Goal: Task Accomplishment & Management: Use online tool/utility

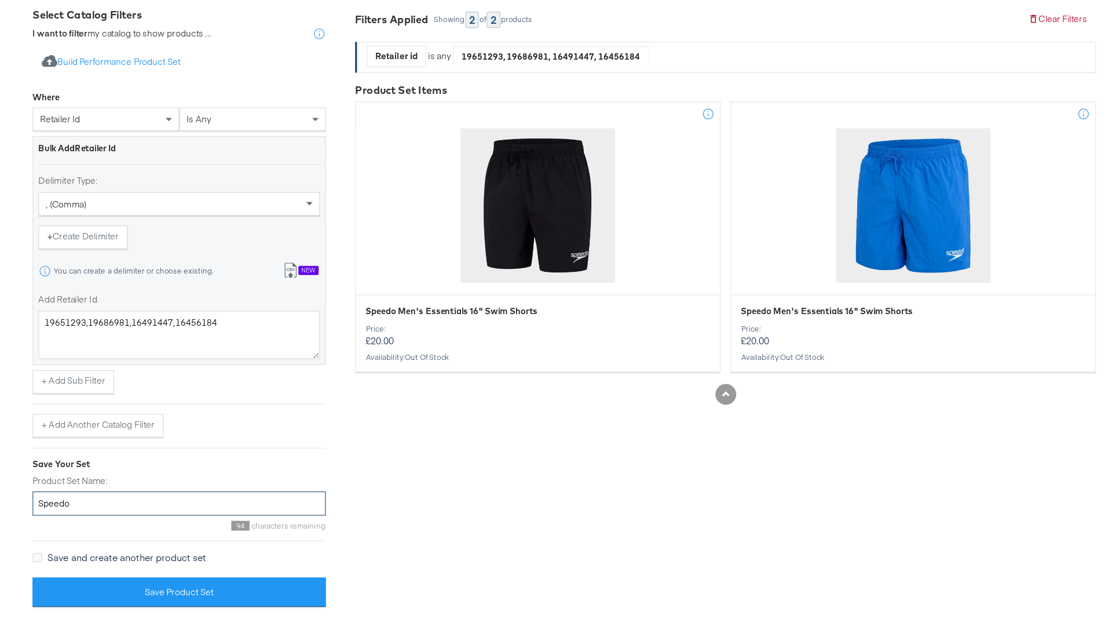
scroll to position [144, 0]
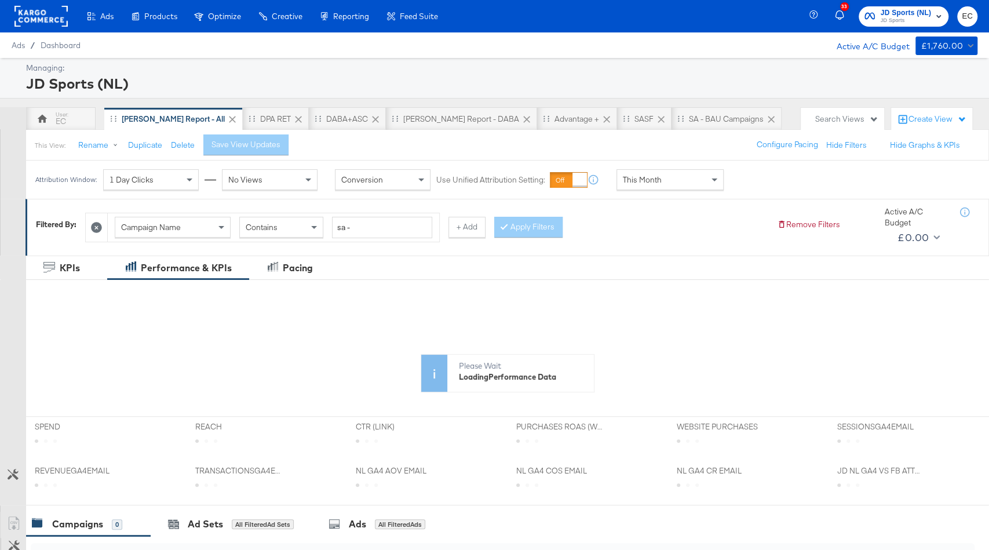
scroll to position [272, 0]
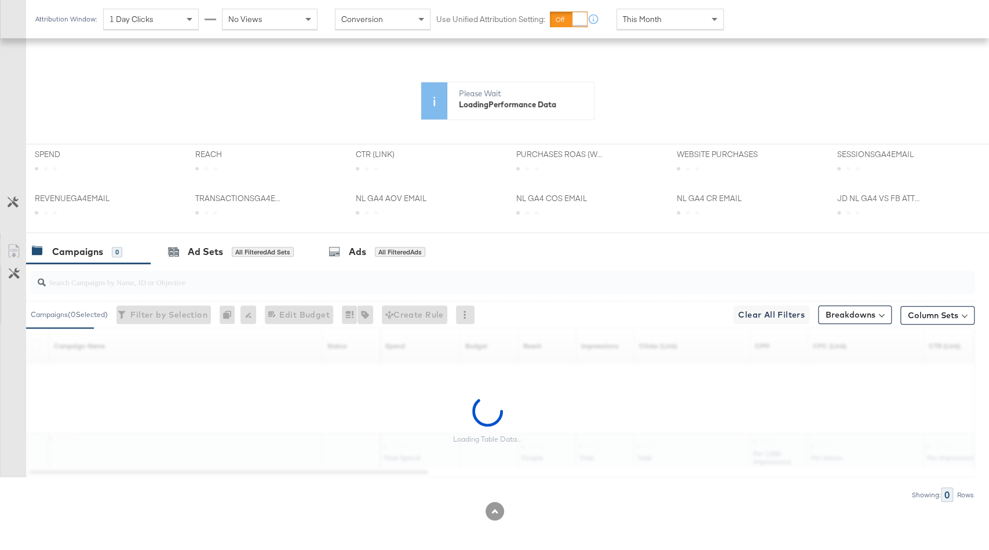
click at [263, 287] on div at bounding box center [503, 281] width 944 height 23
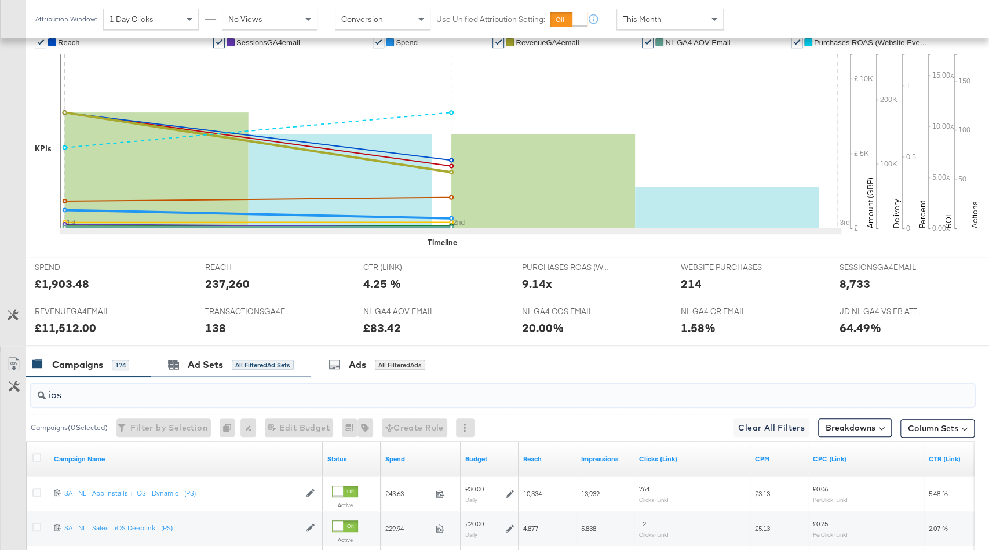
scroll to position [420, 0]
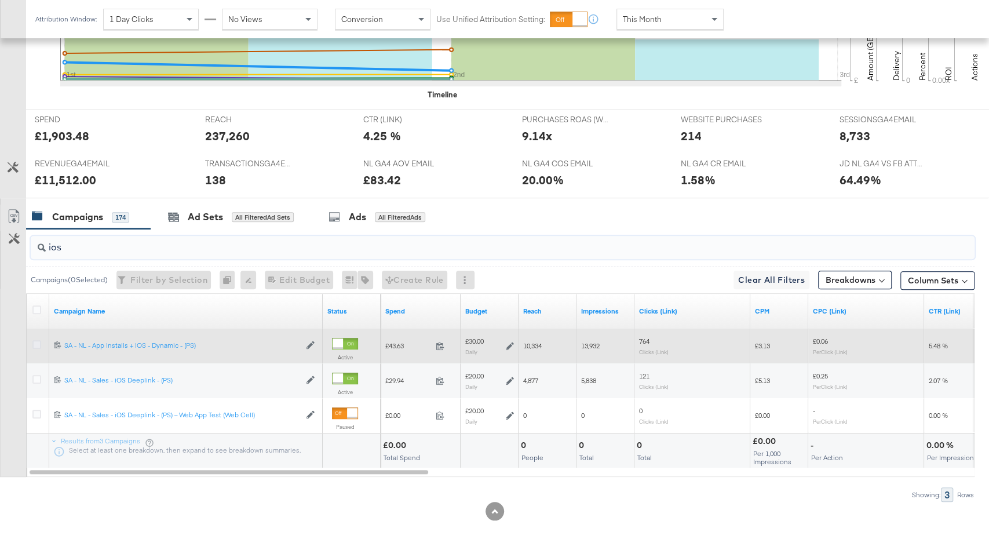
type input "ios"
click at [38, 343] on icon at bounding box center [36, 344] width 9 height 9
click at [0, 0] on input "checkbox" at bounding box center [0, 0] width 0 height 0
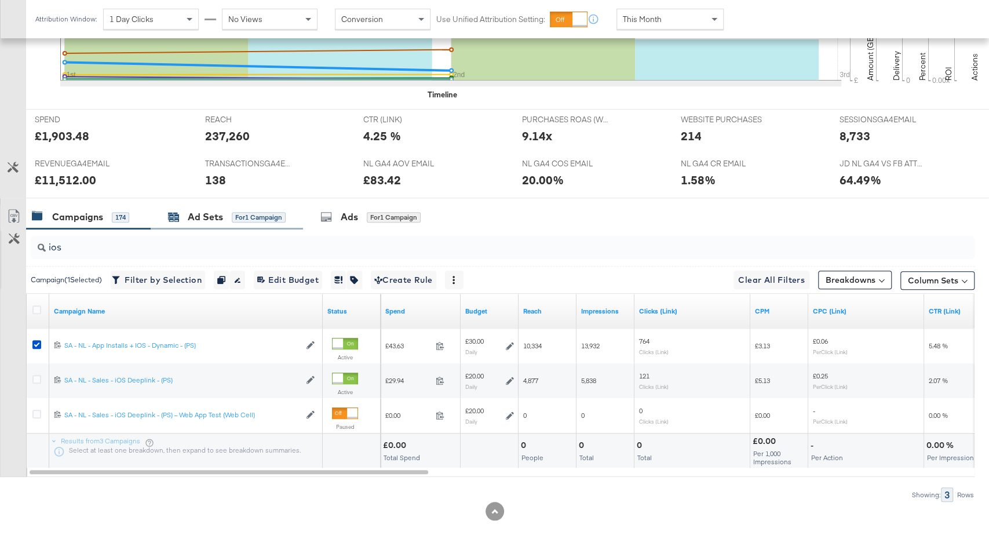
click at [239, 216] on div "for 1 Campaign" at bounding box center [259, 217] width 54 height 10
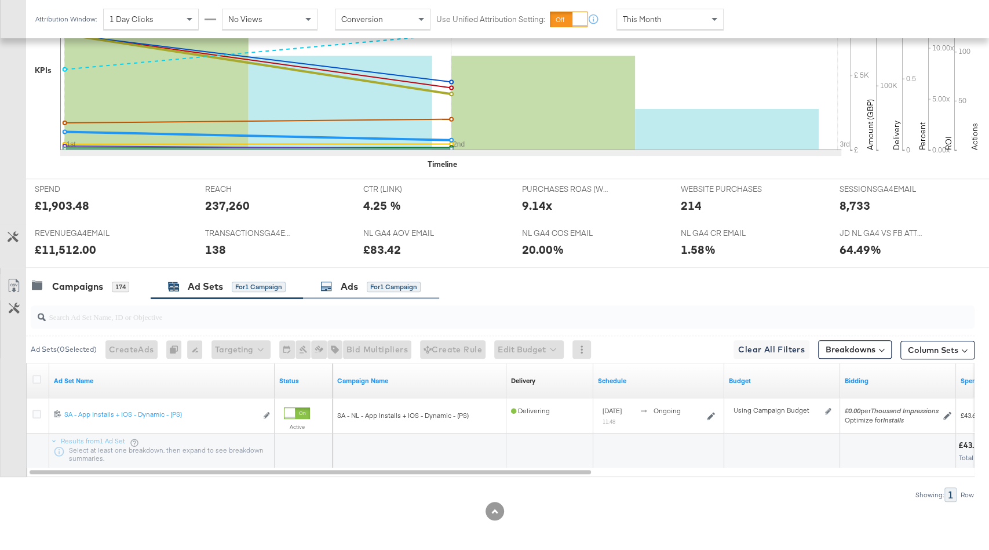
click at [345, 280] on div "Ads" at bounding box center [349, 286] width 17 height 13
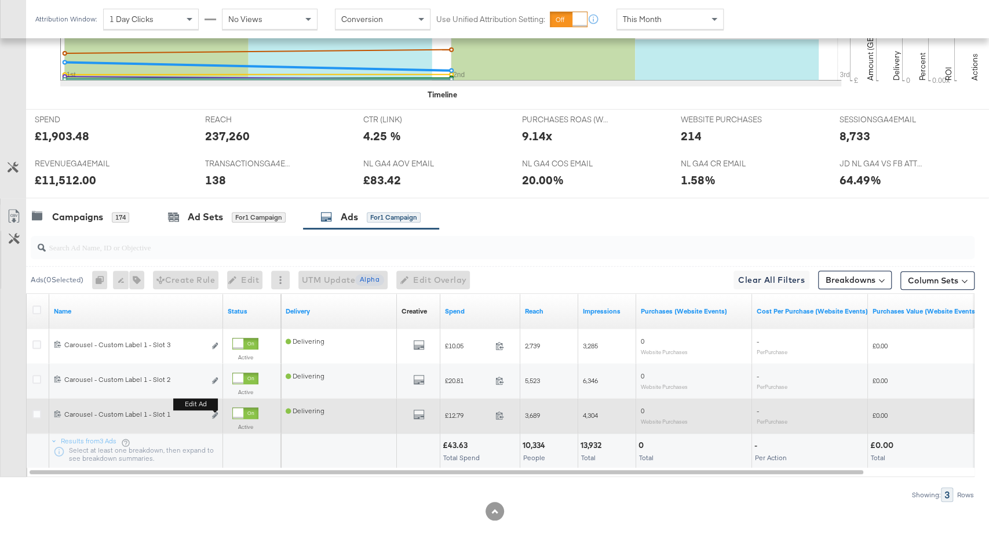
click at [216, 408] on b "Edit ad" at bounding box center [195, 404] width 45 height 12
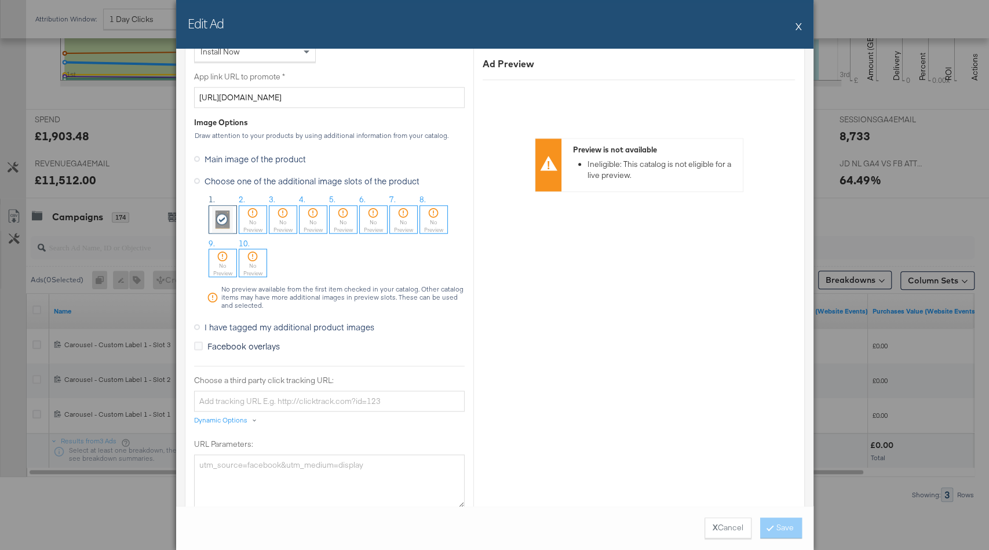
scroll to position [931, 0]
click at [323, 325] on span "I have tagged my additional product images" at bounding box center [289, 330] width 170 height 12
click at [0, 0] on input "I have tagged my additional product images" at bounding box center [0, 0] width 0 height 0
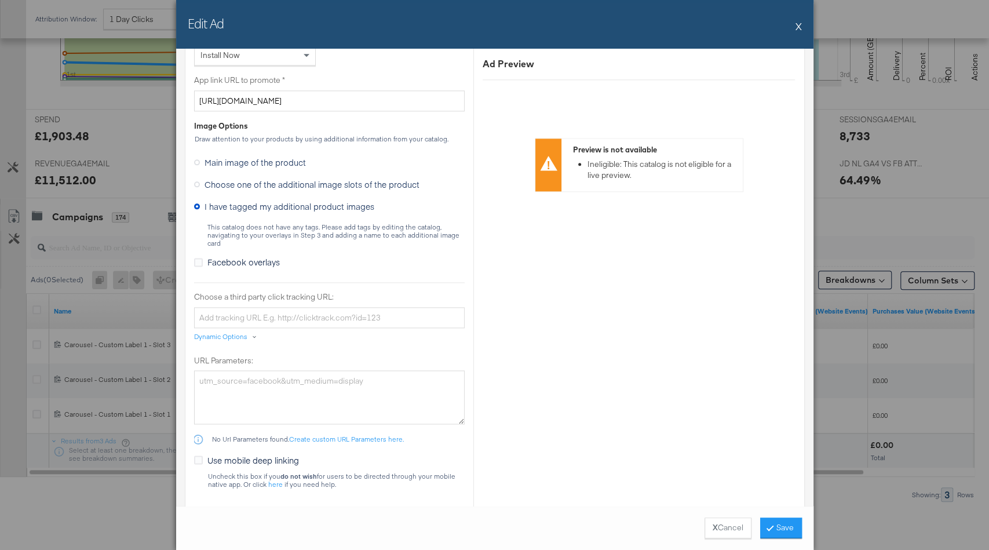
click at [297, 181] on span "Choose one of the additional image slots of the product" at bounding box center [311, 184] width 215 height 12
click at [0, 0] on input "Choose one of the additional image slots of the product" at bounding box center [0, 0] width 0 height 0
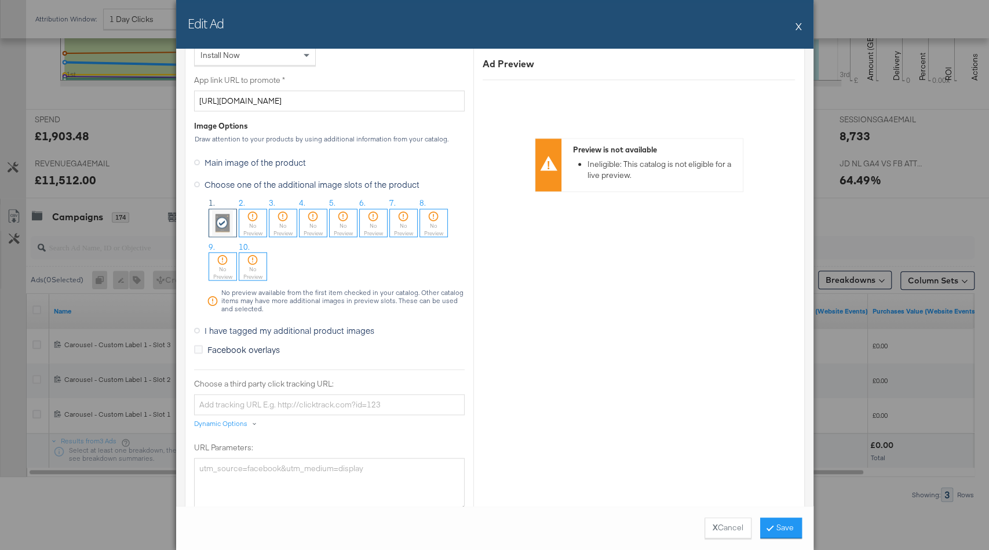
click at [796, 28] on button "X" at bounding box center [798, 25] width 6 height 23
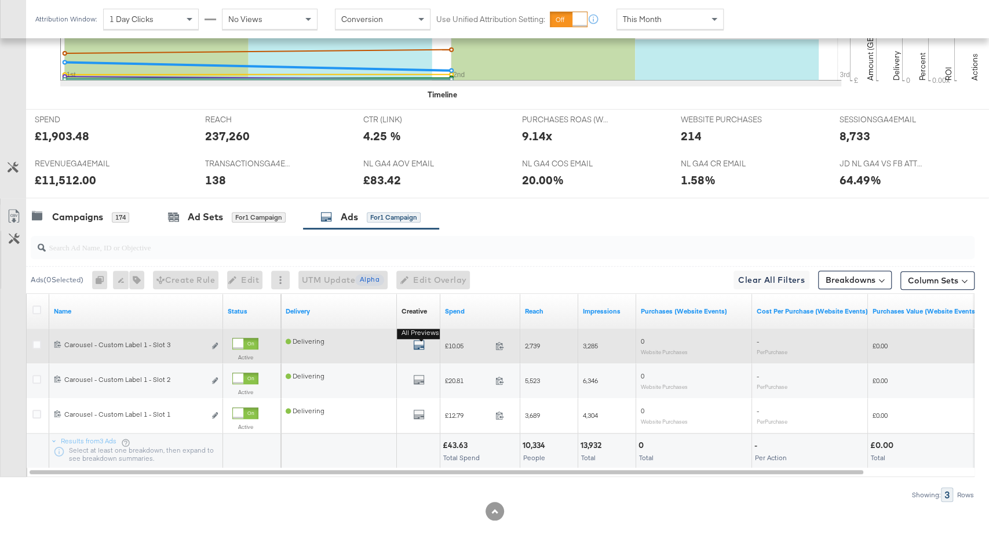
click at [421, 339] on button "All Previews" at bounding box center [419, 346] width 12 height 14
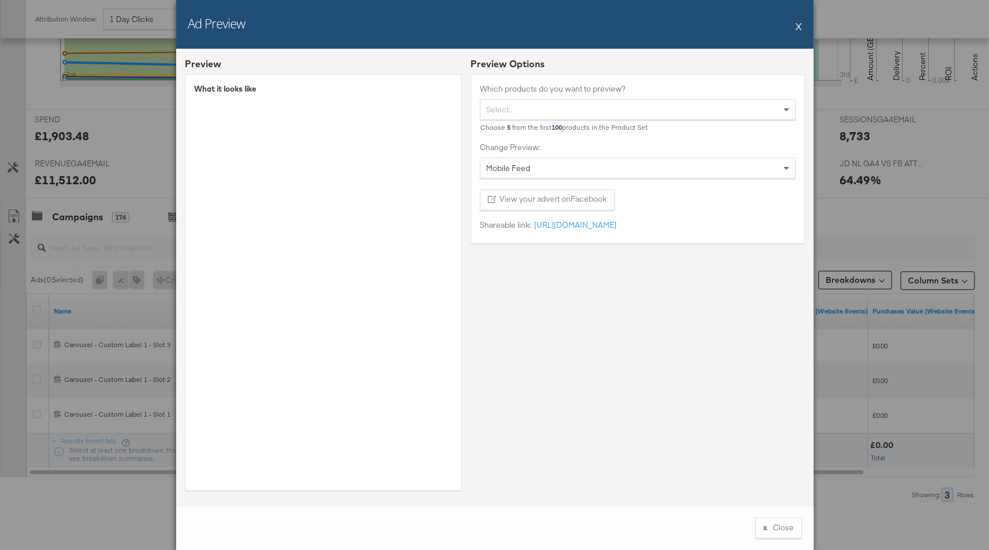
click at [798, 24] on button "X" at bounding box center [798, 25] width 6 height 23
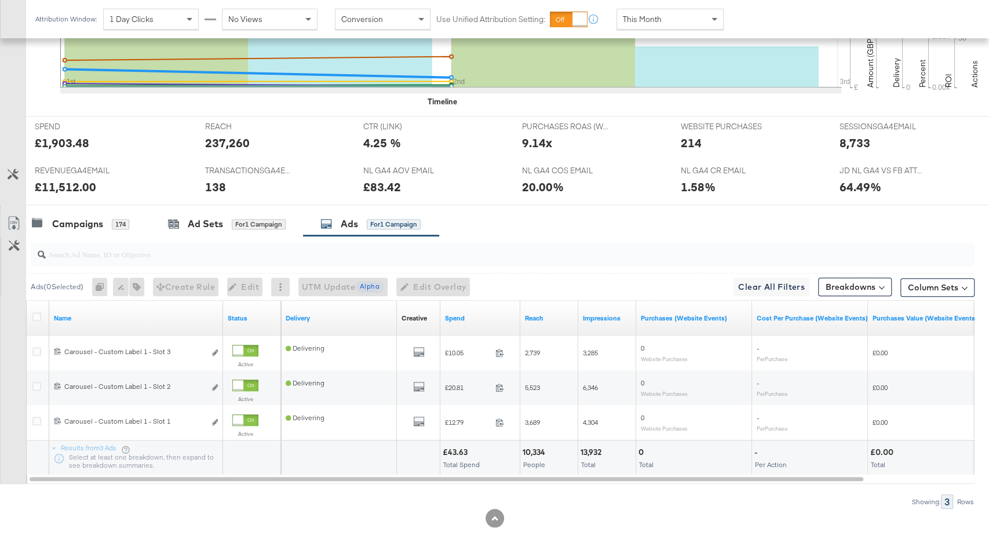
scroll to position [0, 0]
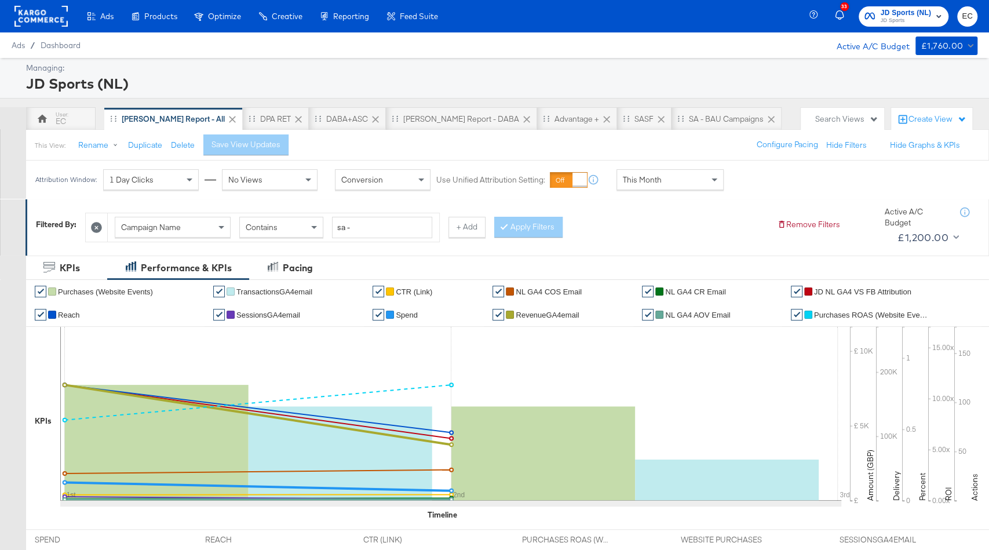
click at [554, 118] on div "Advantage +" at bounding box center [576, 119] width 45 height 11
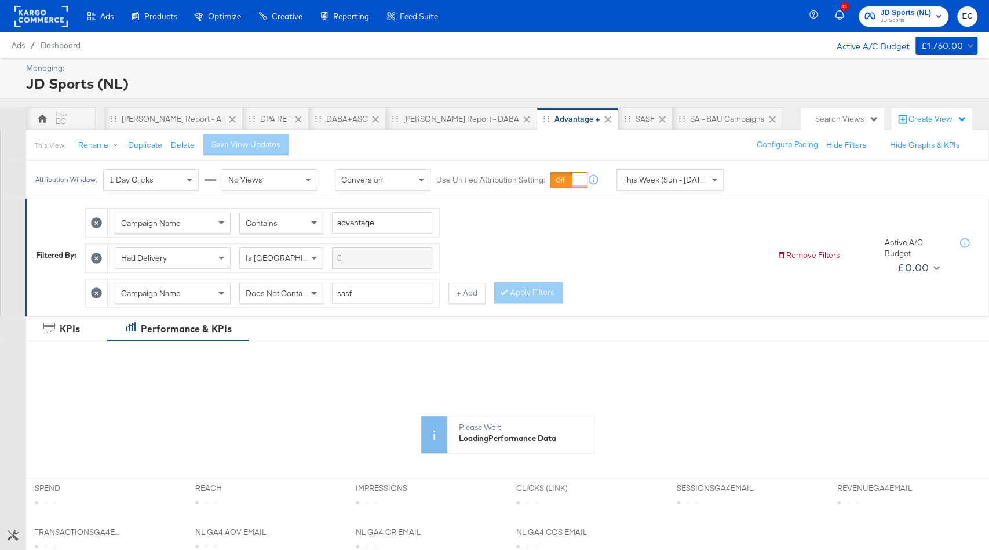
scroll to position [331, 0]
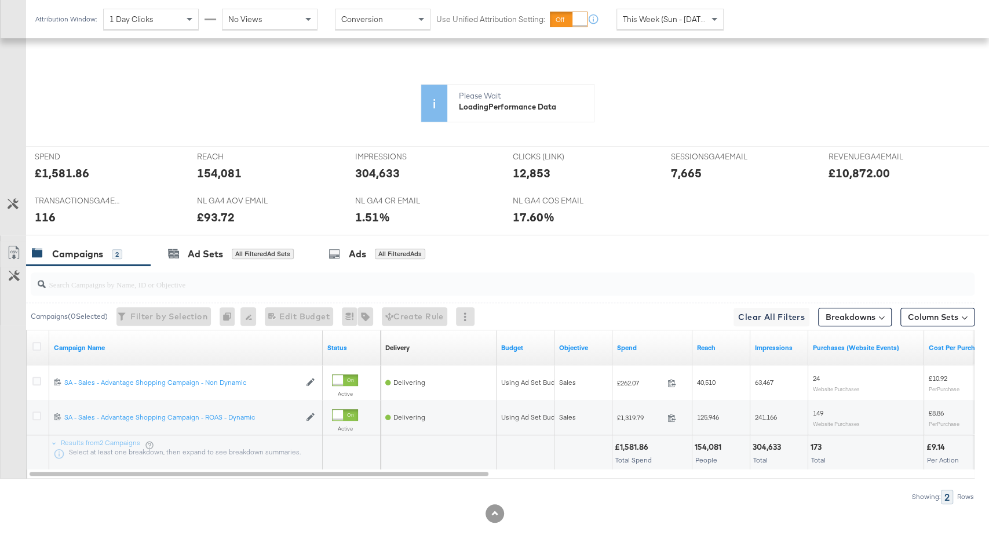
click at [35, 302] on div at bounding box center [500, 283] width 948 height 37
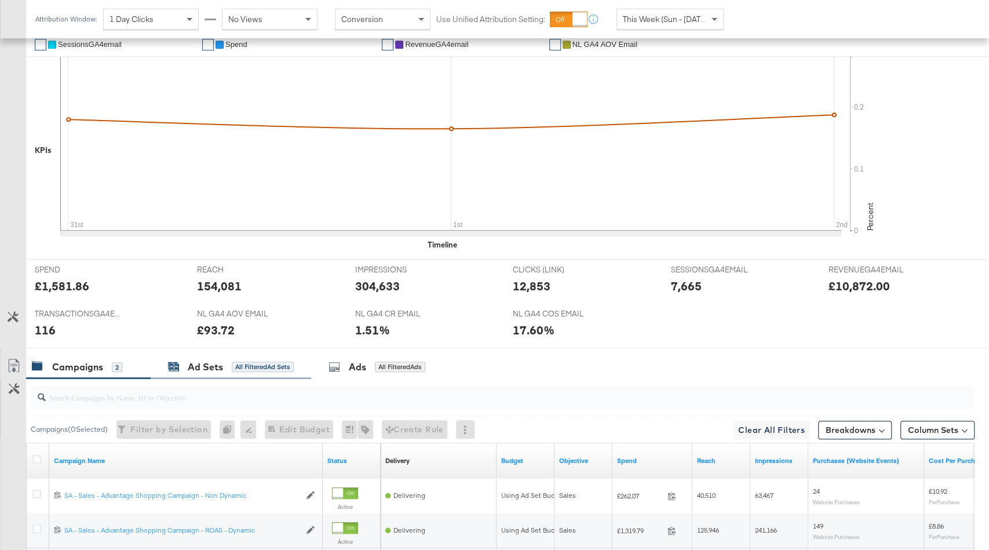
click at [255, 366] on div "All Filtered Ad Sets" at bounding box center [263, 366] width 62 height 10
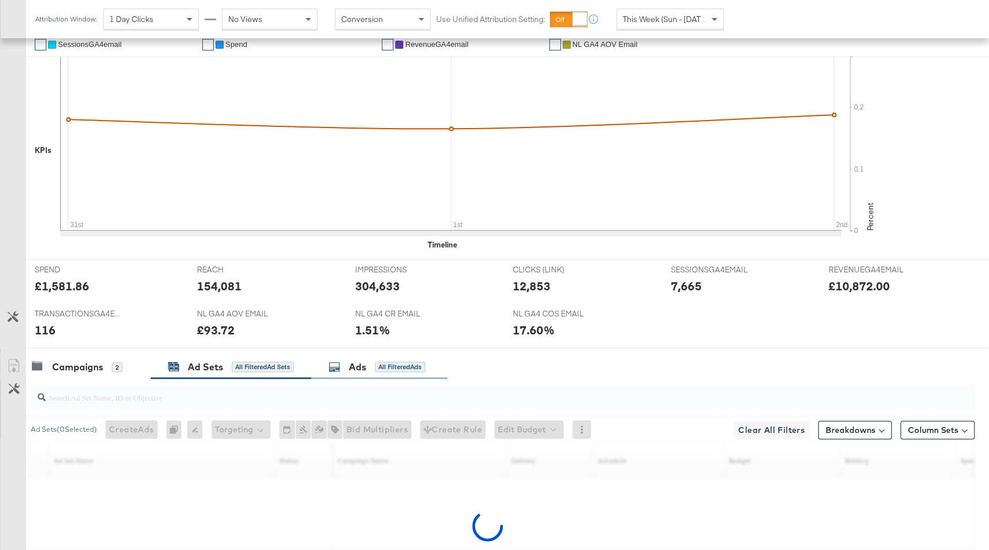
click at [343, 360] on div "Ads All Filtered Ads" at bounding box center [376, 366] width 97 height 13
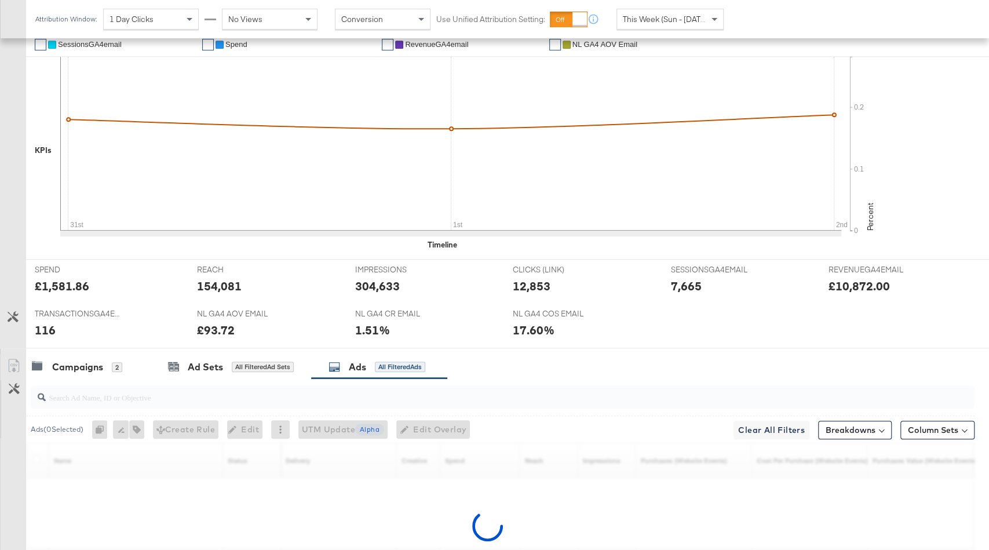
scroll to position [444, 0]
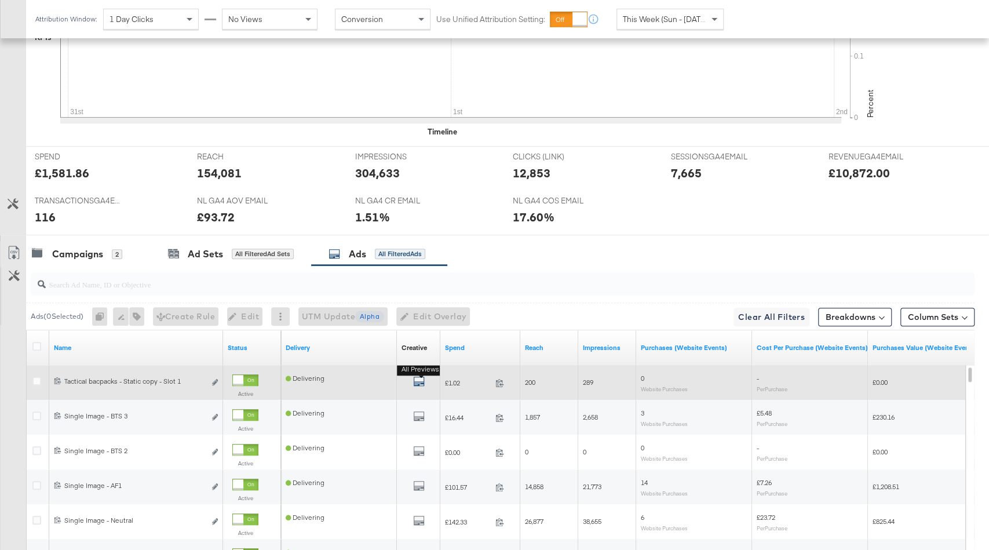
click at [419, 379] on icon "default" at bounding box center [419, 381] width 12 height 12
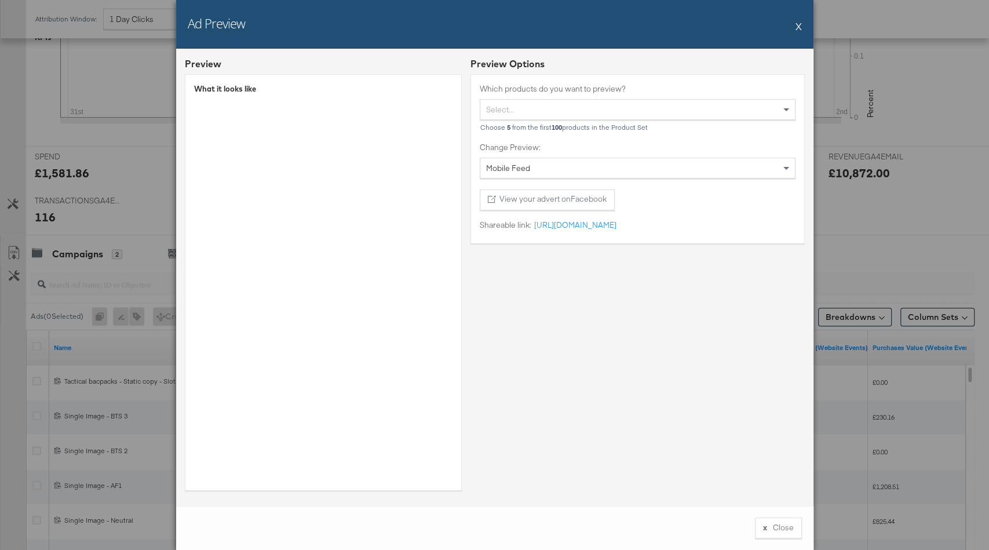
click at [796, 24] on button "X" at bounding box center [798, 25] width 6 height 23
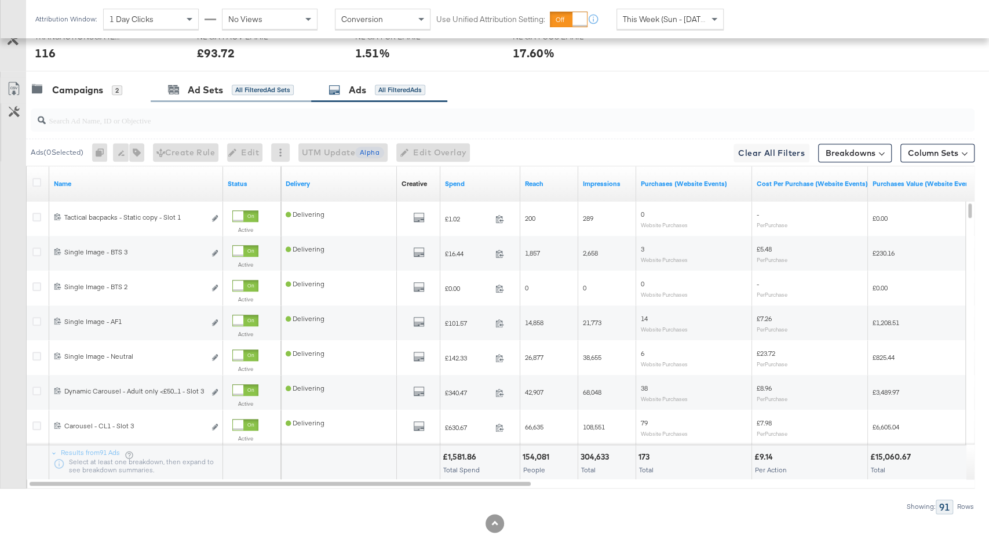
scroll to position [618, 0]
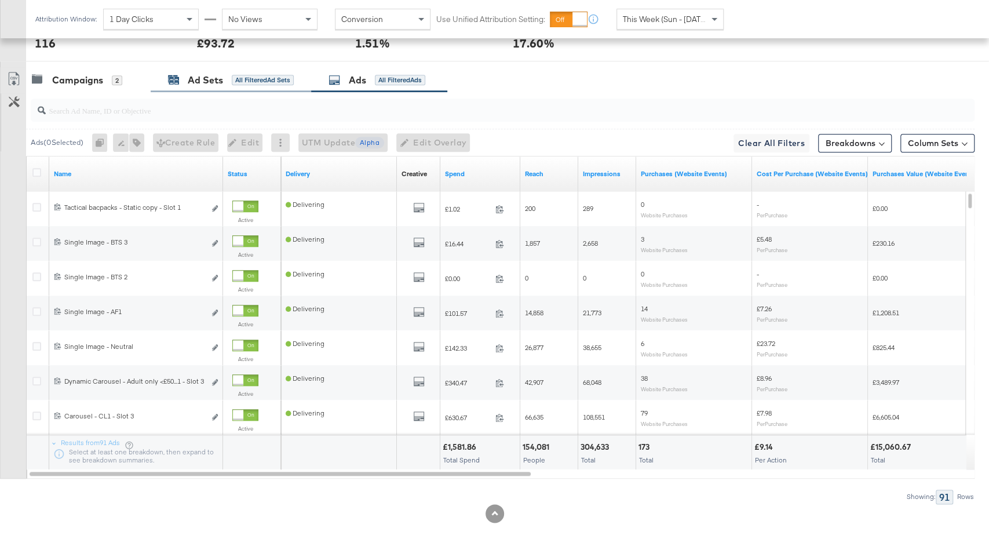
click at [239, 76] on div "All Filtered Ad Sets" at bounding box center [263, 80] width 62 height 10
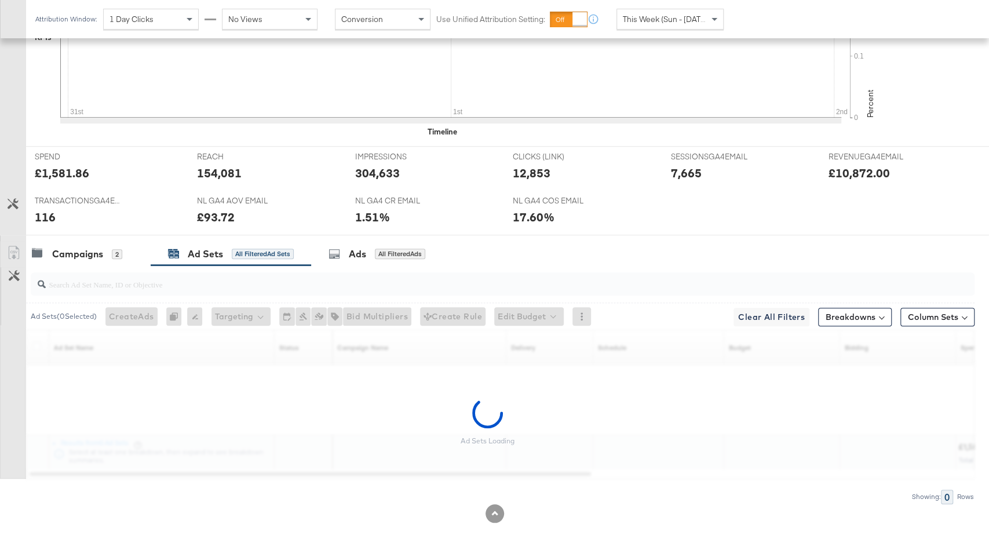
scroll to position [0, 0]
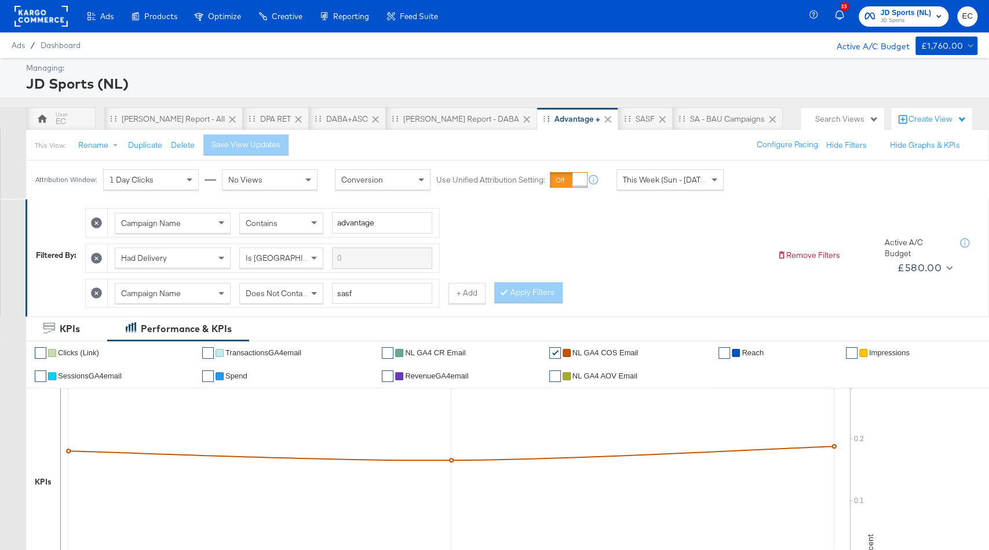
click at [554, 118] on div "Advantage +" at bounding box center [577, 119] width 46 height 11
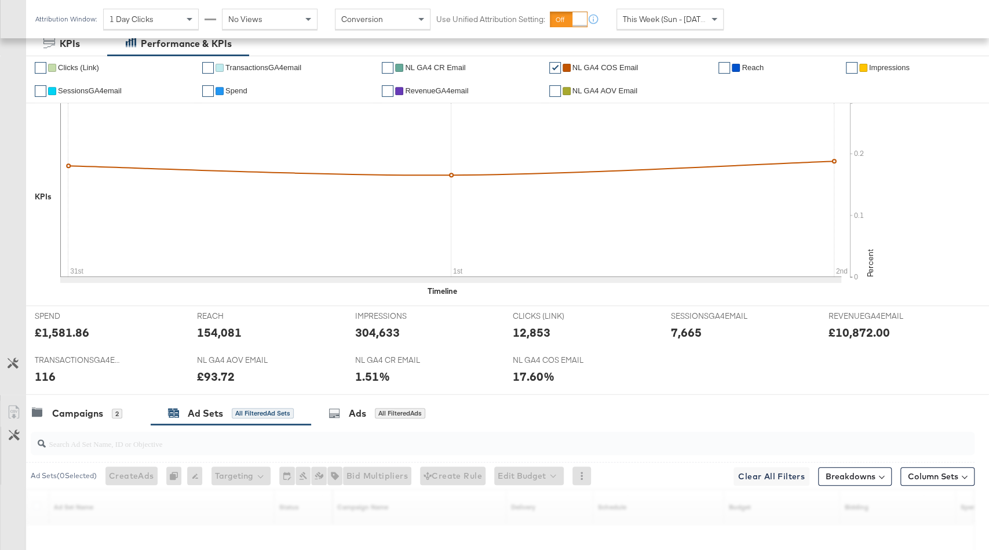
scroll to position [444, 0]
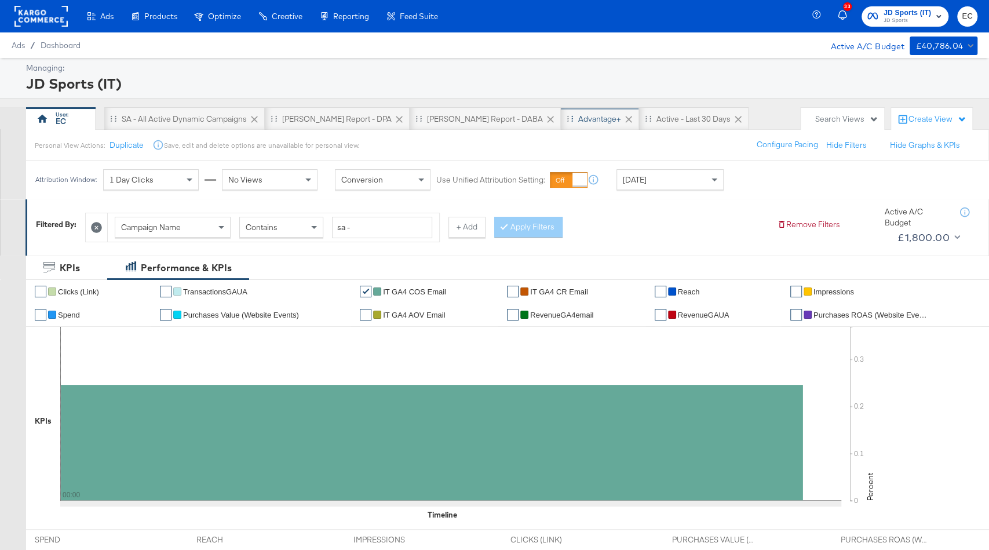
click at [561, 115] on div "Advantage+" at bounding box center [600, 118] width 78 height 23
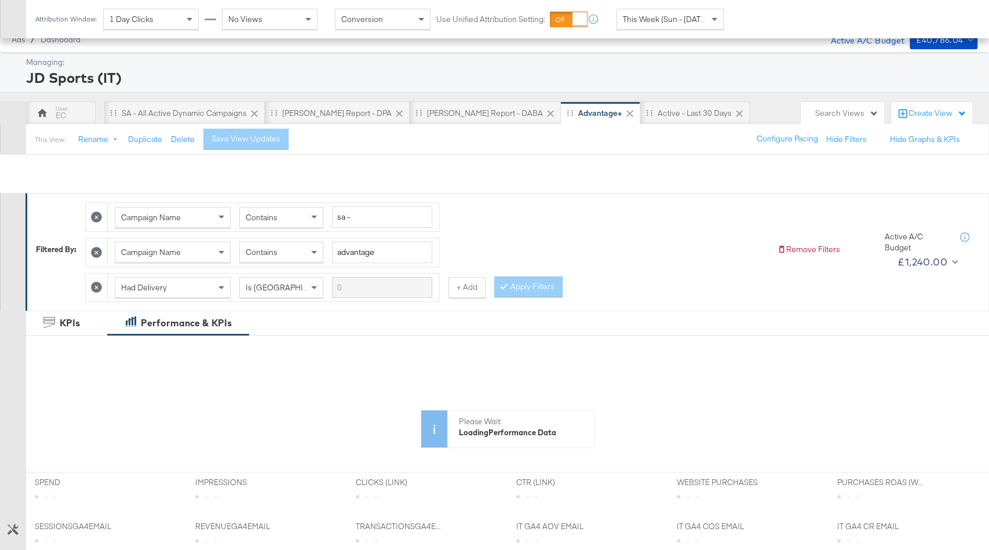
scroll to position [331, 0]
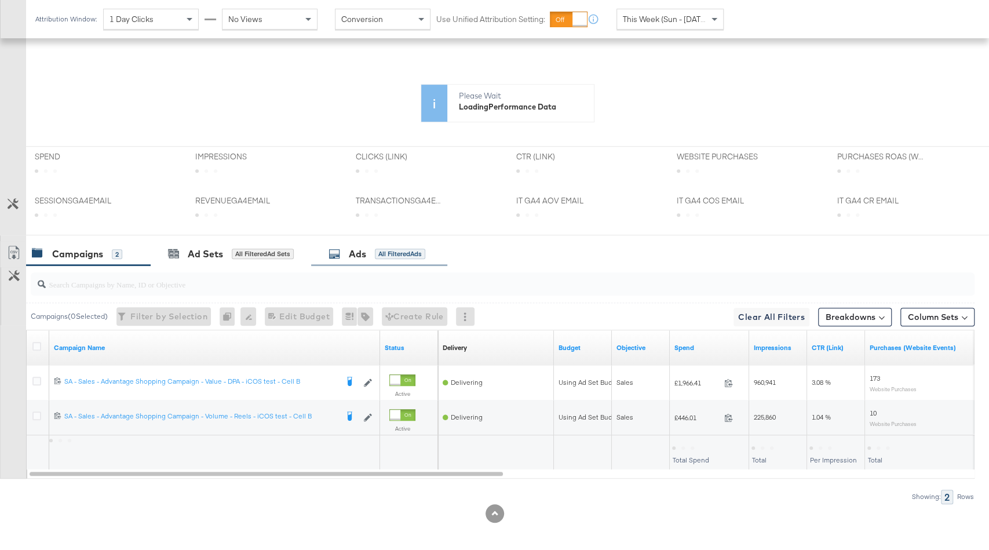
click at [386, 248] on div "All Filtered Ads" at bounding box center [400, 253] width 50 height 10
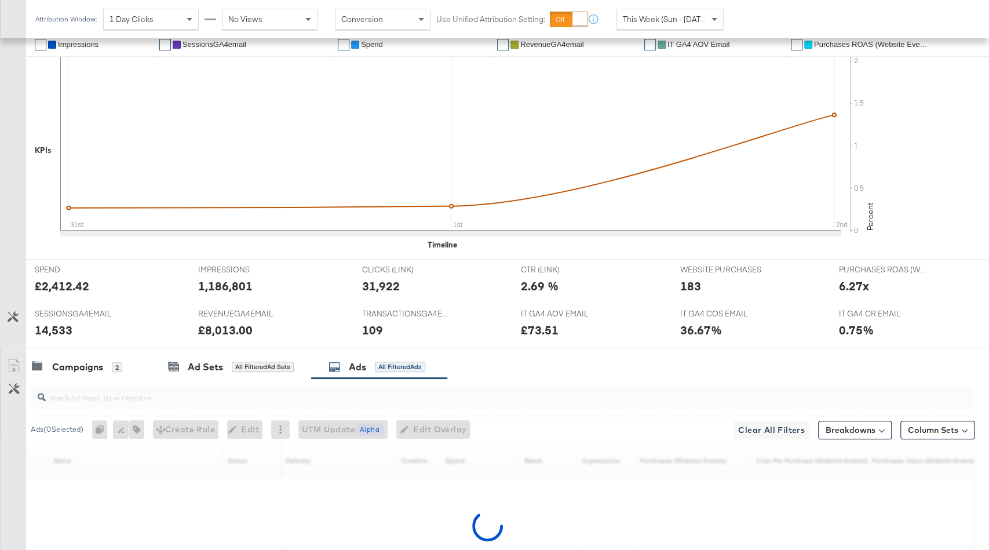
scroll to position [444, 0]
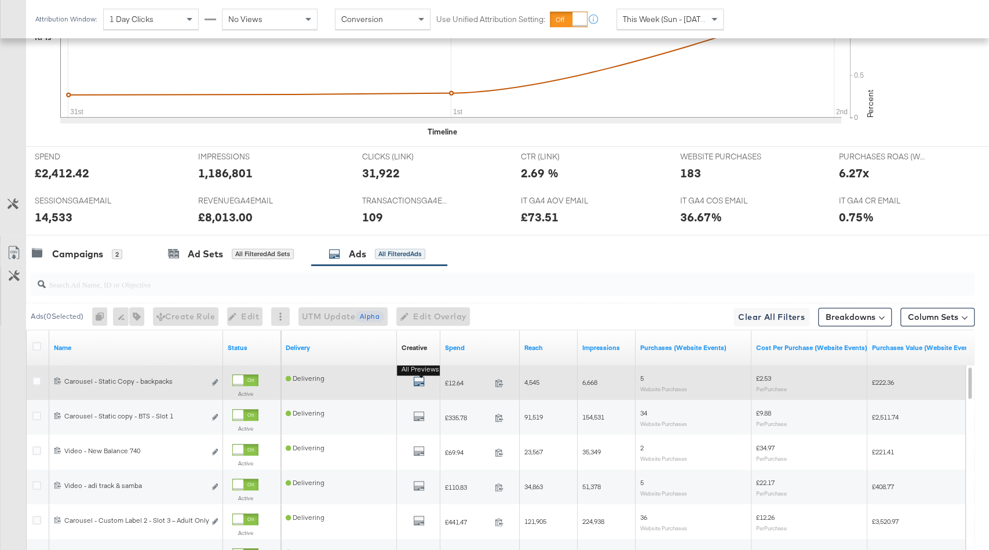
click at [419, 375] on icon "default" at bounding box center [419, 381] width 12 height 12
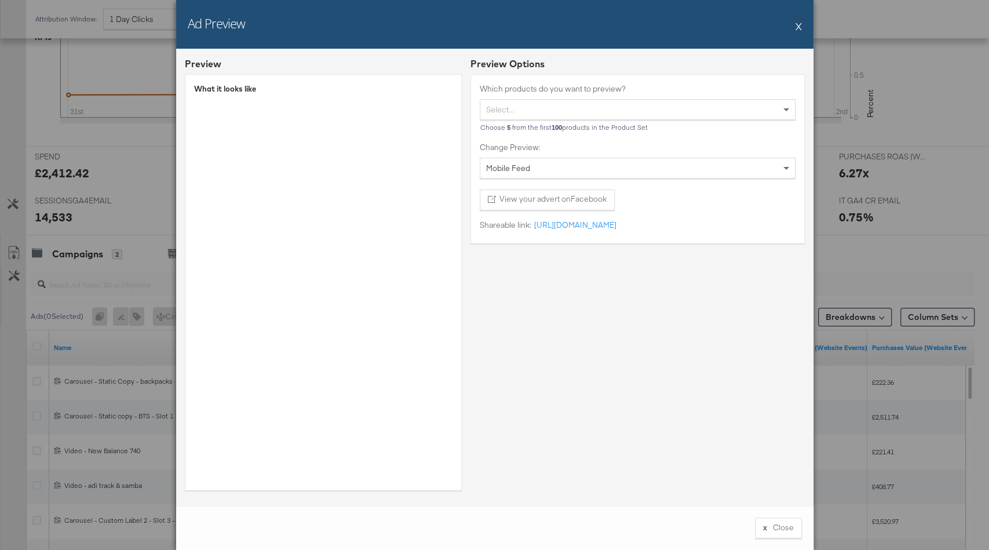
click at [795, 28] on div "Ad Preview X" at bounding box center [494, 24] width 637 height 49
click at [798, 27] on button "X" at bounding box center [798, 25] width 6 height 23
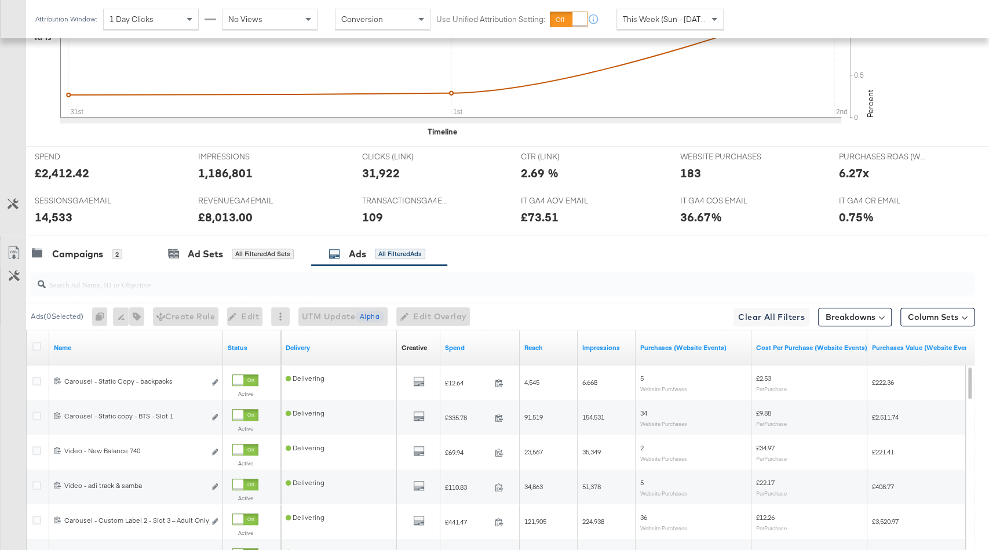
scroll to position [0, 0]
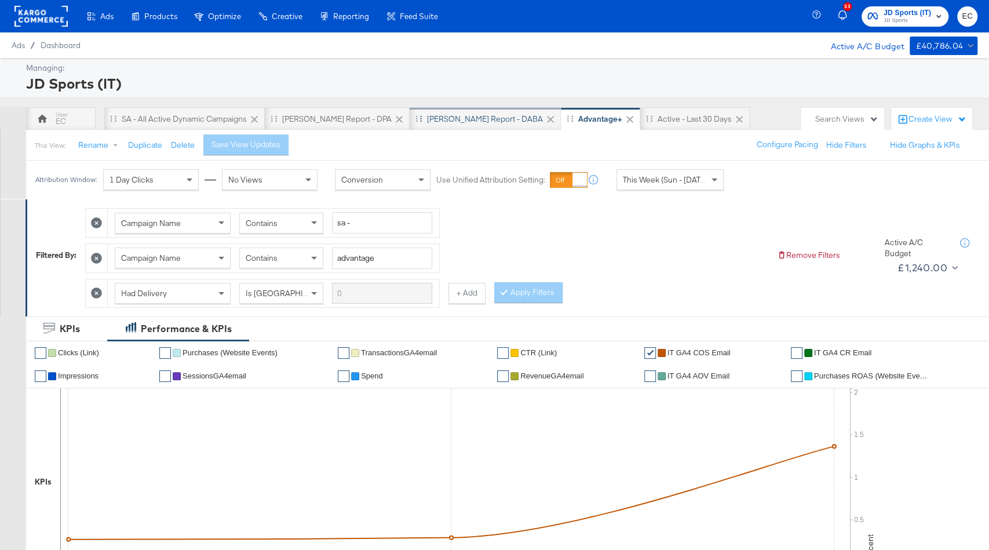
click at [441, 114] on div "SA - JD Report - DABA" at bounding box center [485, 119] width 116 height 11
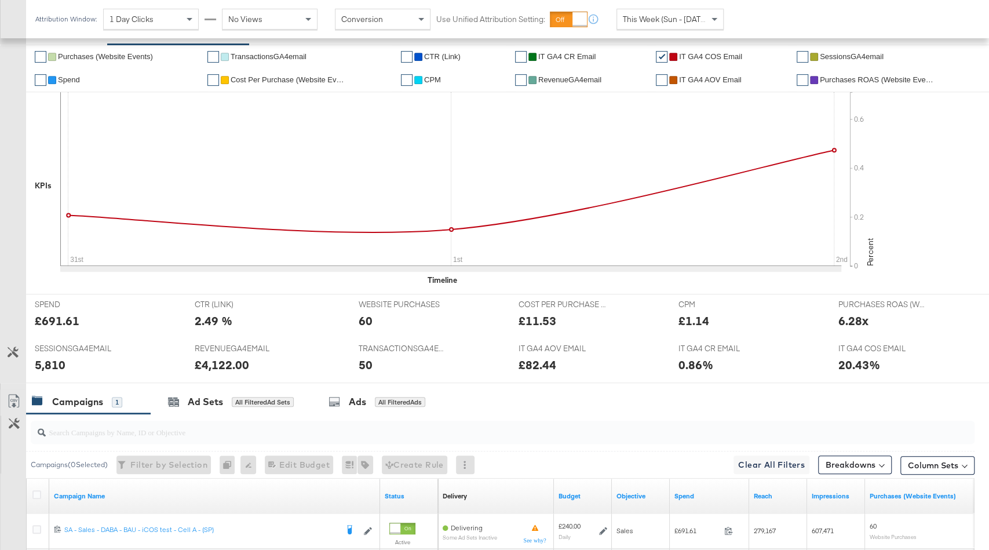
scroll to position [366, 0]
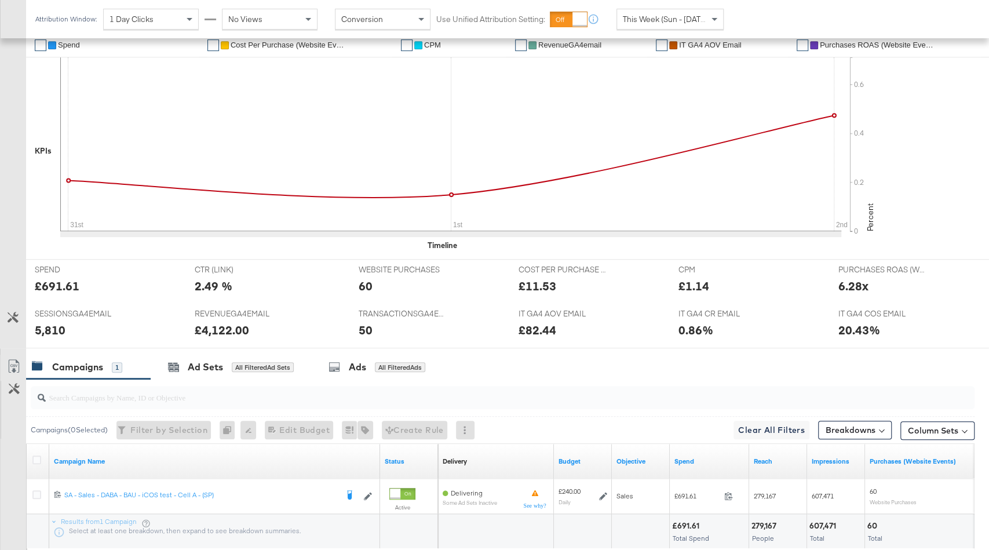
click at [651, 23] on span "This Week (Sun - Today)" at bounding box center [666, 19] width 87 height 10
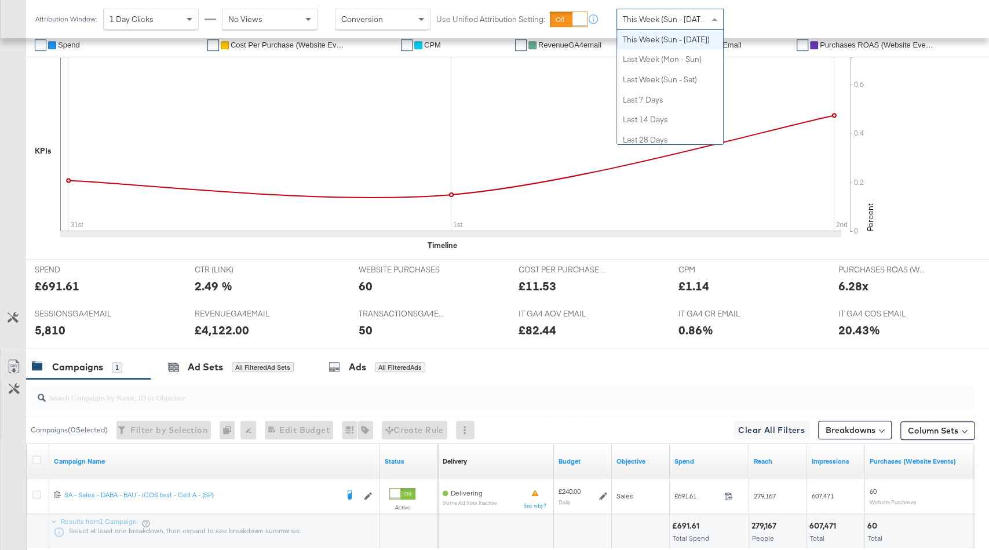
scroll to position [0, 0]
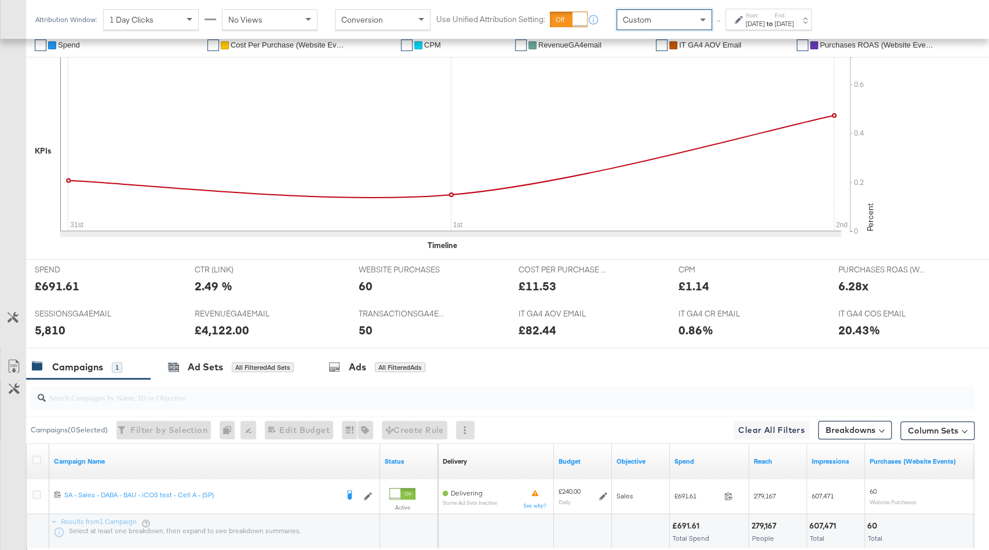
click at [751, 25] on div "Sep 2nd 2025" at bounding box center [754, 23] width 19 height 9
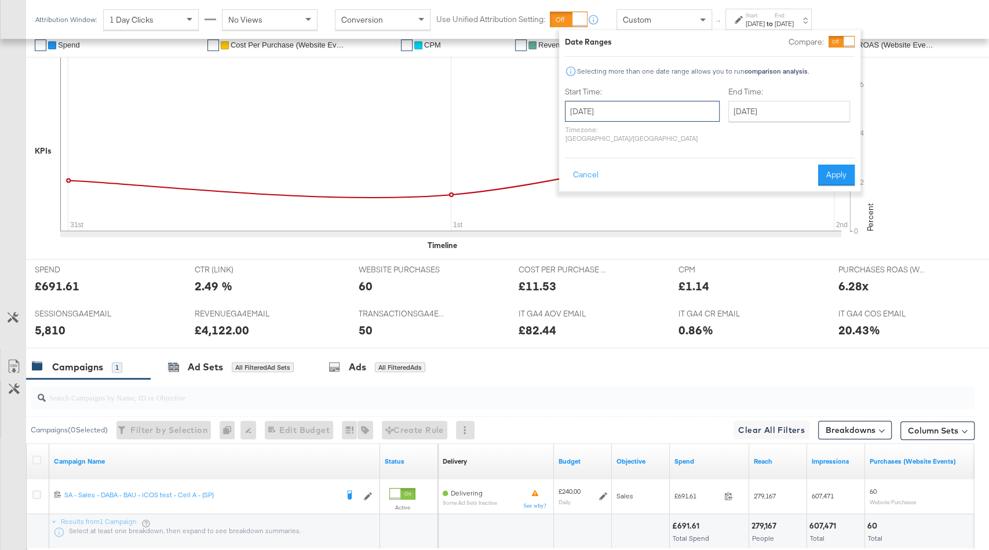
click at [582, 107] on input "September 2nd 2025" at bounding box center [642, 111] width 155 height 21
click at [575, 167] on td "31" at bounding box center [578, 170] width 20 height 16
type input "August 1st 2025"
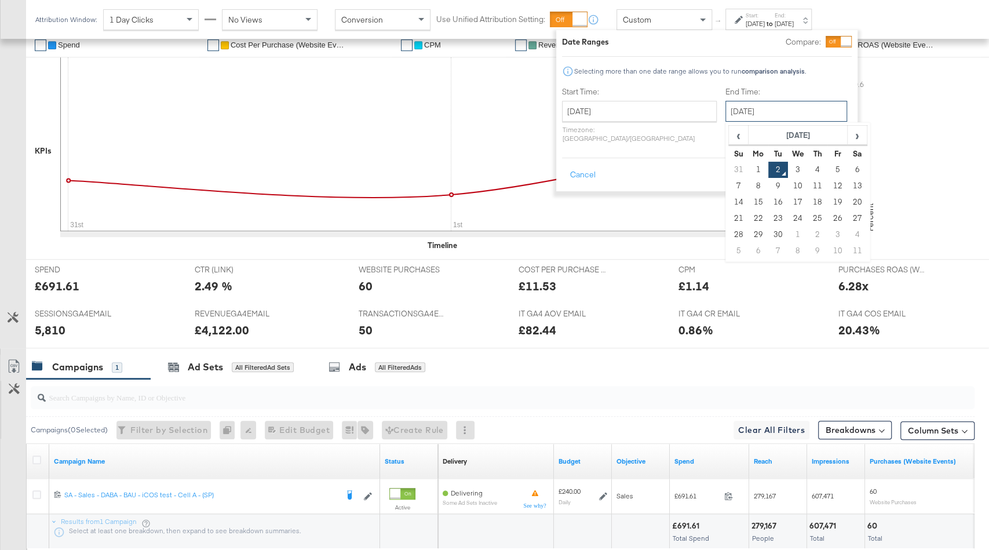
click at [729, 121] on input "September 2nd 2025" at bounding box center [786, 111] width 122 height 21
click at [748, 167] on td "1" at bounding box center [758, 170] width 20 height 16
type input "September 1st 2025"
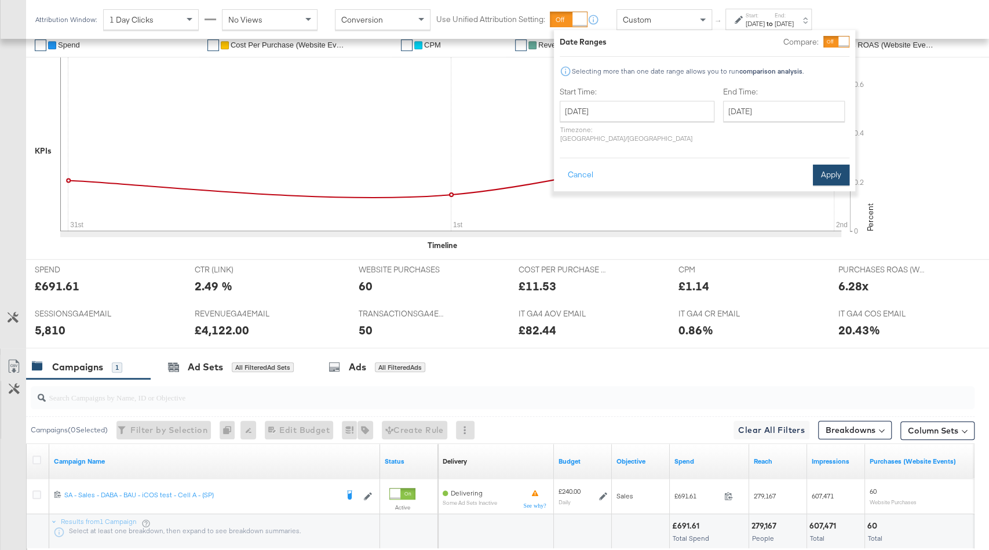
click at [827, 166] on button "Apply" at bounding box center [831, 174] width 36 height 21
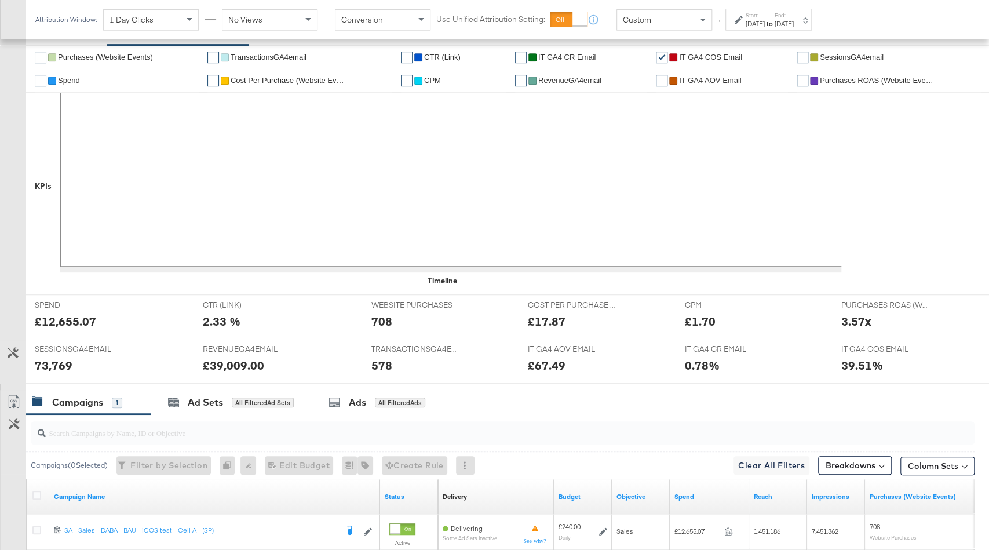
scroll to position [366, 0]
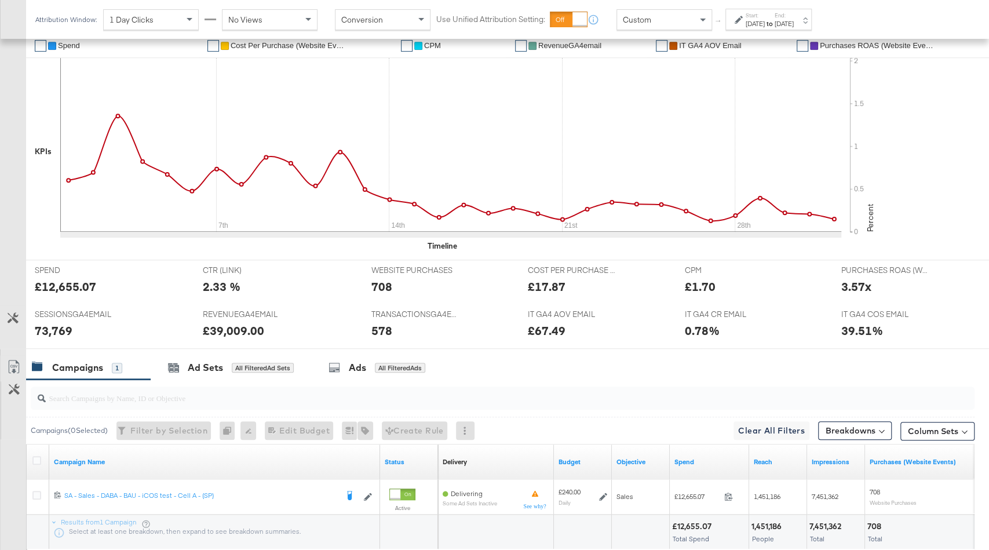
click at [765, 25] on div "Aug 1st 2025" at bounding box center [754, 23] width 19 height 9
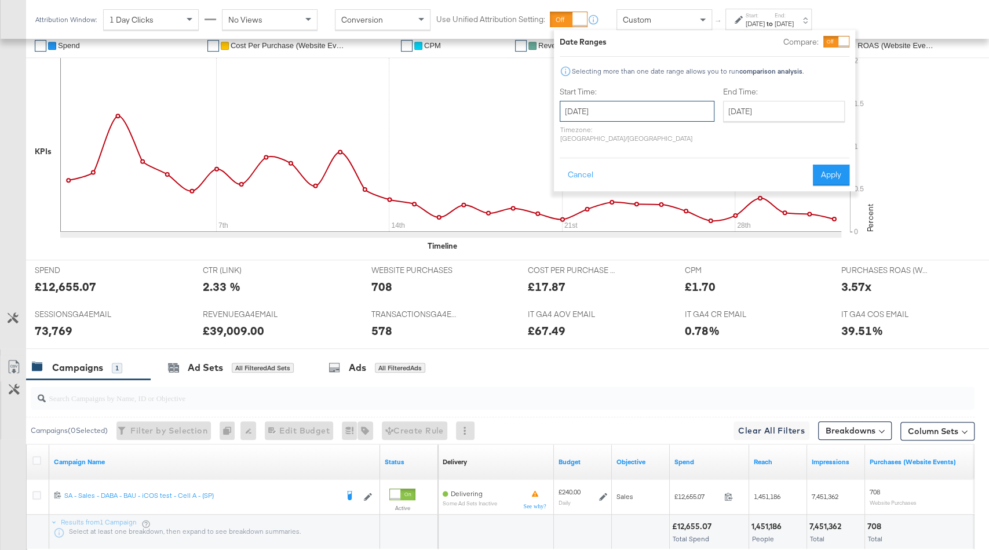
click at [625, 114] on input "August 1st 2025" at bounding box center [636, 111] width 155 height 21
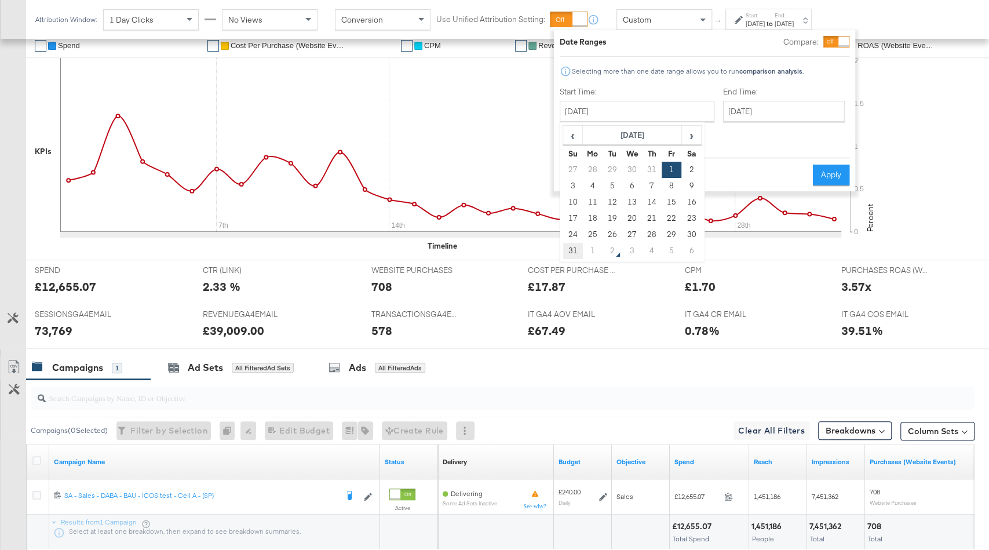
click at [574, 251] on td "31" at bounding box center [573, 251] width 20 height 16
type input "August 31st 2025"
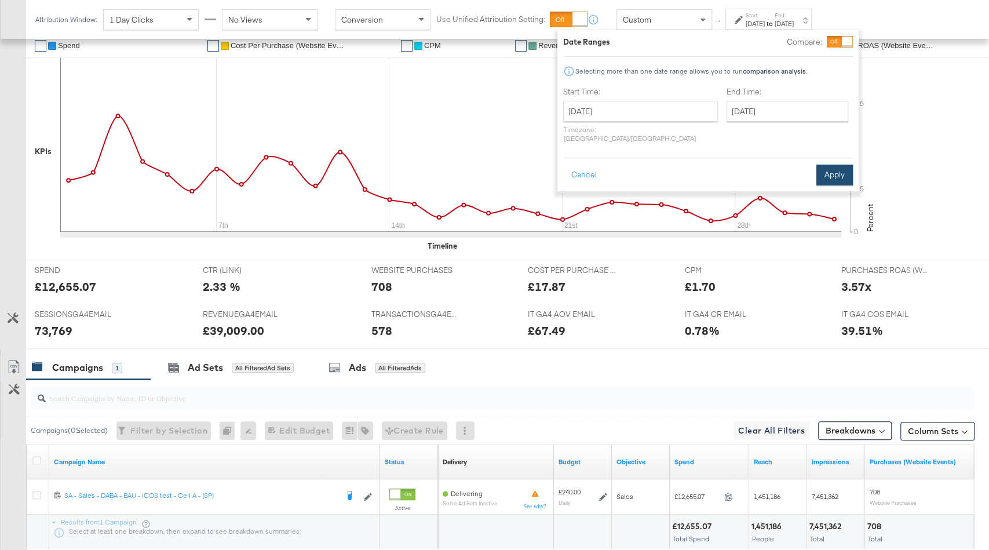
click at [823, 164] on button "Apply" at bounding box center [834, 174] width 36 height 21
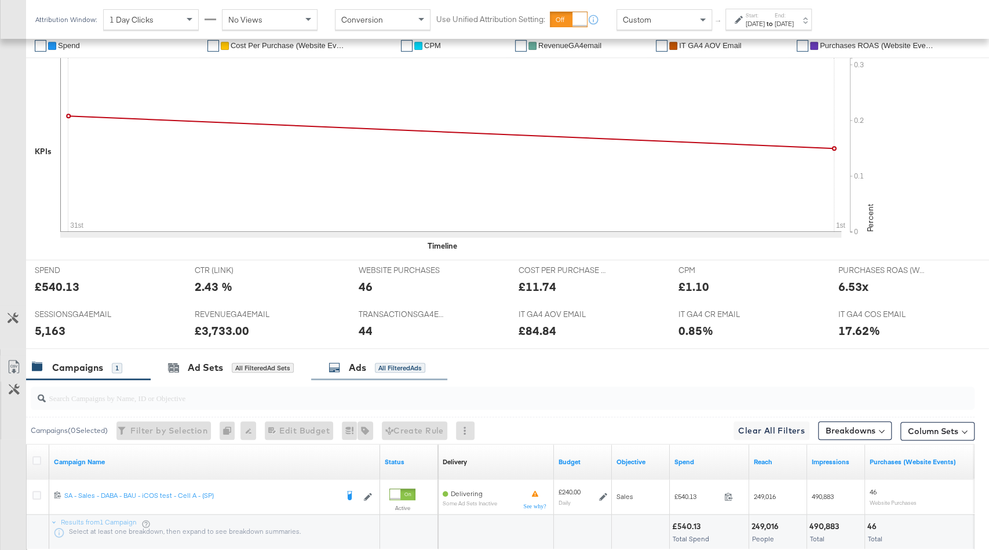
click at [368, 364] on div "Ads All Filtered Ads" at bounding box center [376, 367] width 97 height 13
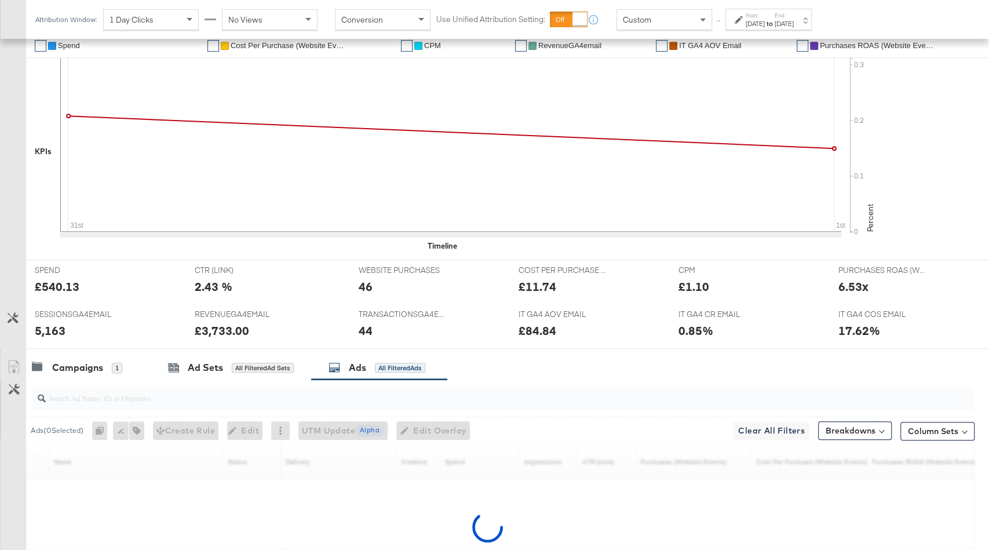
scroll to position [480, 0]
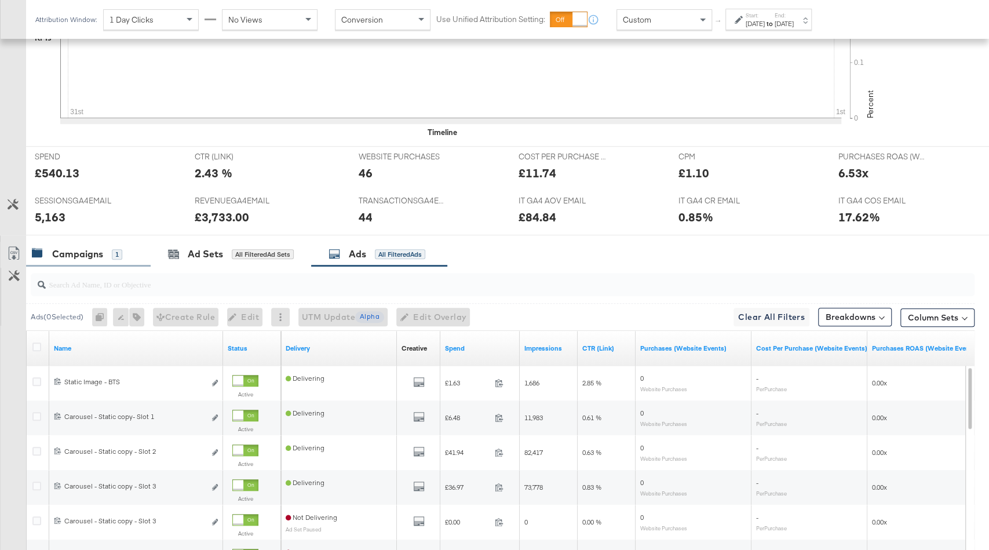
click at [94, 259] on div "Campaigns 1" at bounding box center [88, 254] width 125 height 25
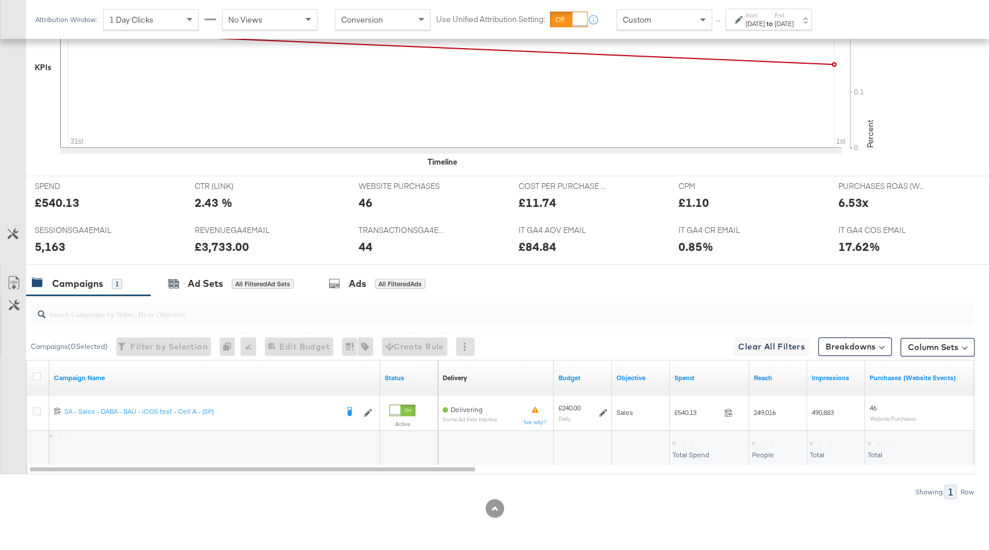
scroll to position [445, 0]
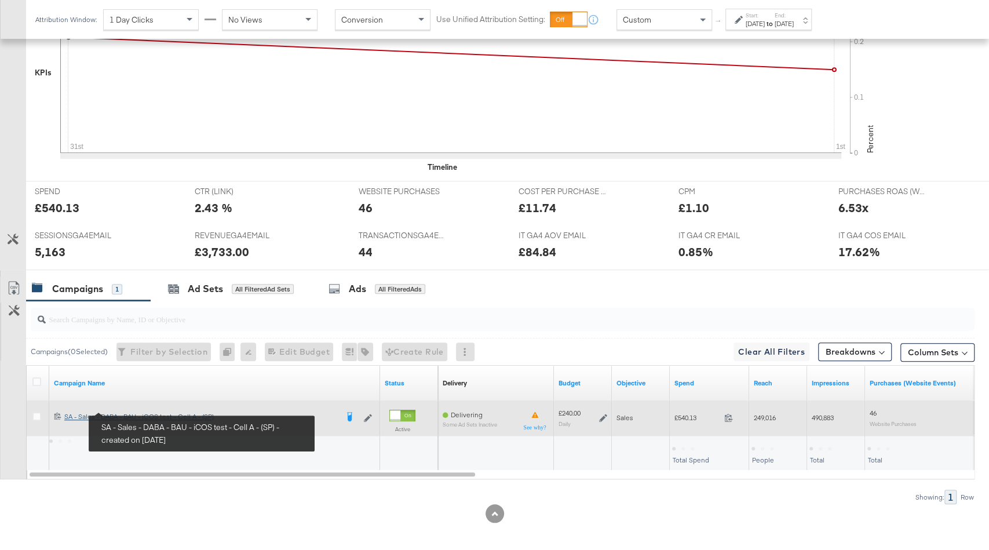
click at [133, 412] on div "SA - Sales - DABA - BAU - iCOS test - Cell A - (SP) SA - Sales - DABA - BAU - i…" at bounding box center [200, 416] width 273 height 9
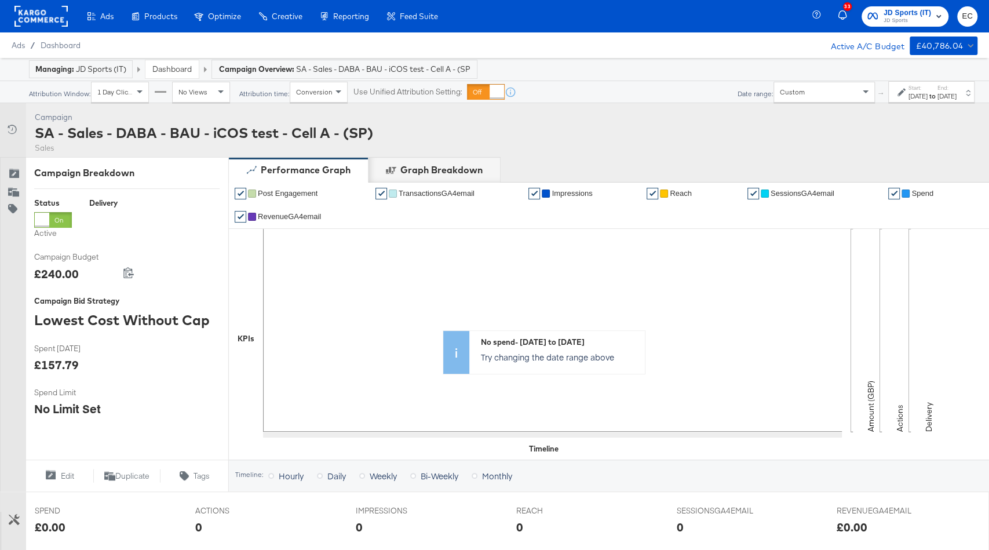
click at [182, 67] on link "Dashboard" at bounding box center [171, 69] width 39 height 10
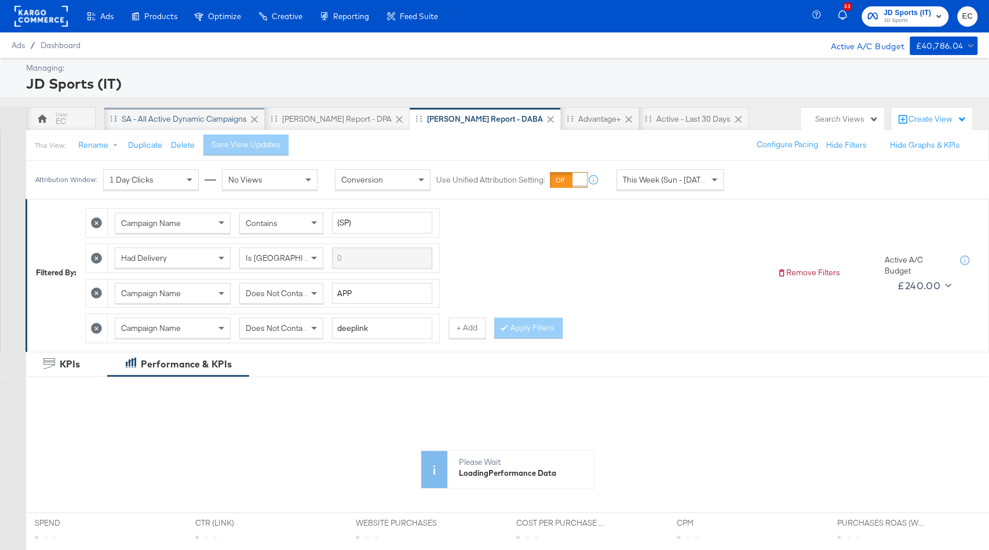
click at [199, 122] on div "SA - All Active Dynamic Campaigns" at bounding box center [184, 119] width 125 height 11
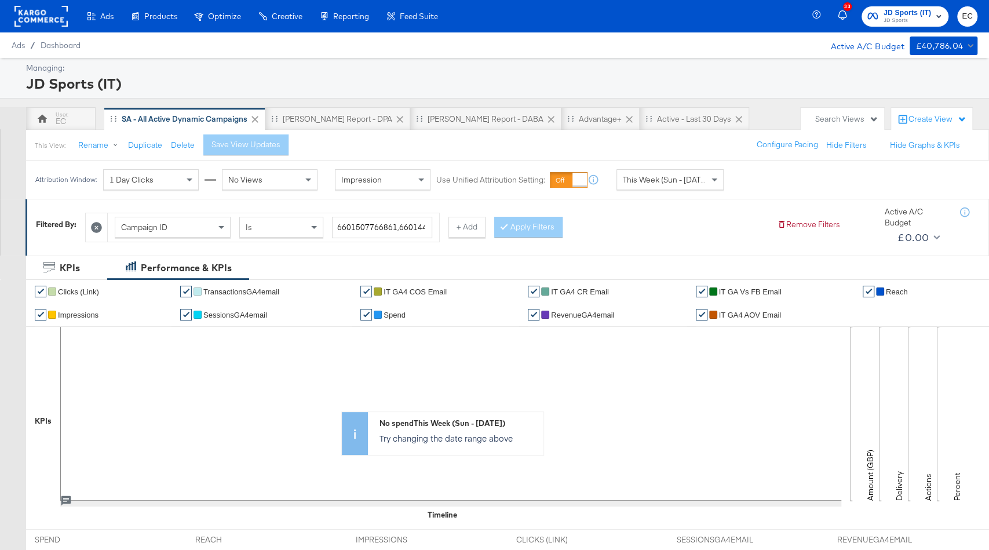
click at [97, 223] on icon at bounding box center [96, 227] width 11 height 11
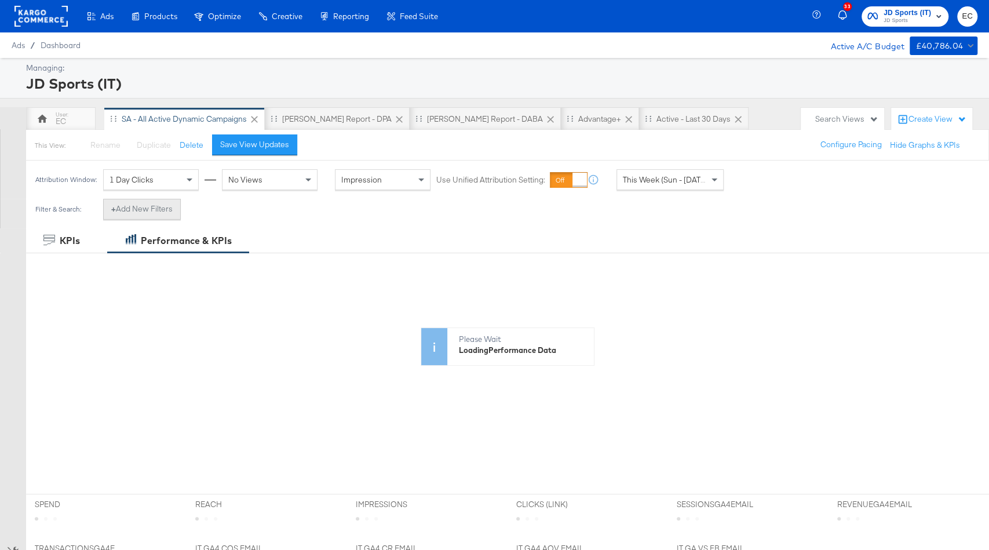
click at [162, 210] on button "+ Add New Filters" at bounding box center [142, 209] width 78 height 21
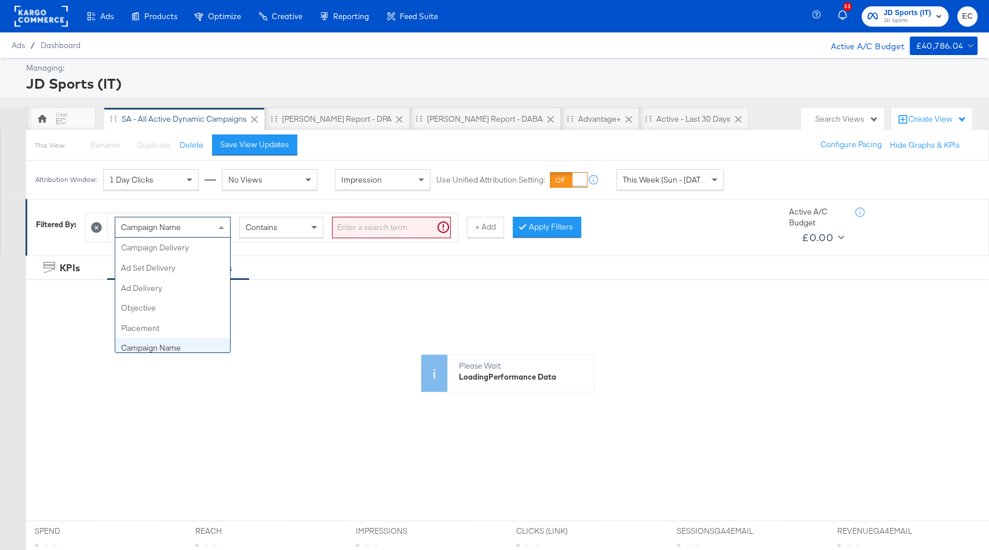
click at [186, 228] on div "Campaign Name" at bounding box center [172, 227] width 115 height 20
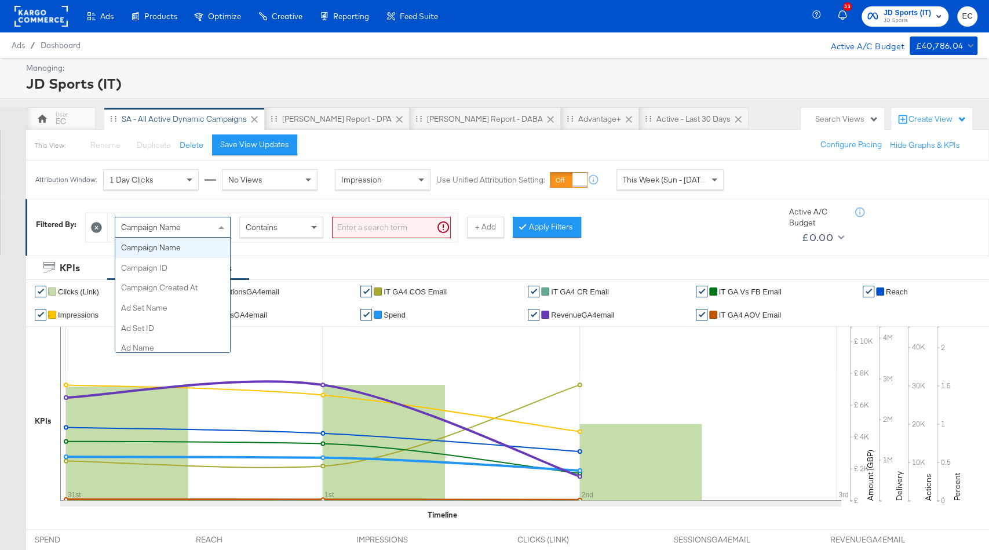
click at [372, 221] on input "search" at bounding box center [391, 227] width 119 height 21
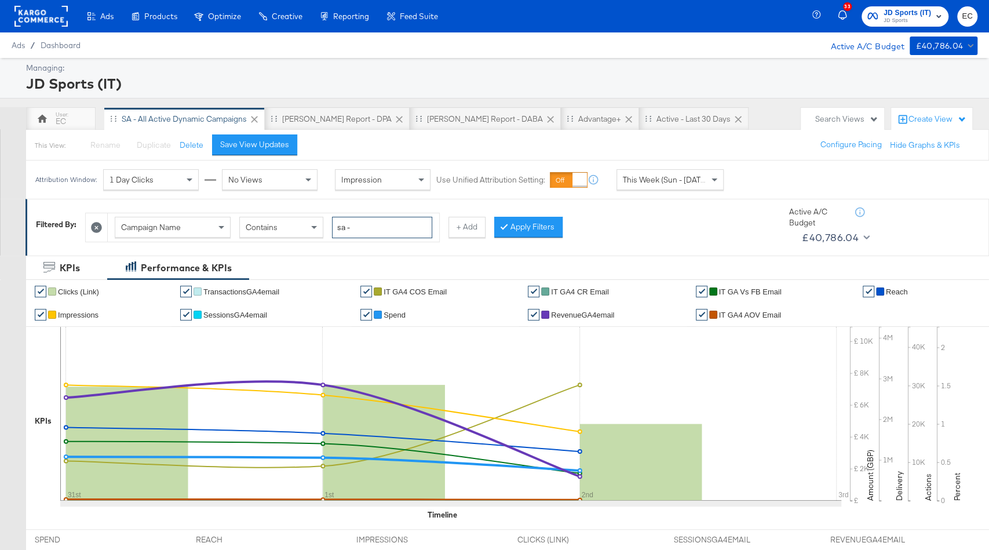
type input "sa -"
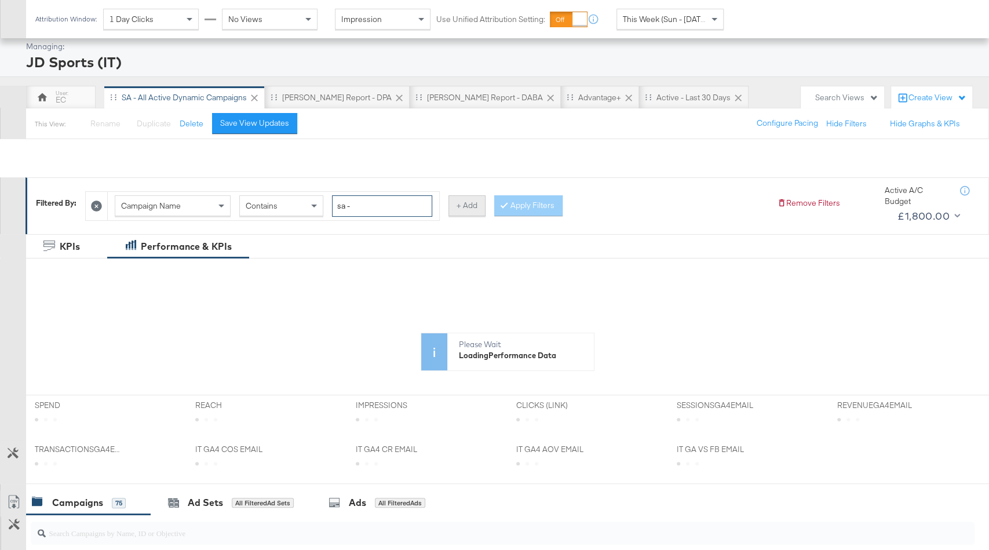
scroll to position [276, 0]
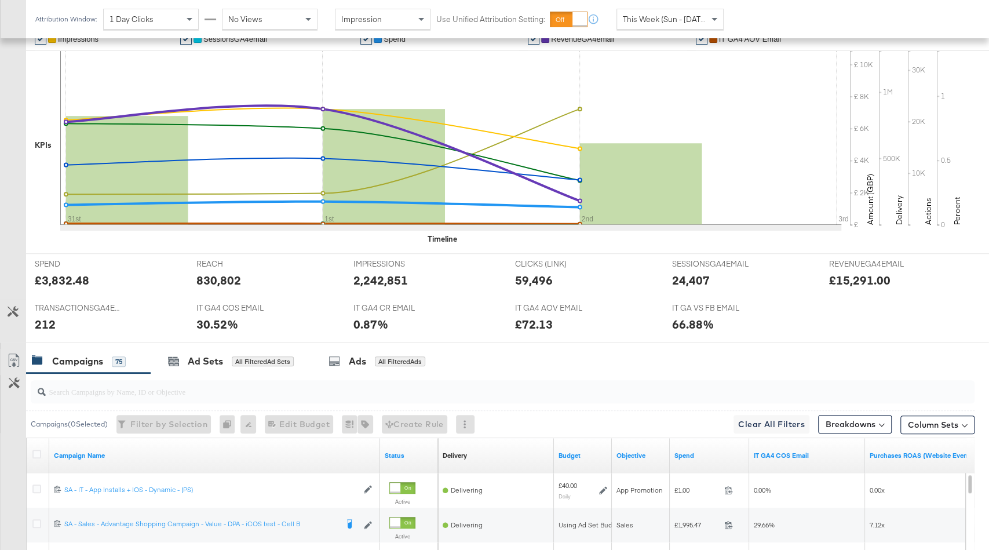
click at [236, 393] on input "search" at bounding box center [467, 386] width 843 height 23
type input "ios"
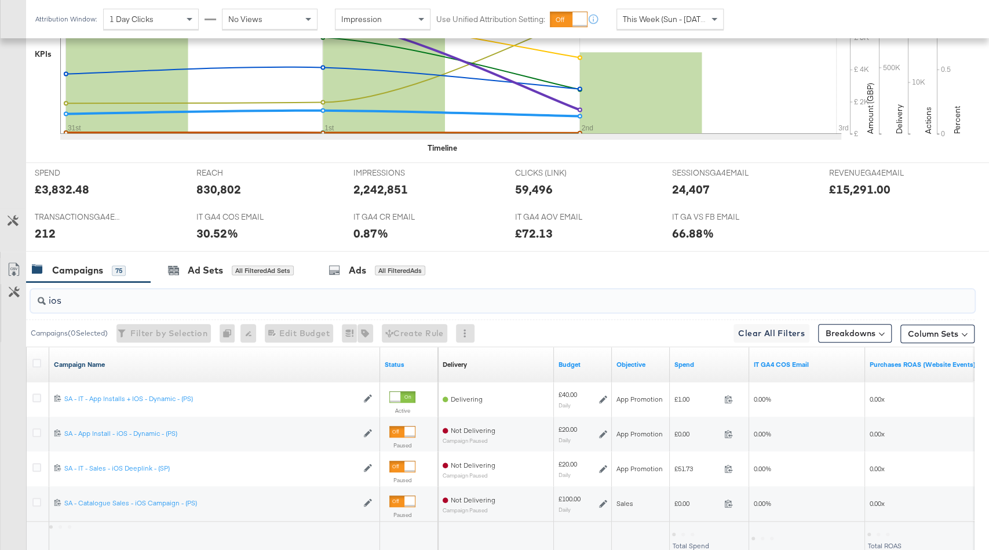
scroll to position [455, 0]
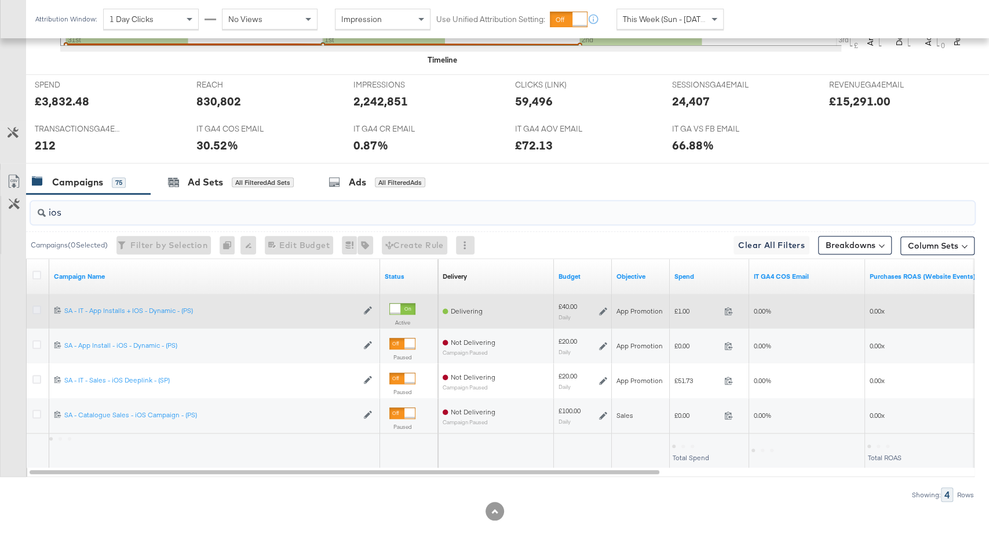
click at [37, 306] on icon at bounding box center [36, 309] width 9 height 9
click at [0, 0] on input "checkbox" at bounding box center [0, 0] width 0 height 0
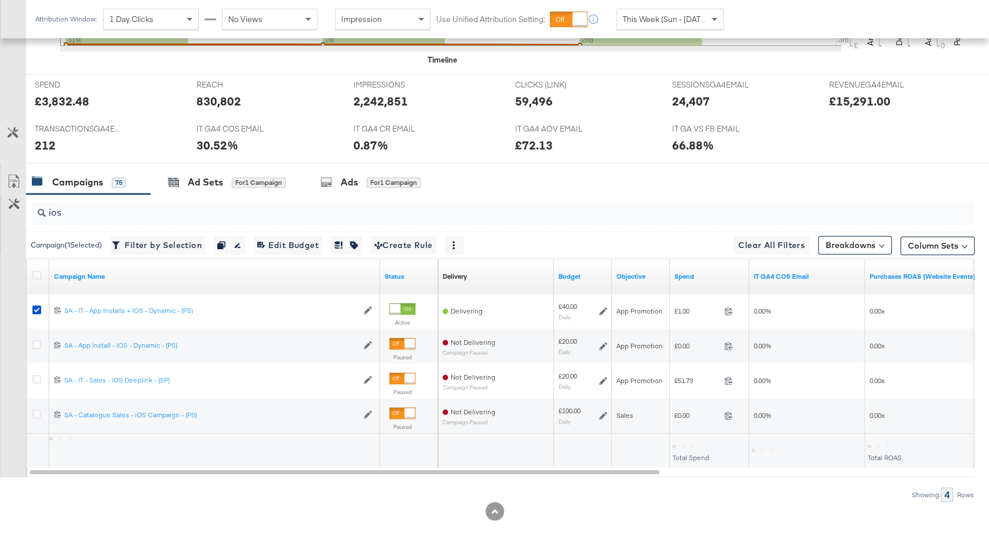
click at [268, 166] on div at bounding box center [494, 167] width 989 height 9
click at [252, 184] on div "for 1 Campaign" at bounding box center [259, 182] width 54 height 10
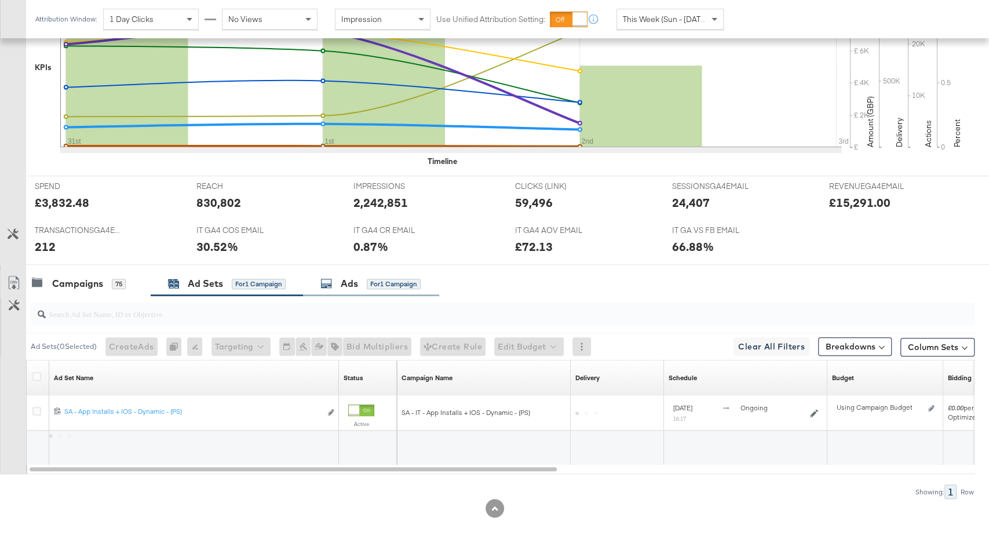
scroll to position [350, 0]
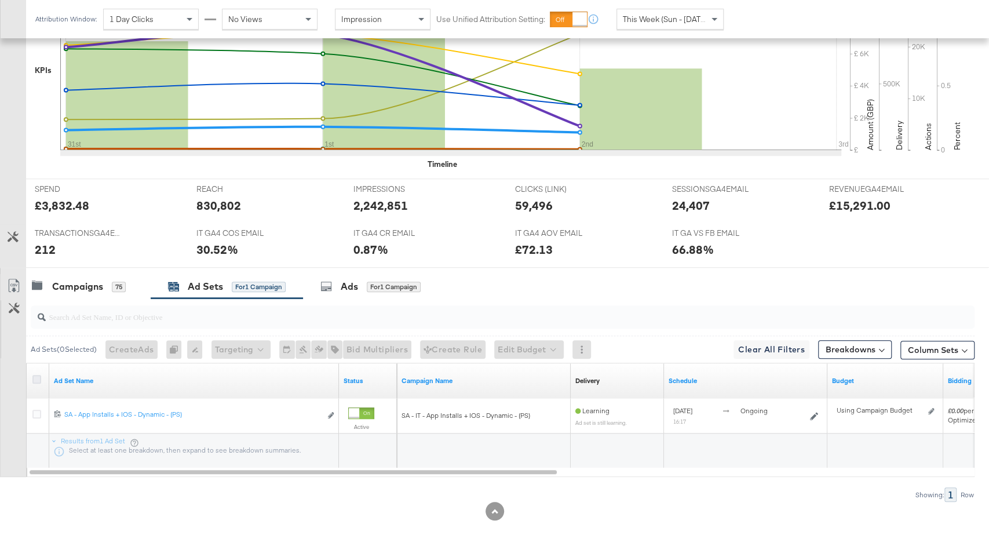
click at [34, 376] on icon at bounding box center [36, 379] width 9 height 9
click at [0, 0] on input "checkbox" at bounding box center [0, 0] width 0 height 0
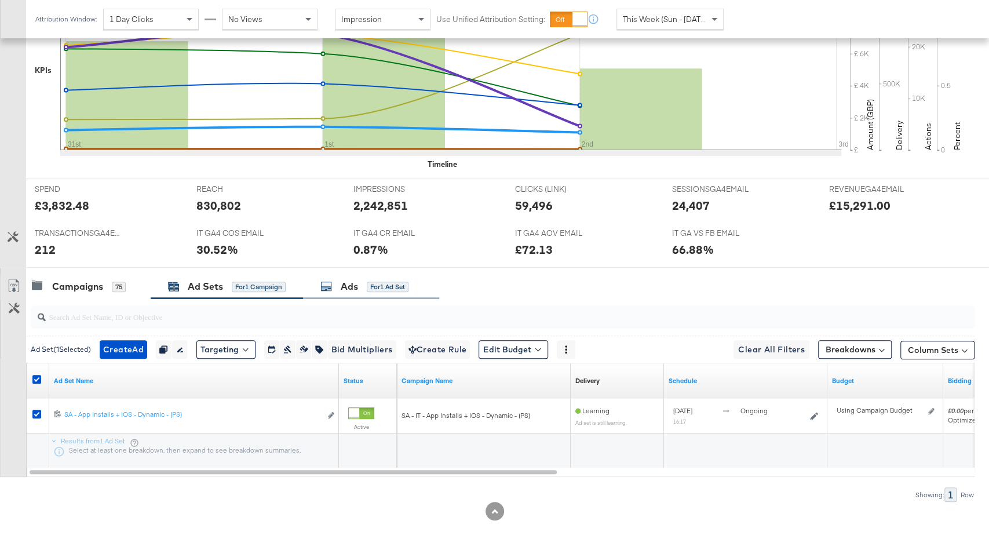
click at [397, 280] on div "Ads for 1 Ad Set" at bounding box center [364, 286] width 88 height 13
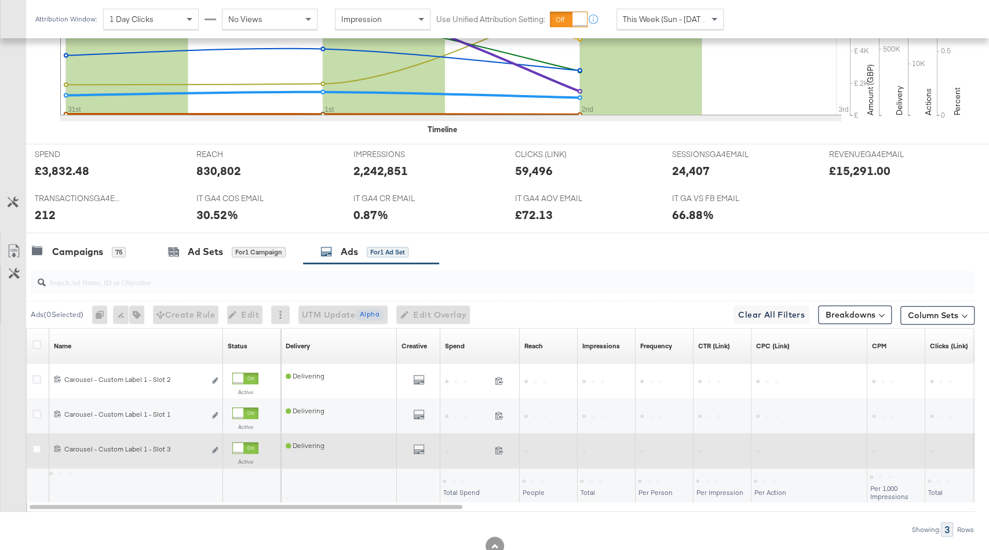
scroll to position [420, 0]
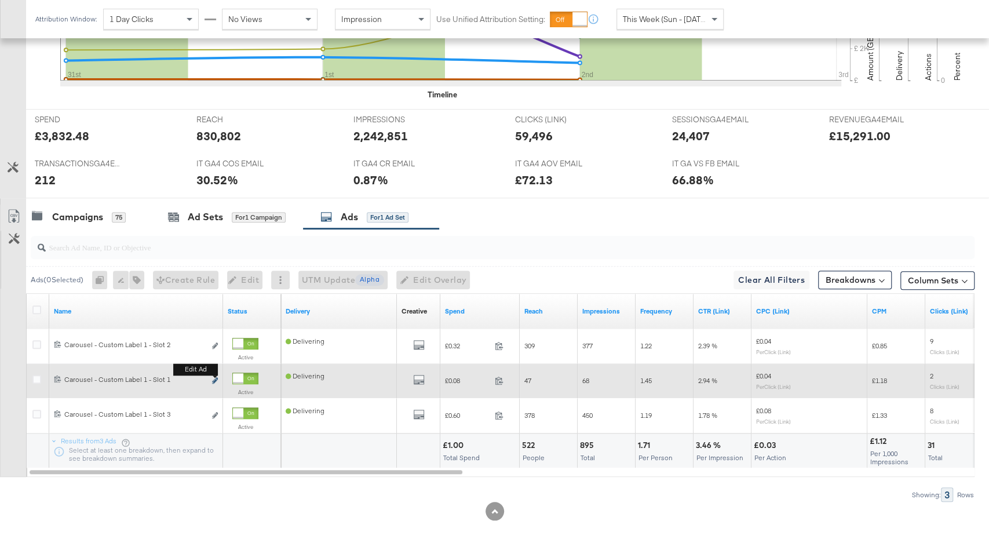
click at [215, 377] on icon "link" at bounding box center [215, 380] width 6 height 6
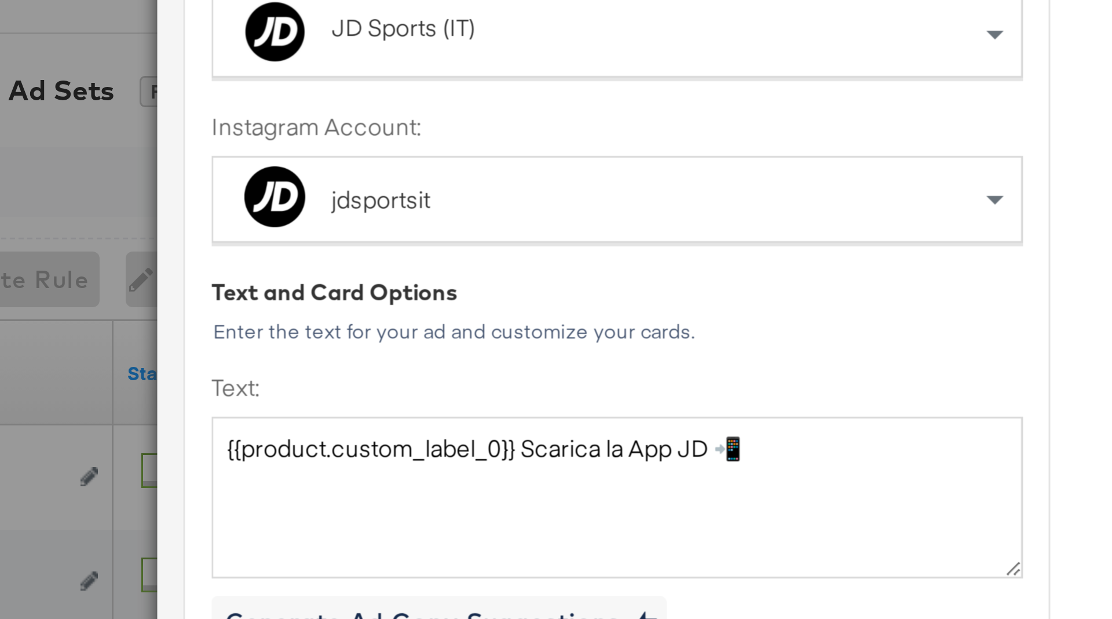
scroll to position [275, 0]
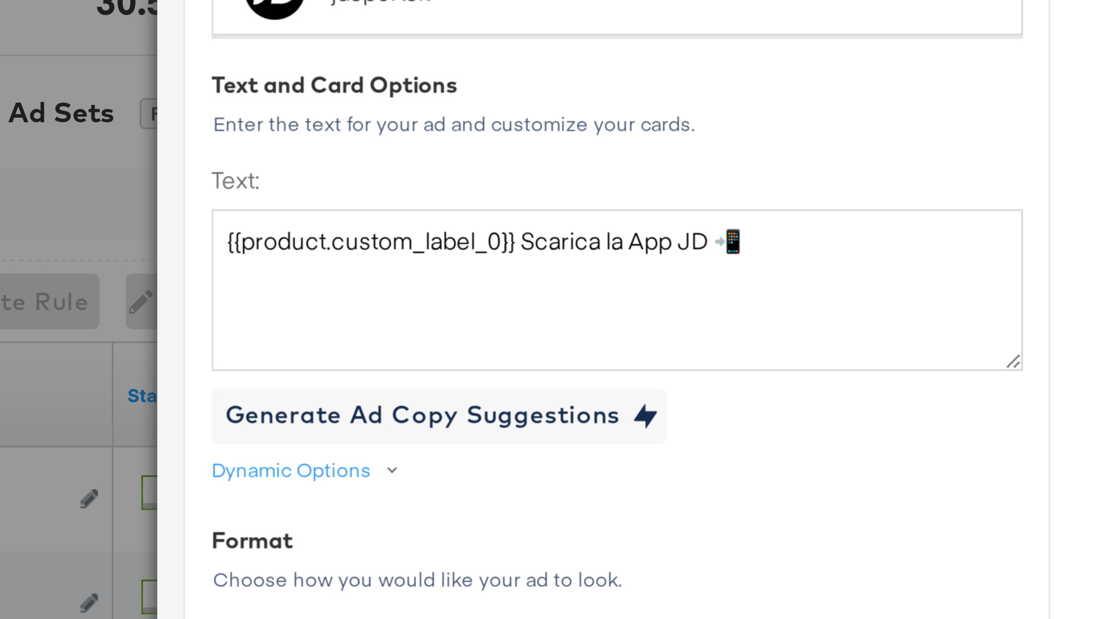
click at [406, 347] on div "Text and Card Options" at bounding box center [390, 352] width 270 height 11
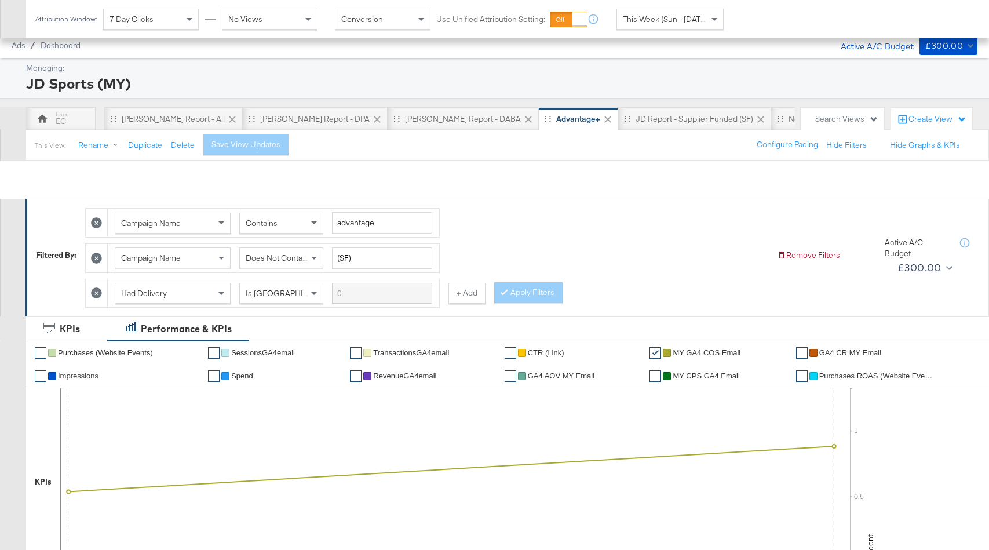
scroll to position [492, 0]
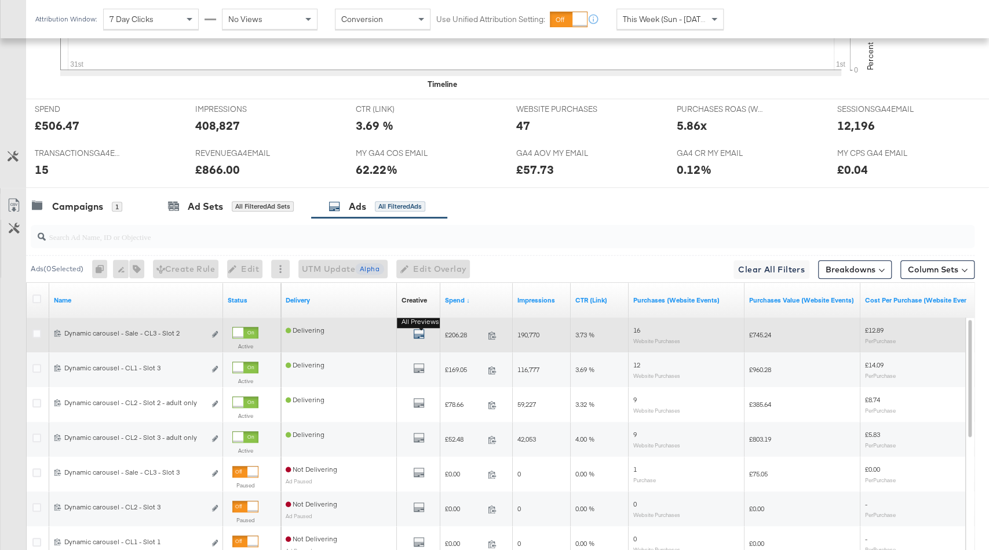
click at [420, 328] on icon "default" at bounding box center [419, 334] width 12 height 12
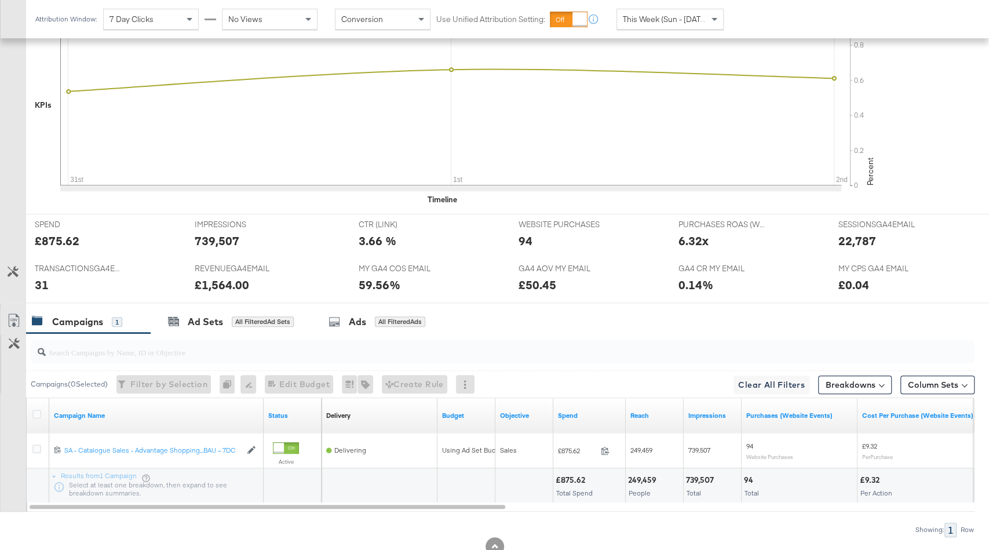
scroll to position [392, 0]
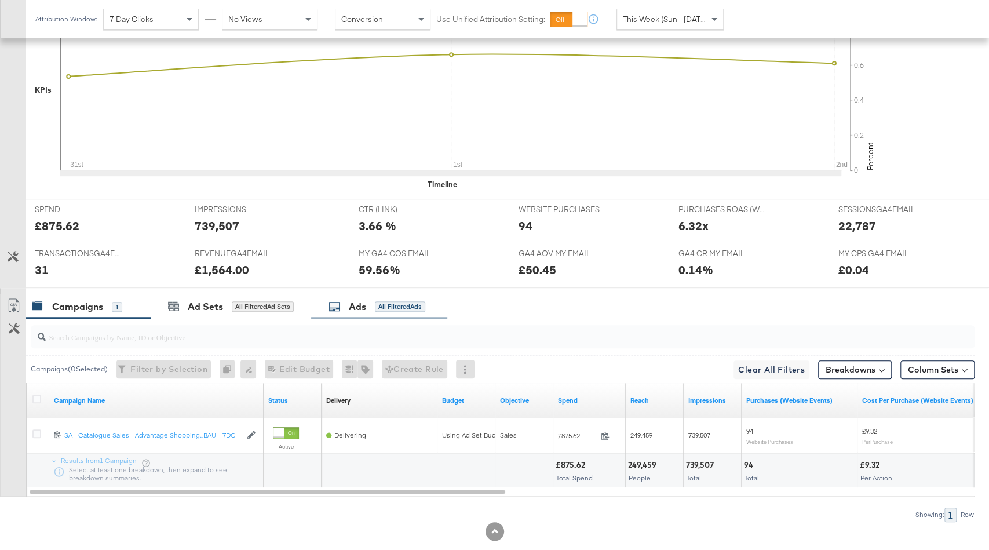
click at [372, 300] on div "Ads All Filtered Ads" at bounding box center [376, 306] width 97 height 13
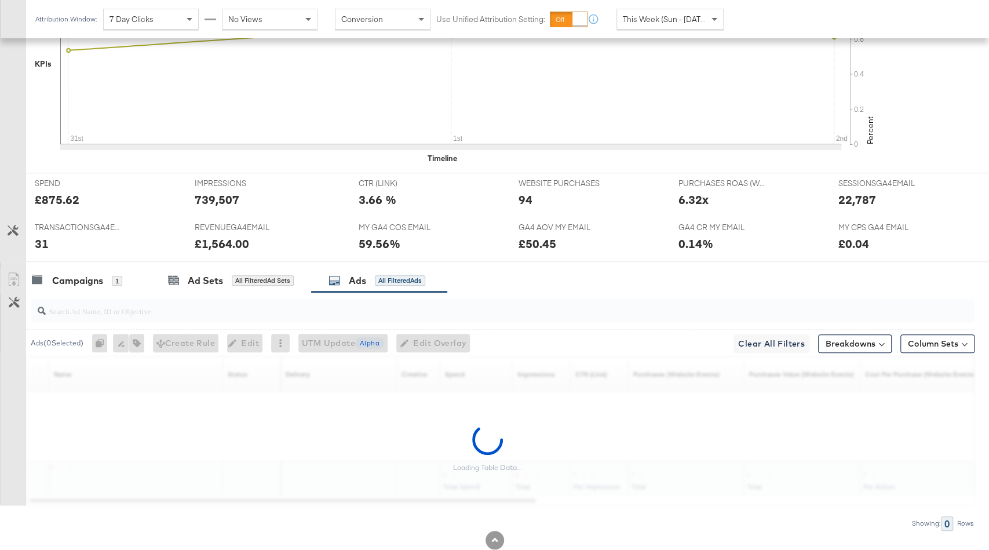
scroll to position [444, 0]
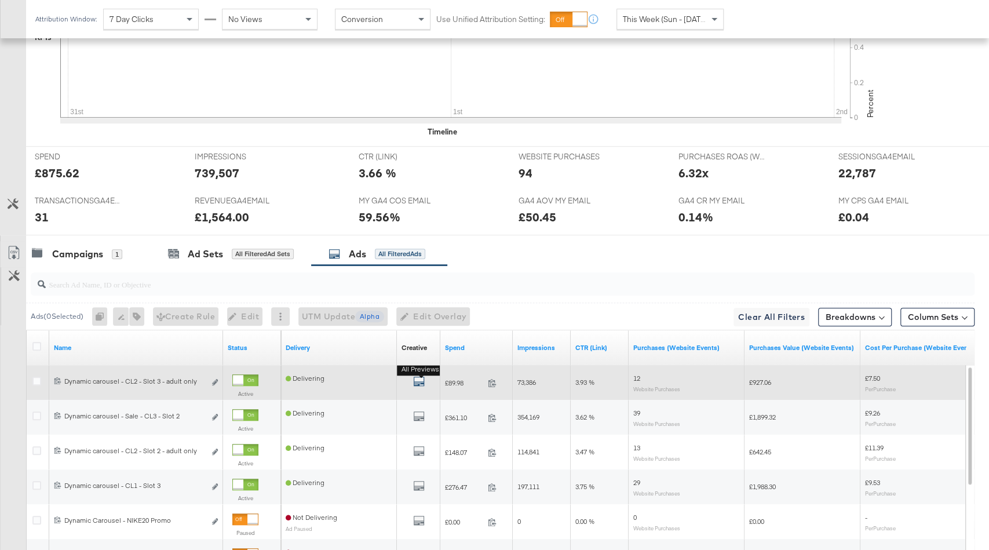
click at [421, 376] on icon "default" at bounding box center [419, 381] width 12 height 12
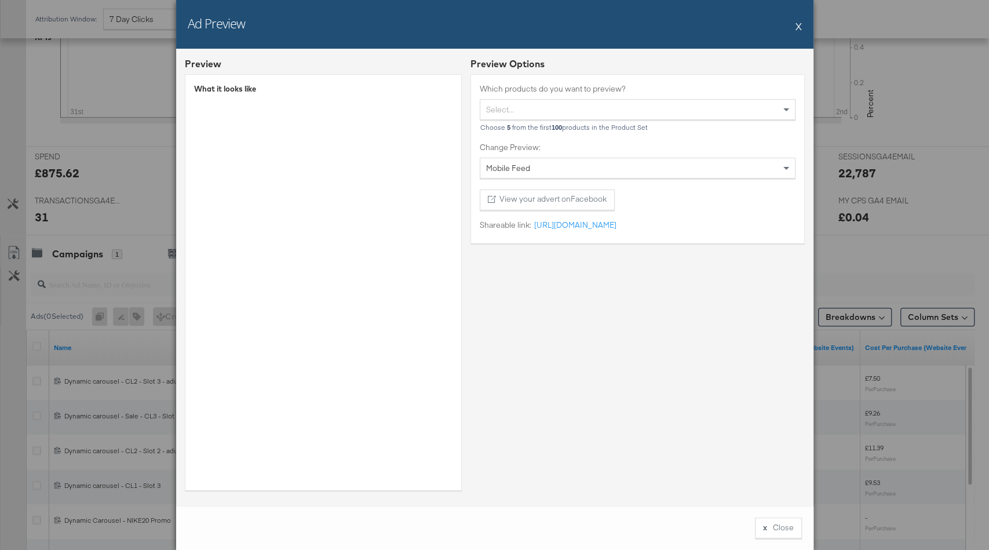
click at [795, 25] on button "X" at bounding box center [798, 25] width 6 height 23
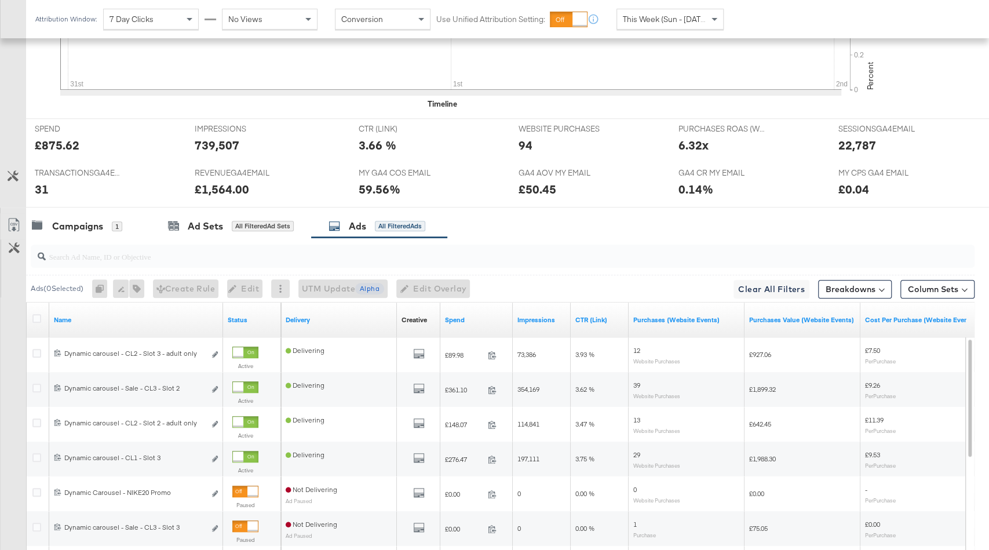
scroll to position [505, 0]
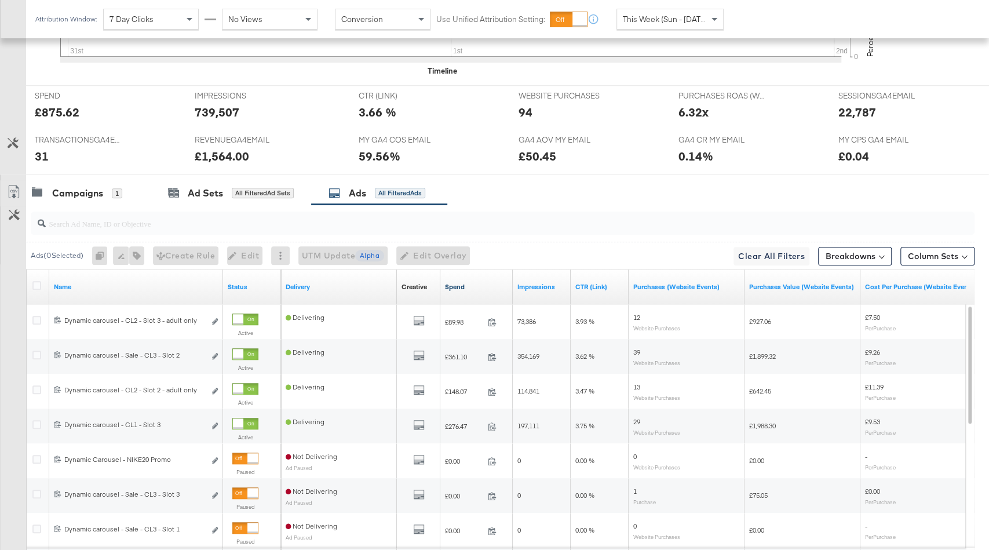
click at [487, 282] on link "Spend" at bounding box center [476, 286] width 63 height 9
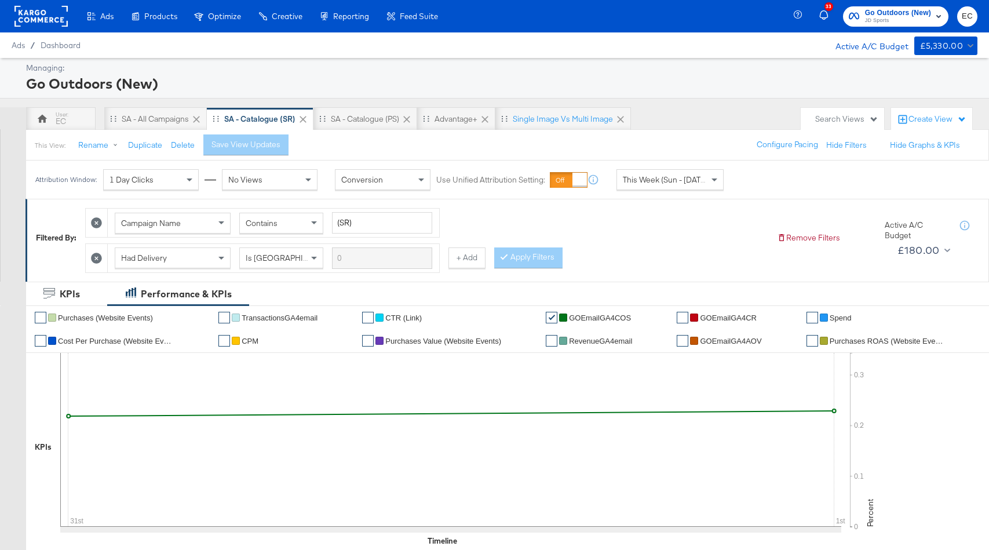
click at [455, 119] on div "Advantage+" at bounding box center [455, 119] width 43 height 11
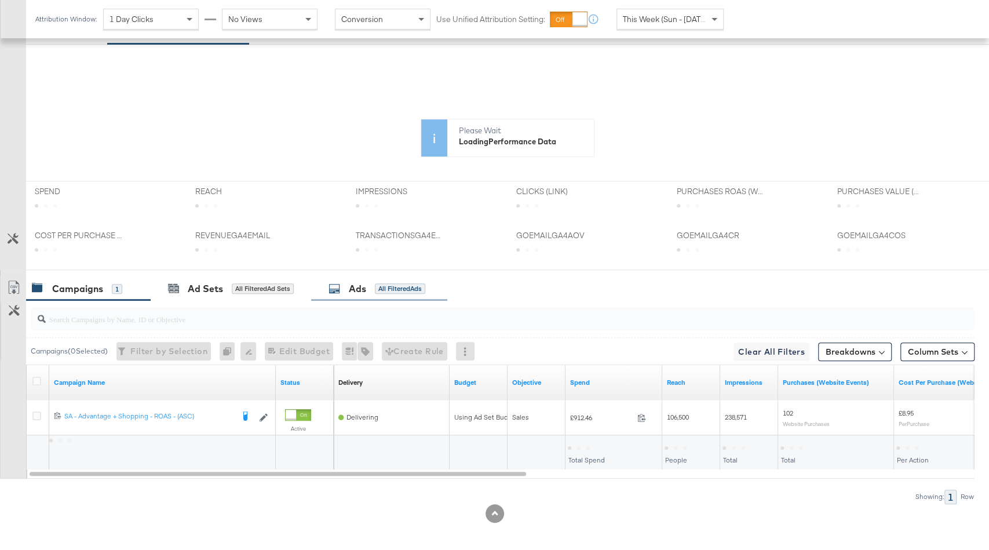
click at [396, 283] on div "All Filtered Ads" at bounding box center [400, 288] width 50 height 10
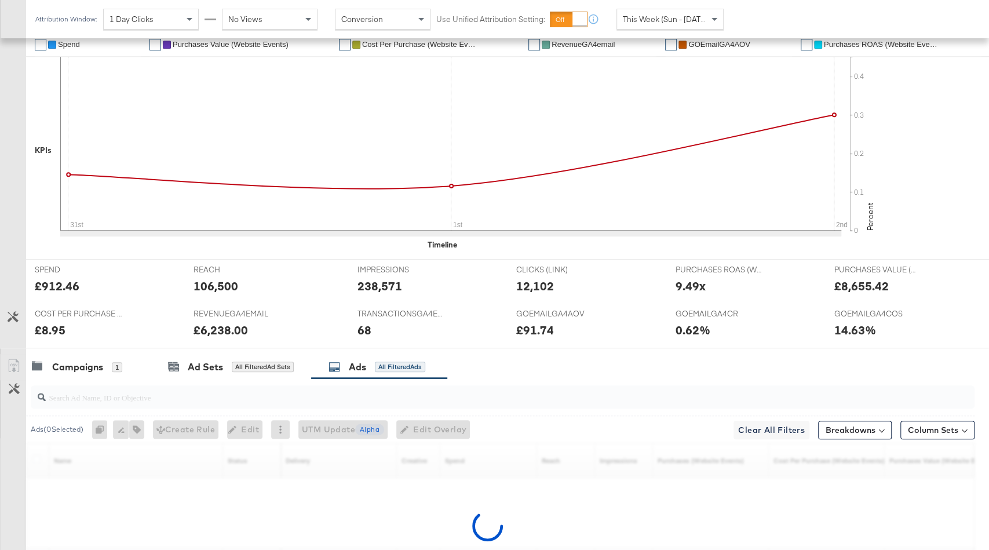
scroll to position [444, 0]
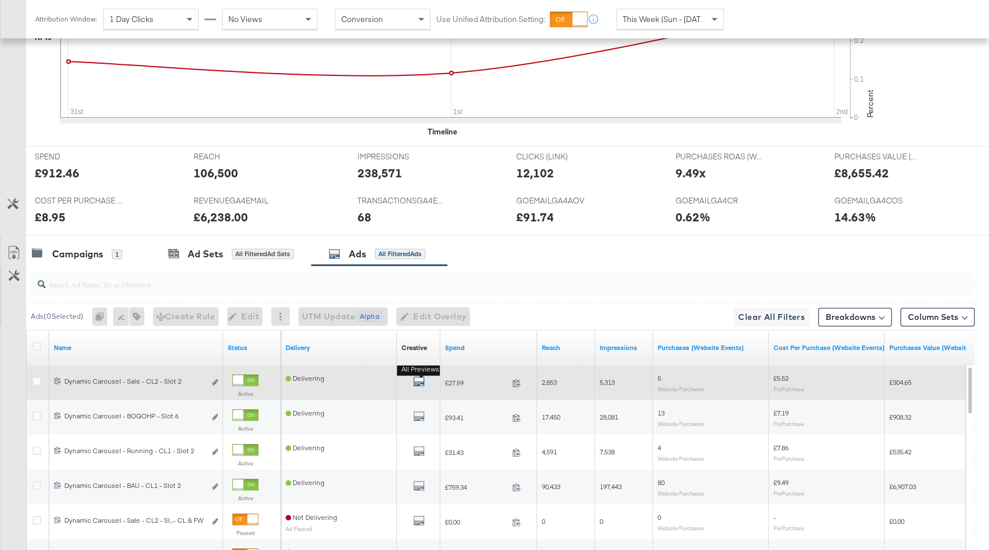
click at [419, 375] on icon "default" at bounding box center [419, 381] width 12 height 12
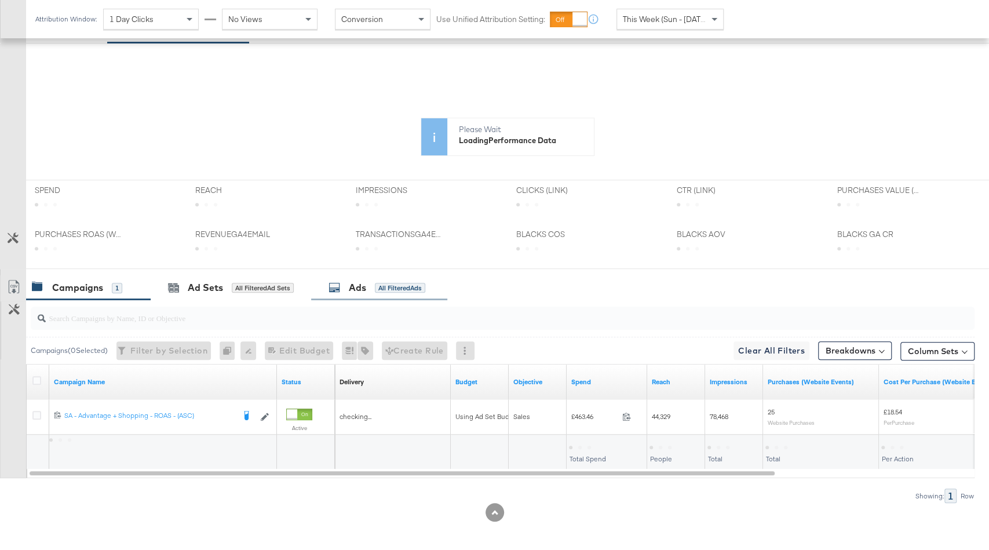
click at [397, 286] on div "All Filtered Ads" at bounding box center [400, 288] width 50 height 10
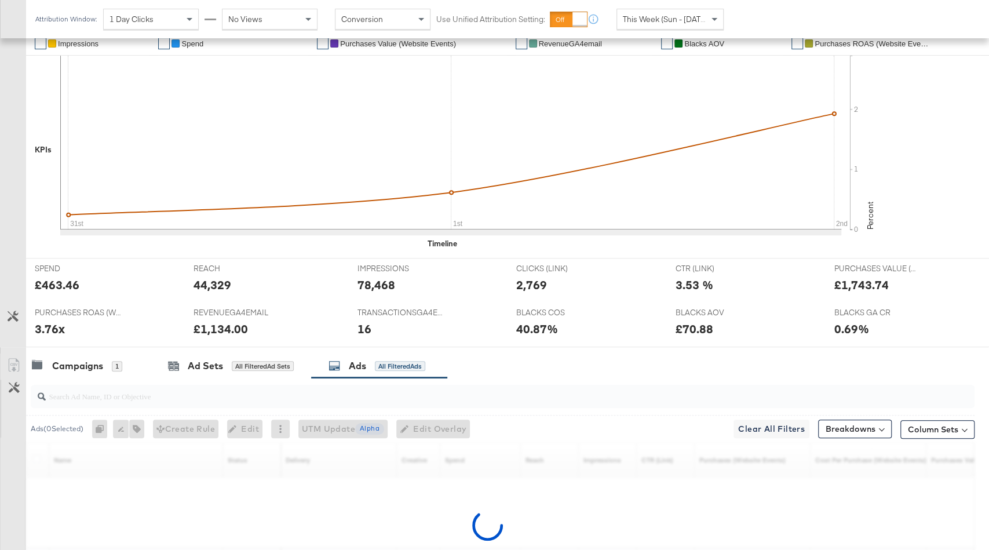
scroll to position [410, 0]
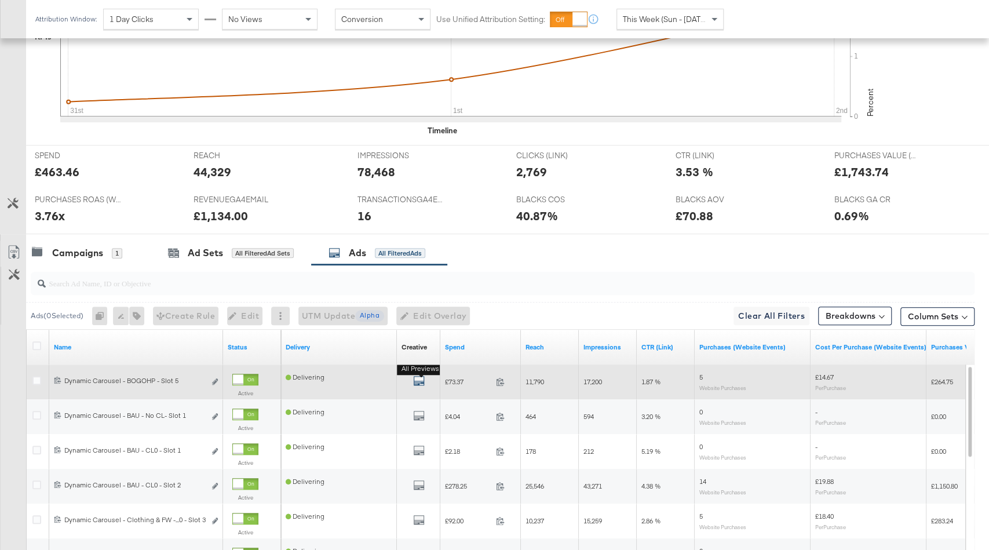
click at [419, 378] on icon "default" at bounding box center [419, 381] width 12 height 12
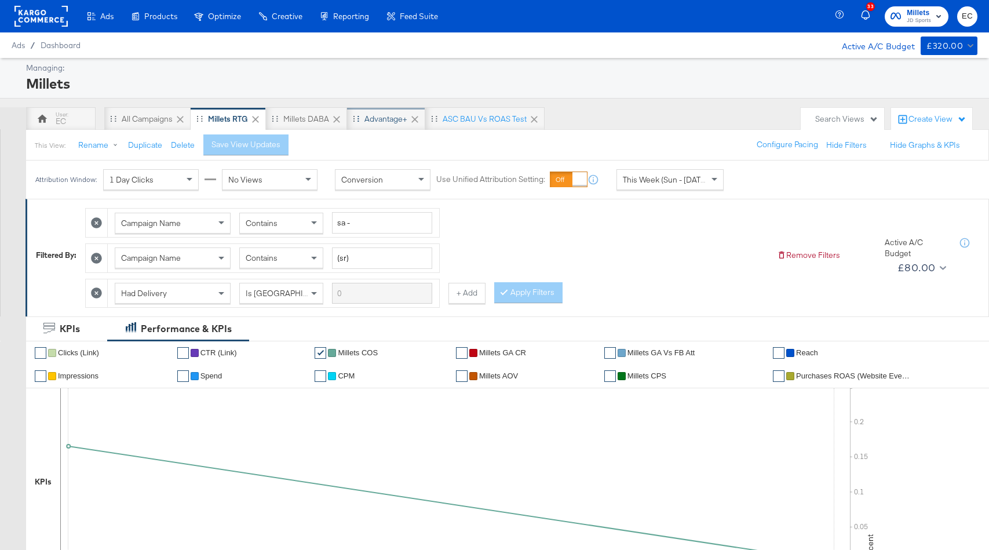
scroll to position [34, 0]
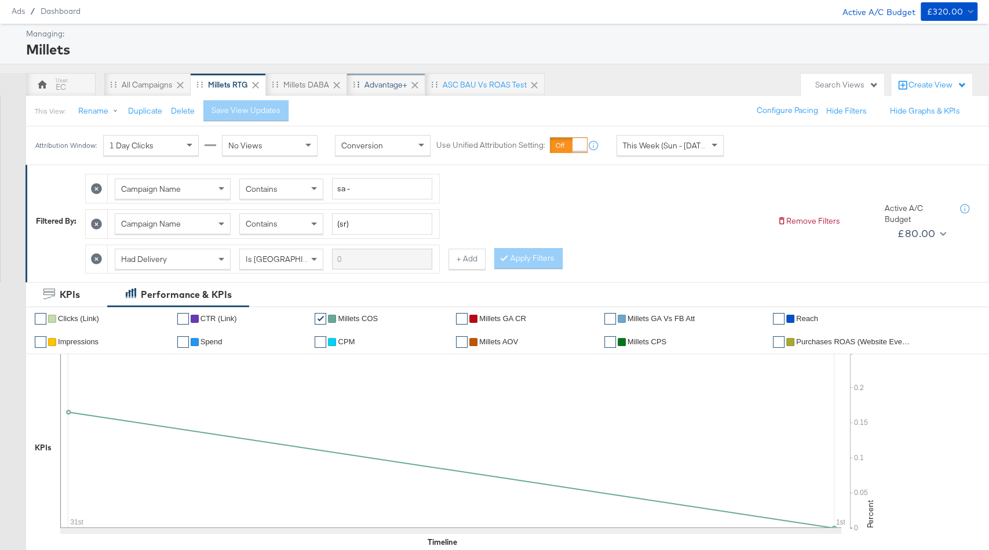
click at [378, 81] on div "Advantage+" at bounding box center [385, 84] width 43 height 11
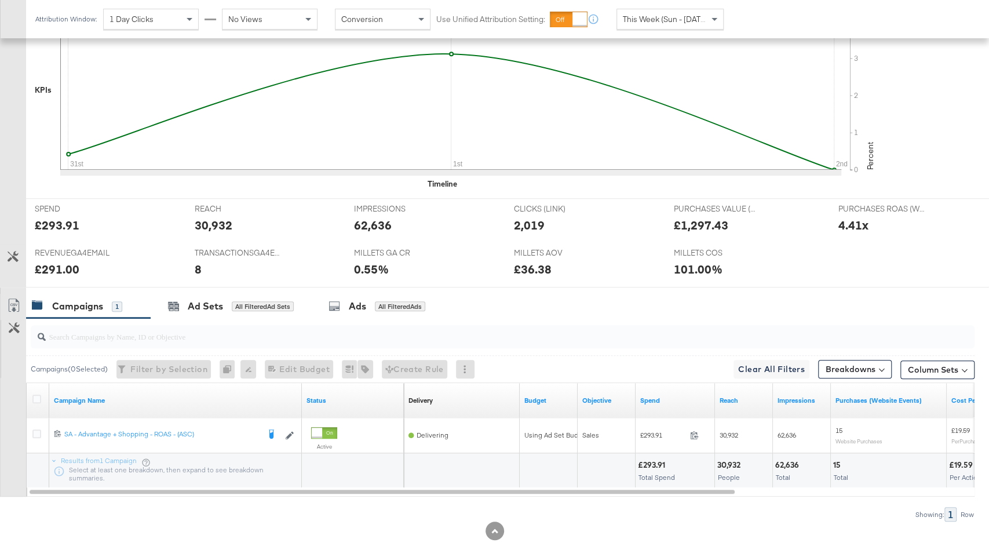
scroll to position [375, 0]
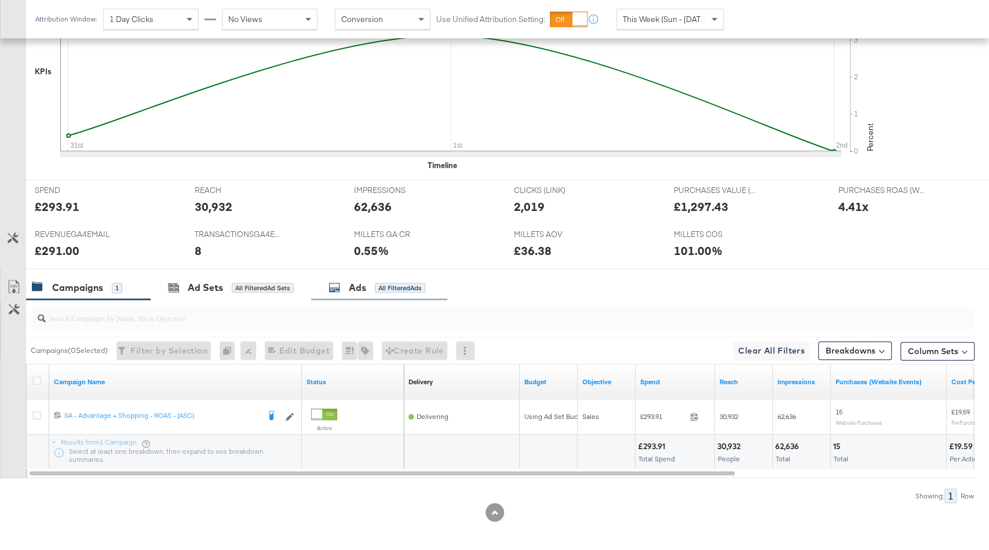
click at [395, 289] on div "Ads All Filtered Ads" at bounding box center [376, 287] width 97 height 13
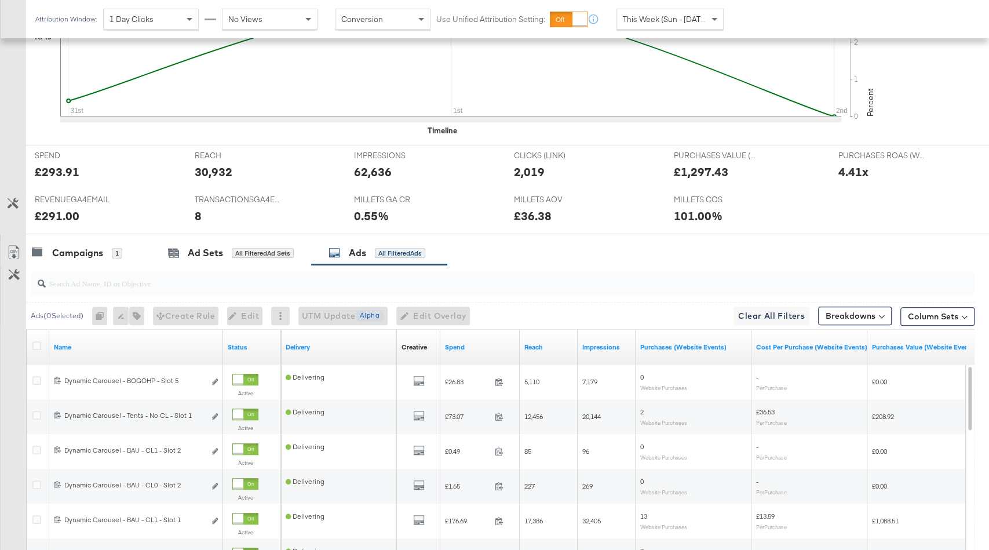
scroll to position [415, 0]
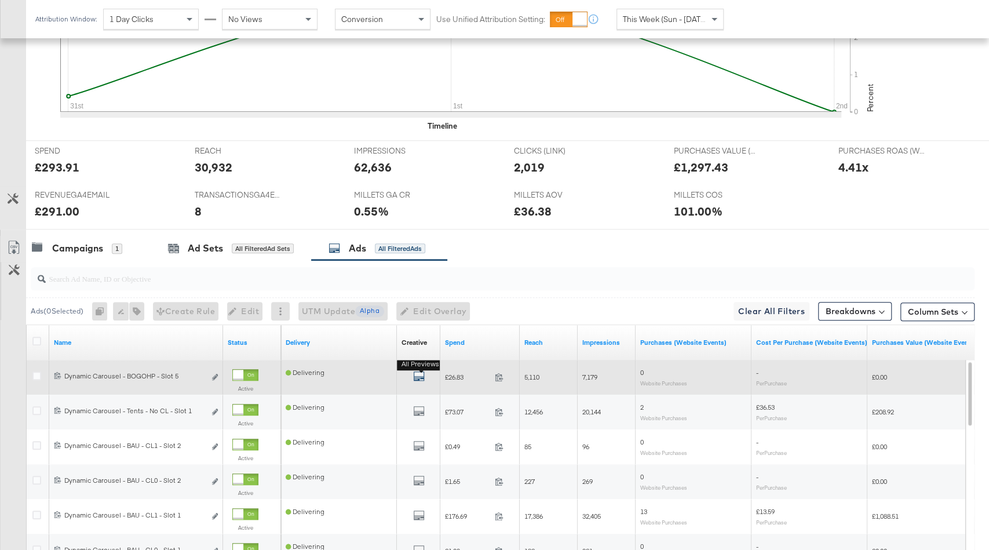
click at [416, 376] on icon "default" at bounding box center [419, 376] width 12 height 12
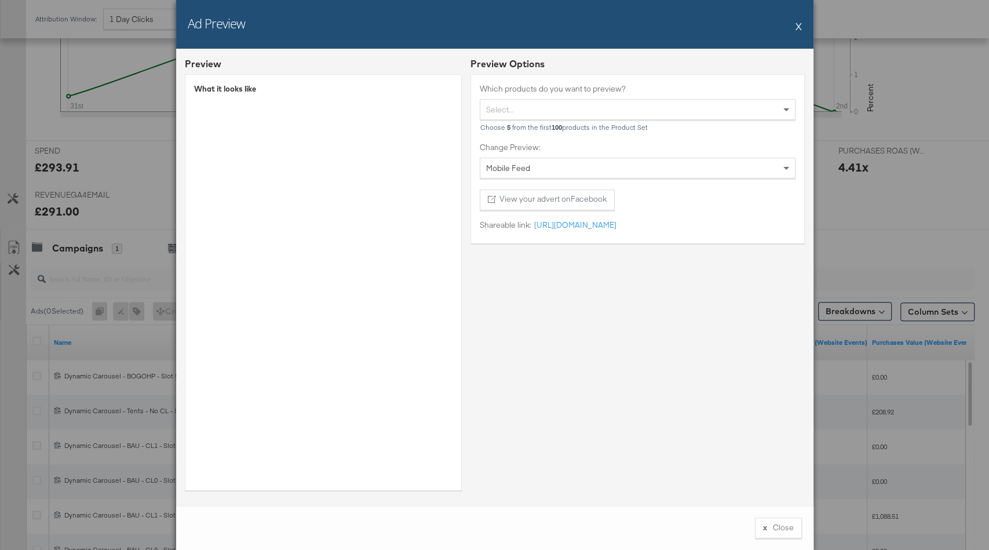
click at [797, 25] on button "X" at bounding box center [798, 25] width 6 height 23
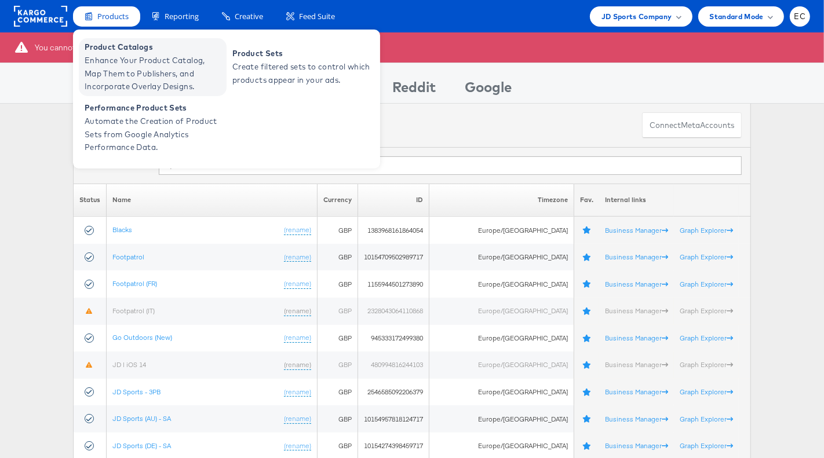
click at [127, 59] on span "Enhance Your Product Catalog, Map Them to Publishers, and Incorporate Overlay D…" at bounding box center [154, 73] width 139 height 39
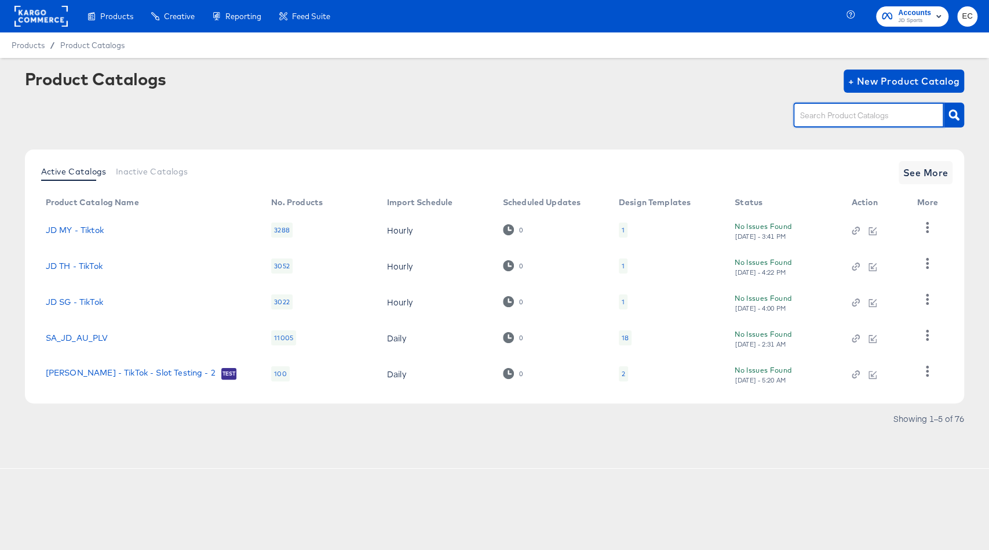
click at [819, 119] on input "text" at bounding box center [859, 115] width 123 height 13
type input "nl"
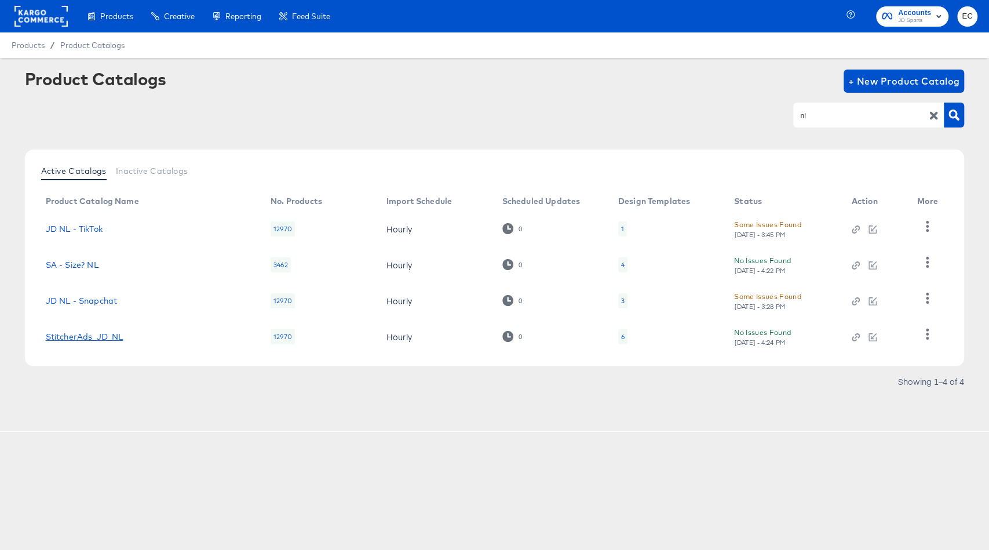
click at [101, 340] on link "StitcherAds_JD_NL" at bounding box center [85, 336] width 78 height 9
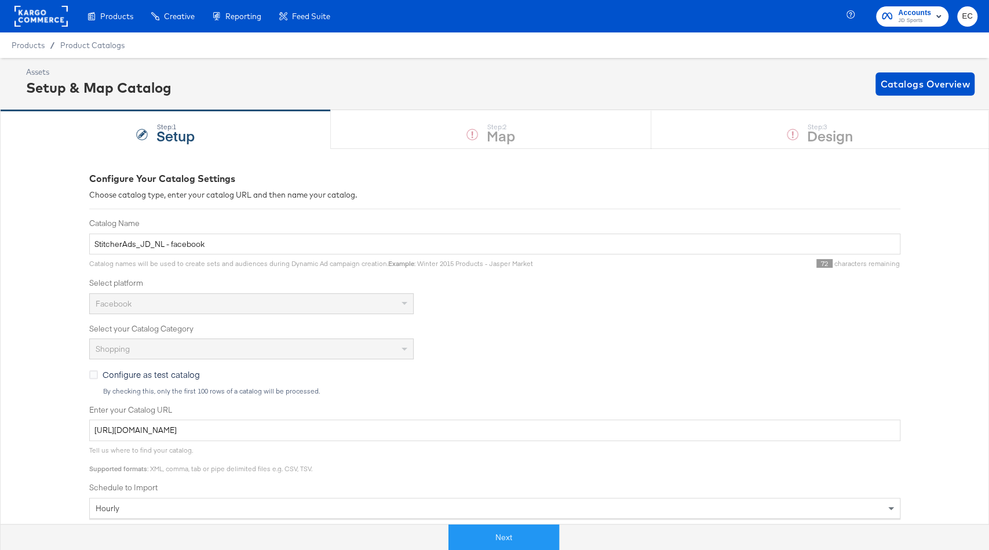
click at [479, 549] on div "Next" at bounding box center [503, 532] width 989 height 35
click at [504, 533] on button "Next" at bounding box center [503, 537] width 111 height 26
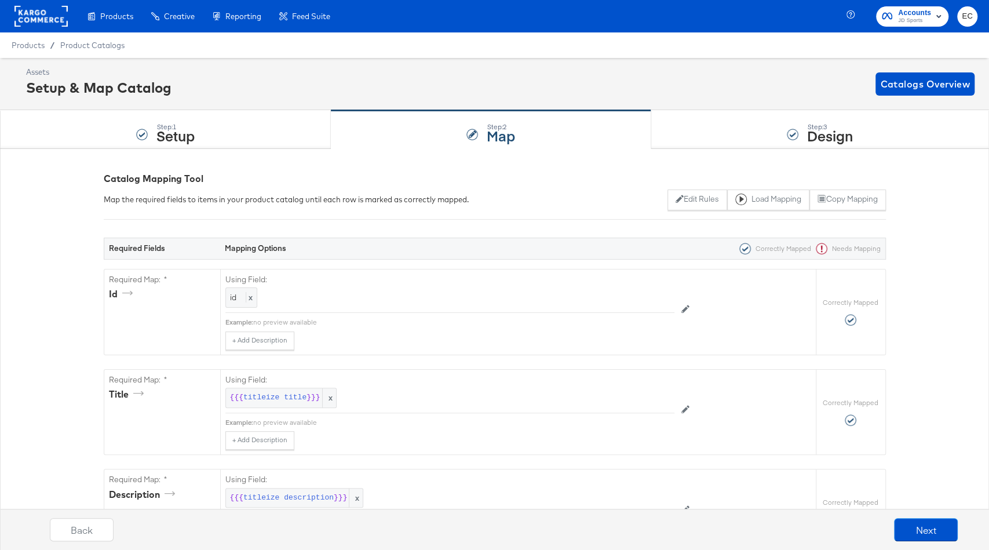
click at [672, 127] on div "Step: 3 Design" at bounding box center [820, 130] width 338 height 38
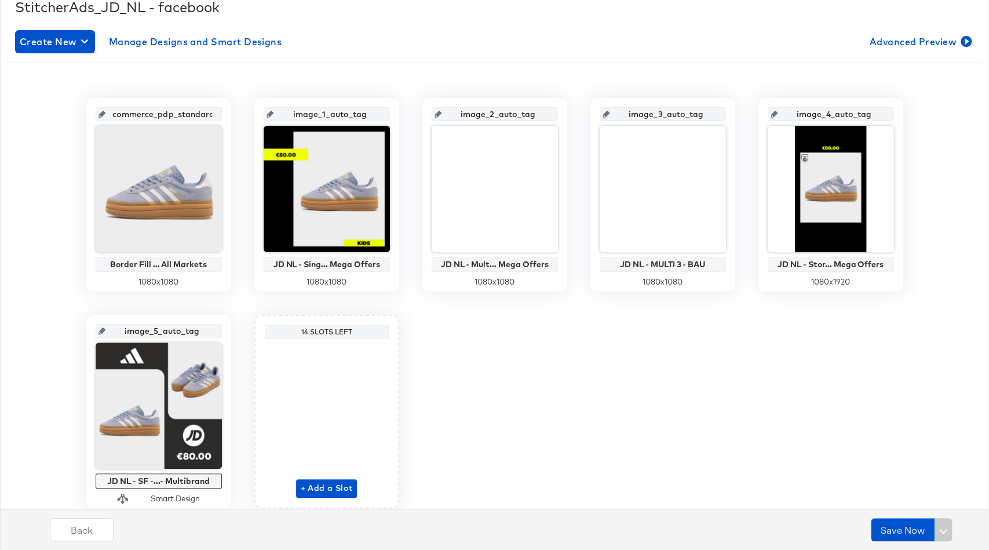
scroll to position [191, 0]
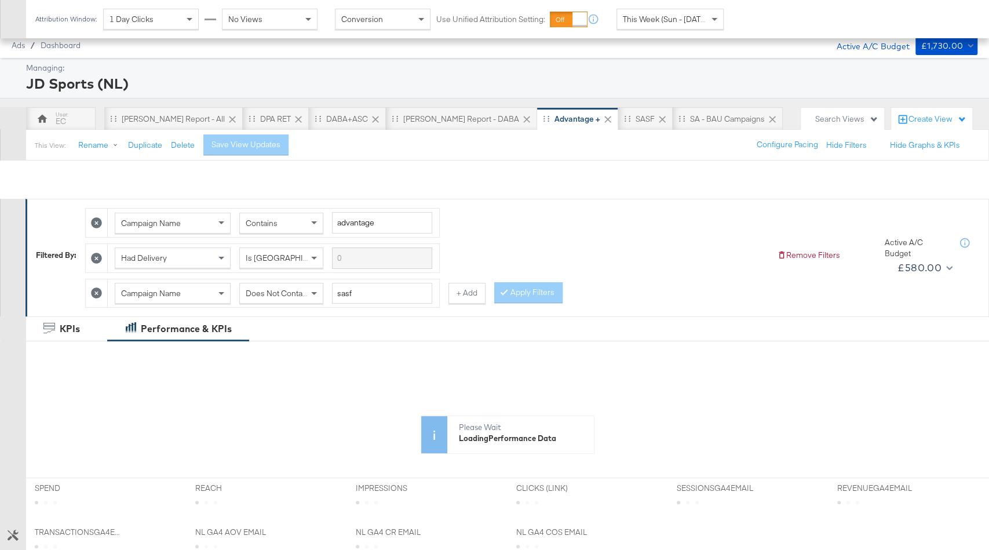
scroll to position [331, 0]
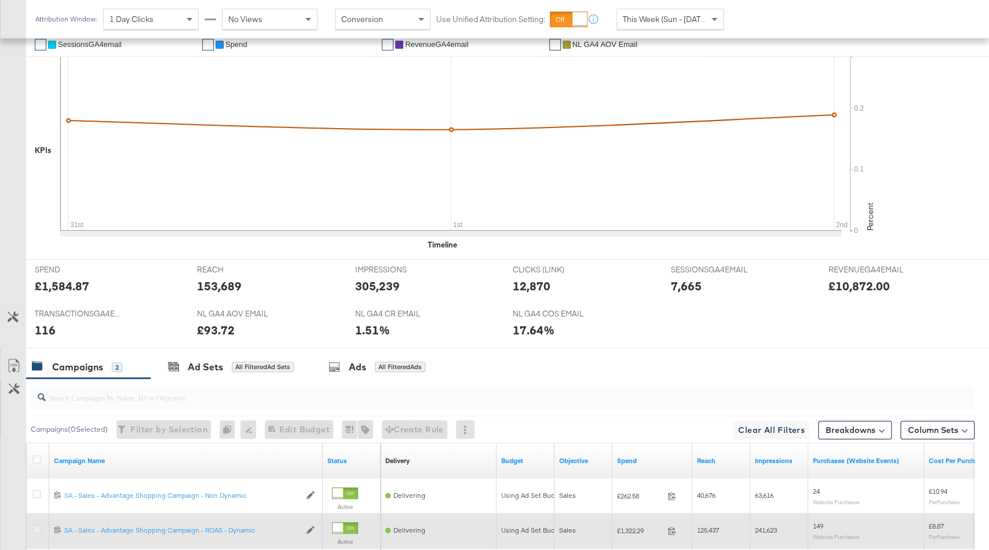
click at [36, 524] on icon at bounding box center [36, 528] width 9 height 9
click at [0, 0] on input "checkbox" at bounding box center [0, 0] width 0 height 0
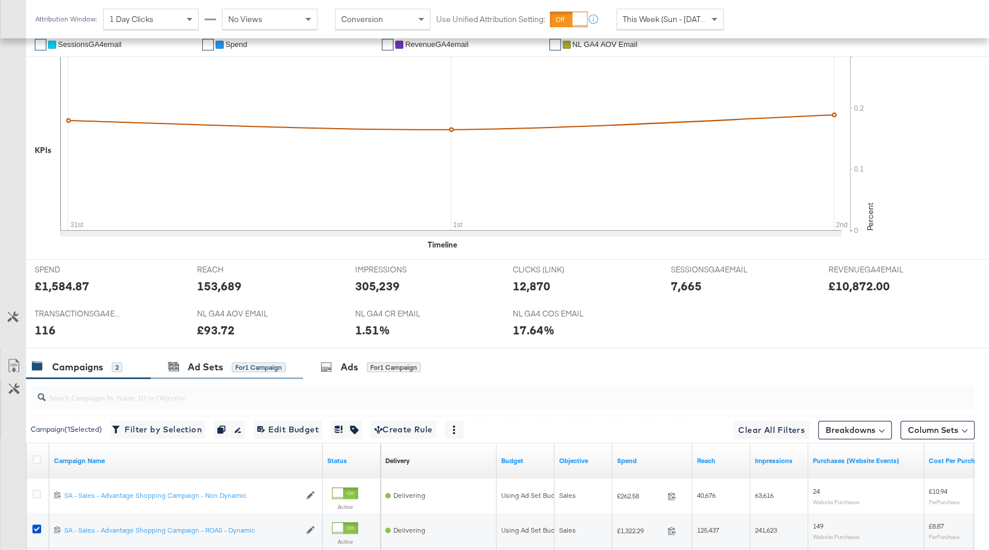
click at [254, 354] on div "Ad Sets for 1 Campaign" at bounding box center [227, 366] width 152 height 25
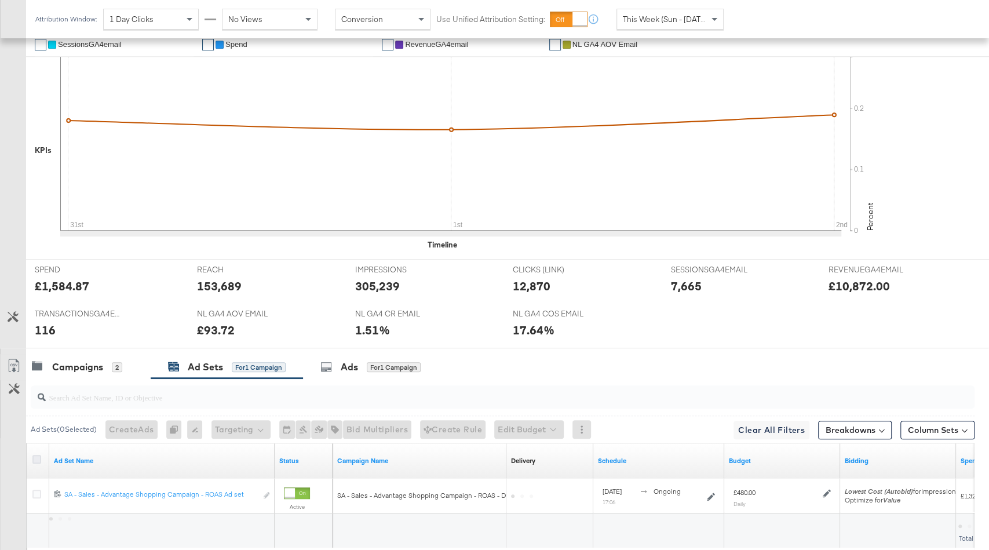
click at [35, 455] on icon at bounding box center [36, 459] width 9 height 9
click at [0, 0] on input "checkbox" at bounding box center [0, 0] width 0 height 0
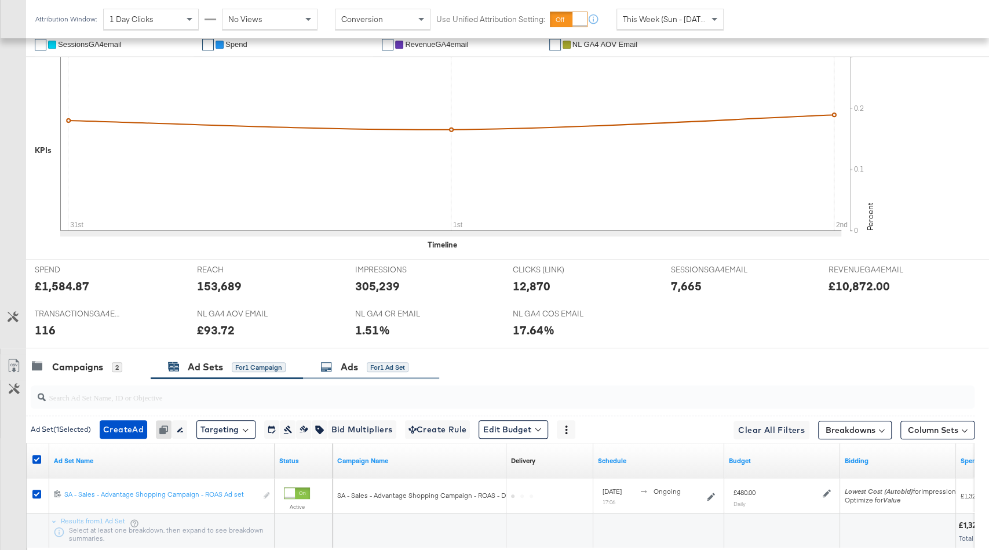
click at [375, 368] on div "Ads for 1 Ad Set" at bounding box center [364, 366] width 88 height 13
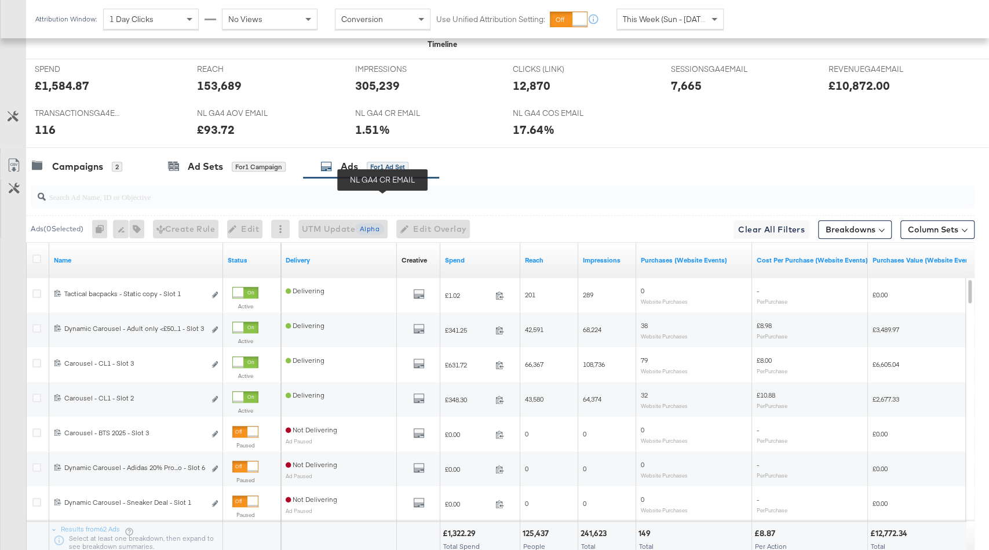
scroll to position [618, 0]
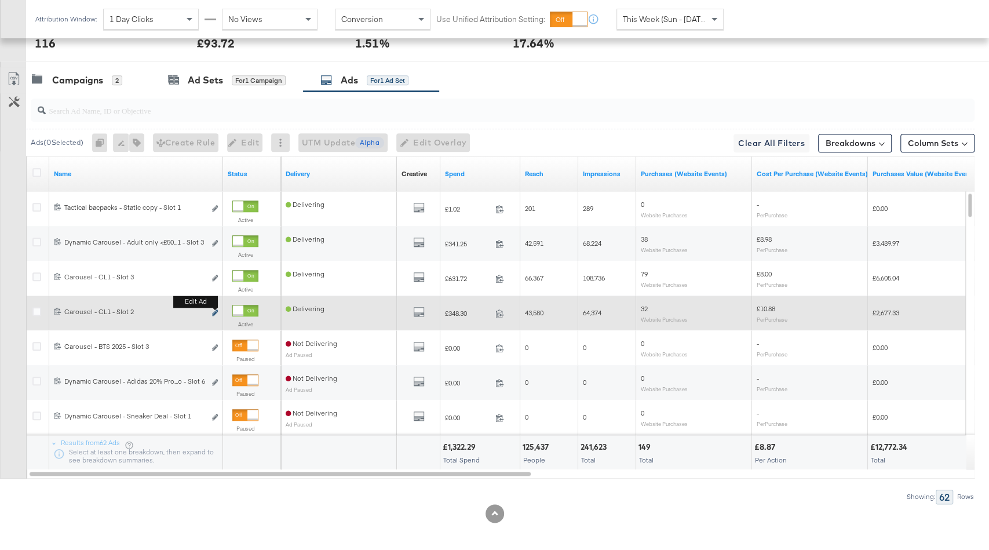
click at [213, 309] on icon "link" at bounding box center [215, 312] width 6 height 6
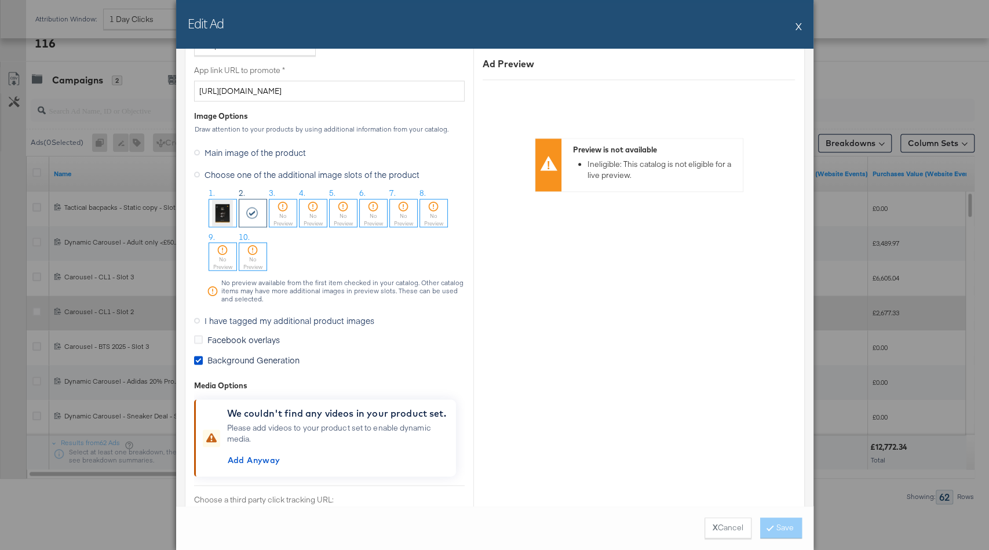
scroll to position [964, 0]
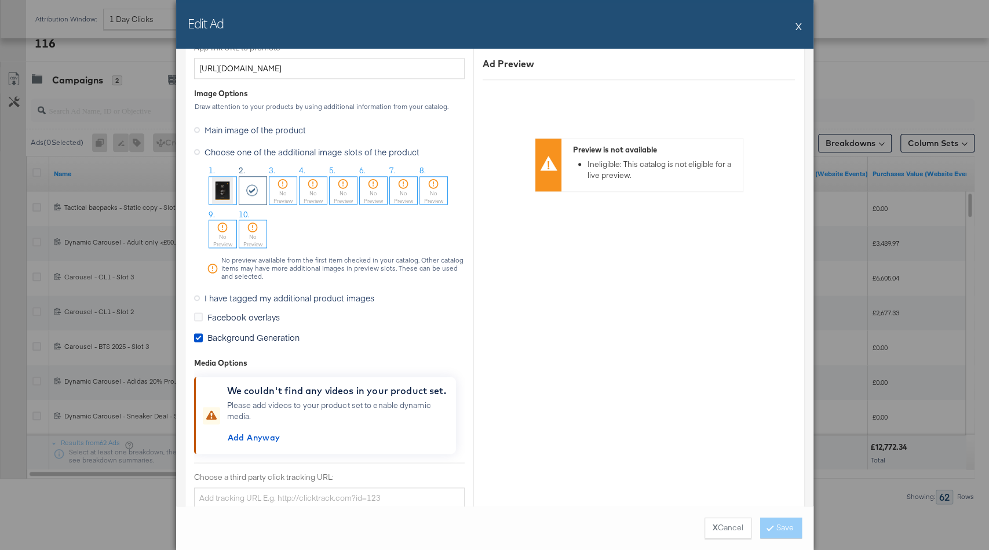
click at [258, 298] on span "I have tagged my additional product images" at bounding box center [289, 298] width 170 height 12
click at [0, 0] on input "I have tagged my additional product images" at bounding box center [0, 0] width 0 height 0
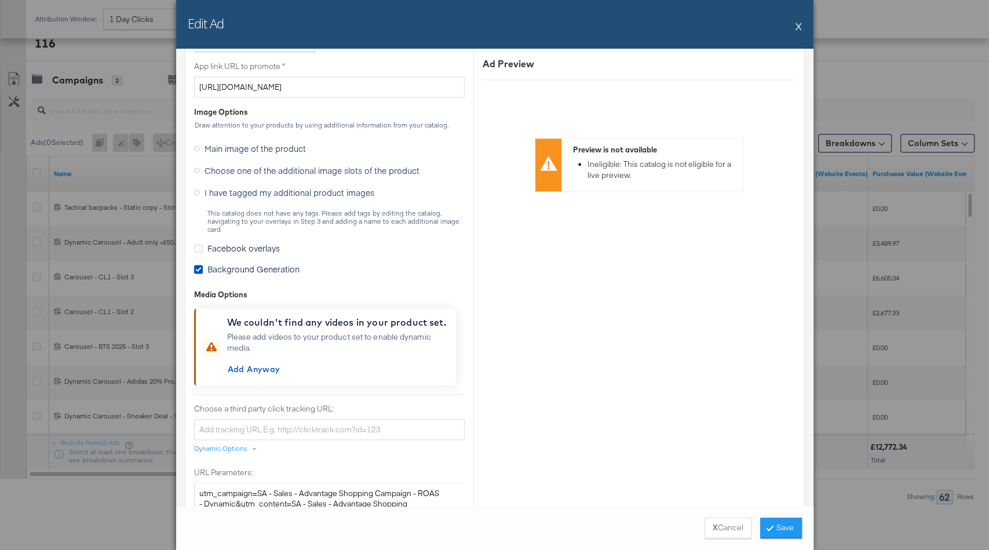
scroll to position [942, 0]
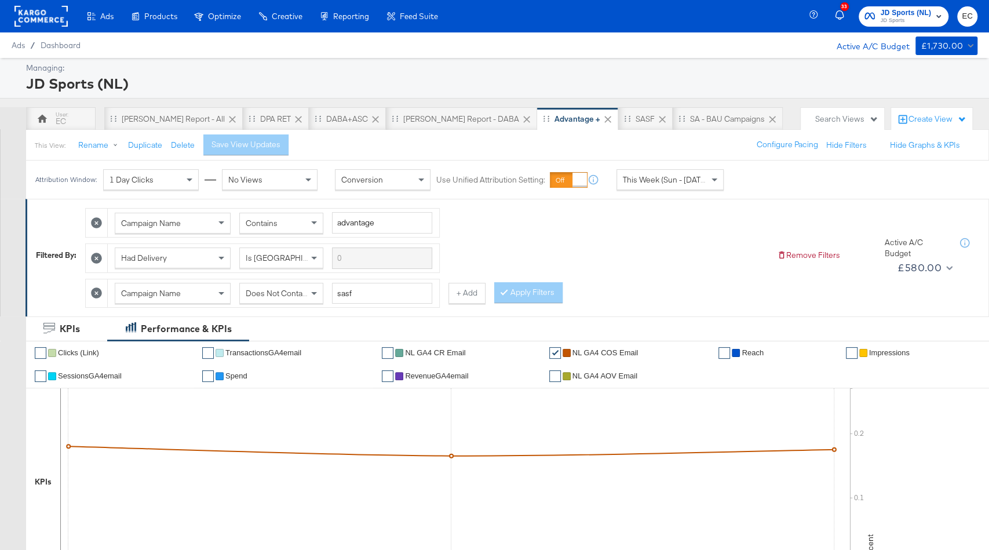
scroll to position [444, 0]
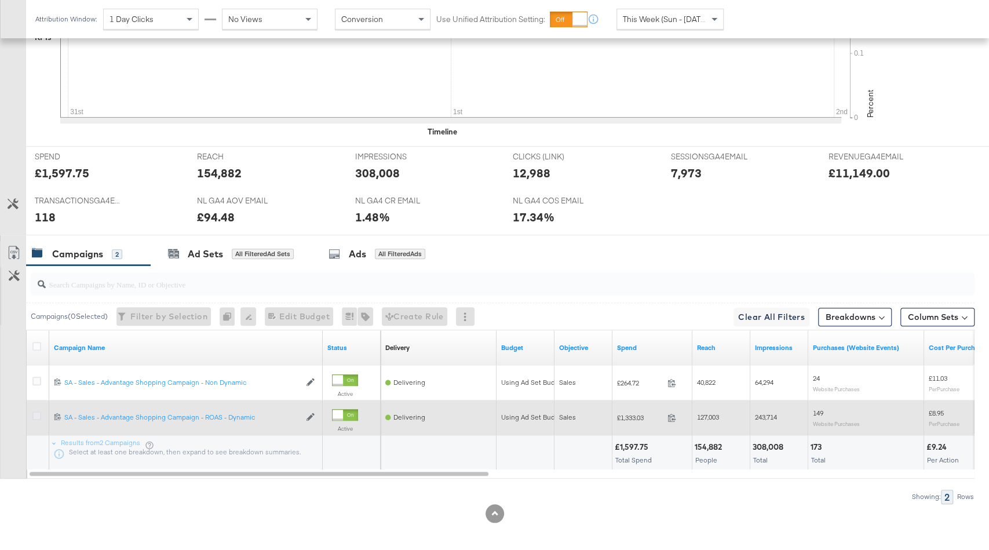
click at [37, 411] on icon at bounding box center [36, 415] width 9 height 9
click at [0, 0] on input "checkbox" at bounding box center [0, 0] width 0 height 0
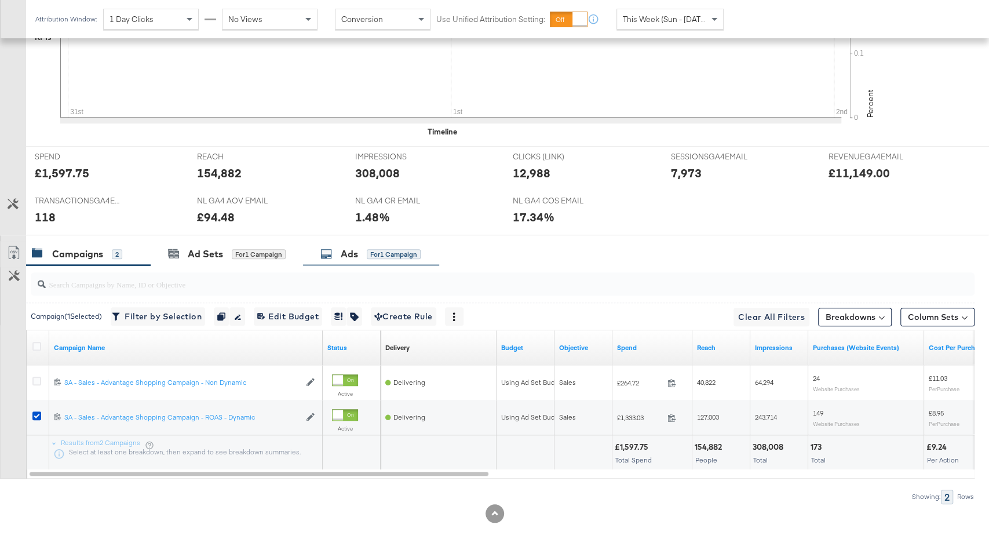
click at [405, 247] on div "Ads for 1 Campaign" at bounding box center [370, 253] width 100 height 13
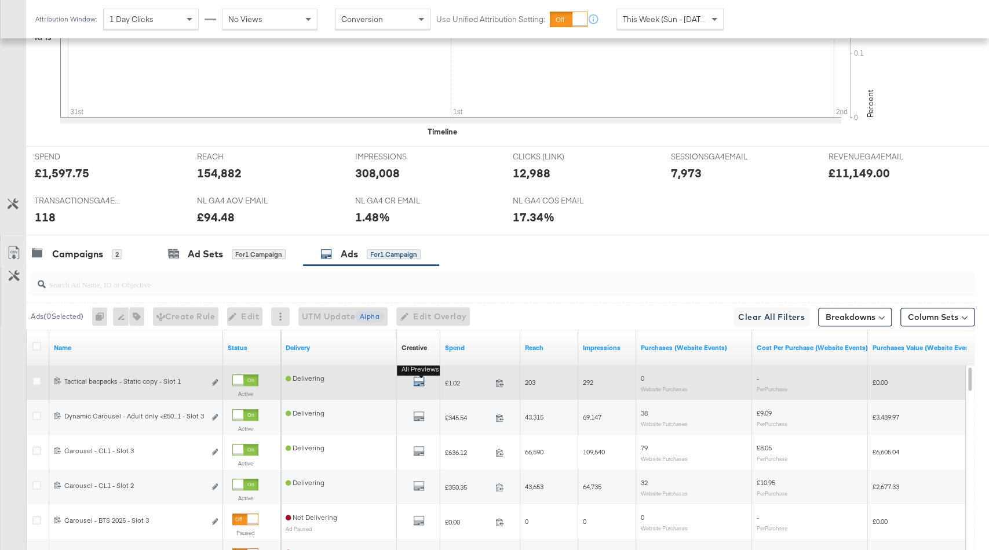
click at [420, 378] on icon "default" at bounding box center [419, 381] width 12 height 12
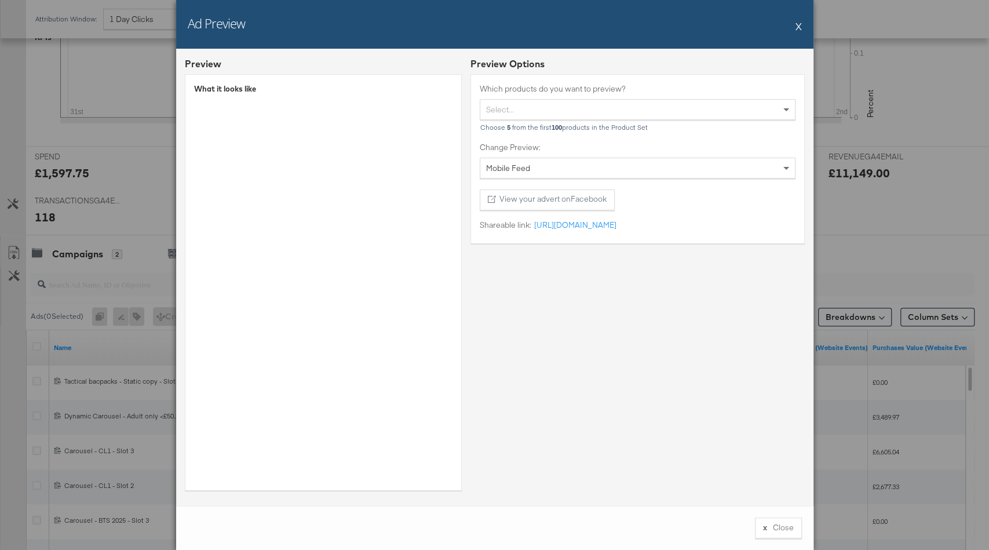
click at [795, 27] on button "X" at bounding box center [798, 25] width 6 height 23
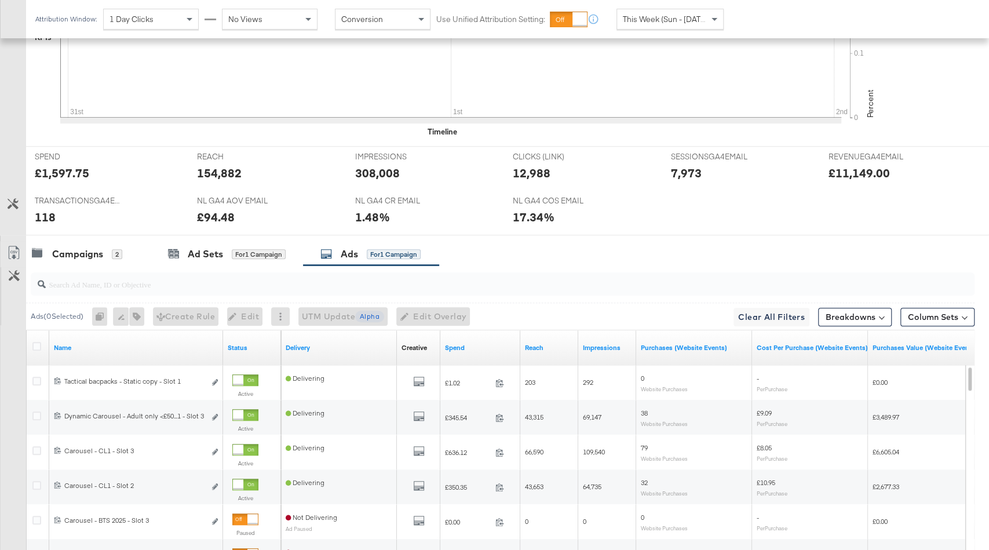
scroll to position [0, 0]
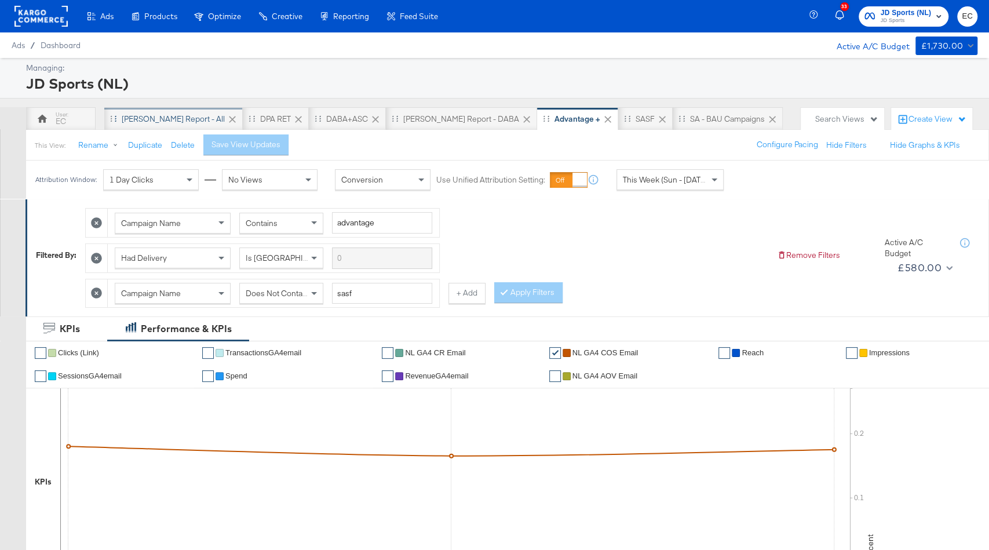
click at [171, 111] on div "SA - JD Report - All" at bounding box center [173, 118] width 138 height 23
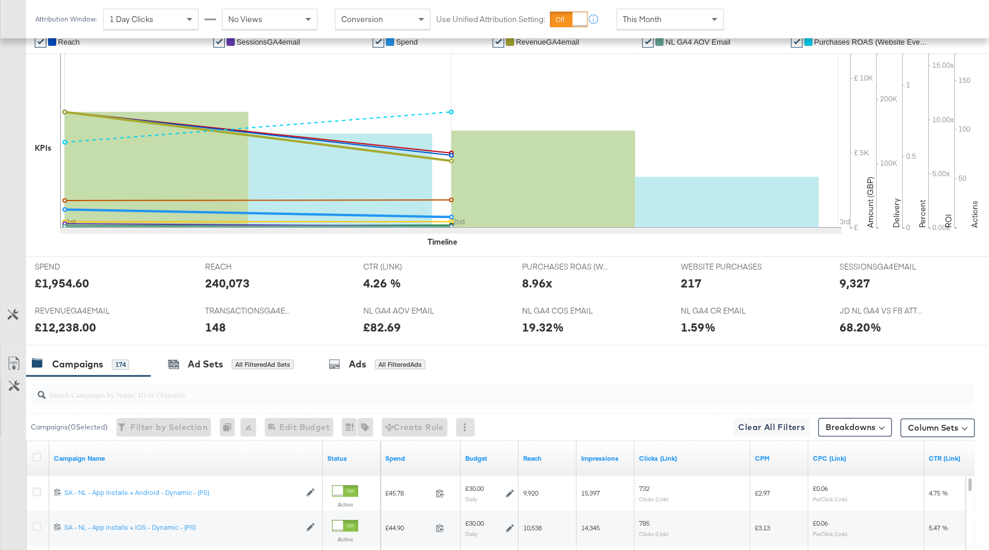
scroll to position [22, 0]
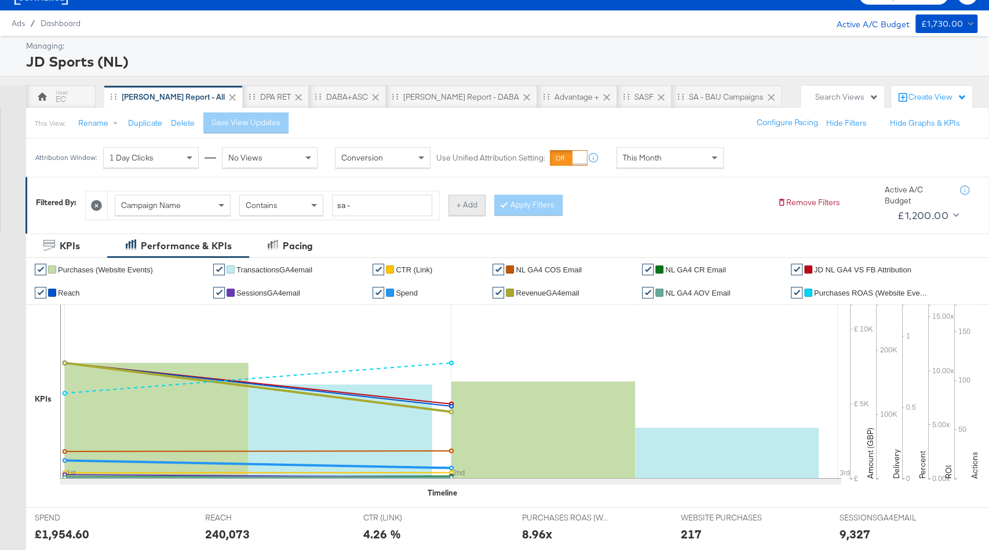
click at [467, 207] on button "+ Add" at bounding box center [466, 205] width 37 height 21
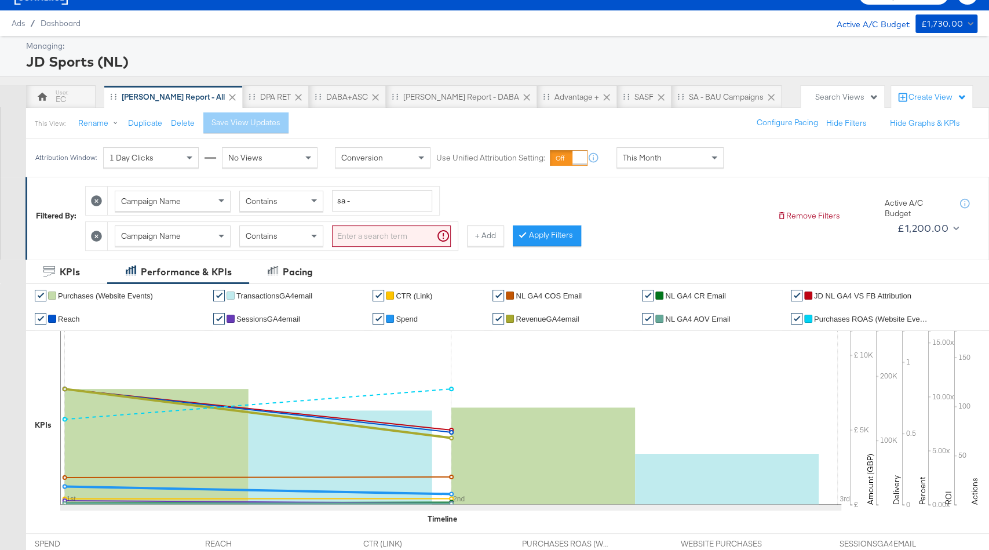
click at [153, 235] on span "Campaign Name" at bounding box center [151, 236] width 60 height 10
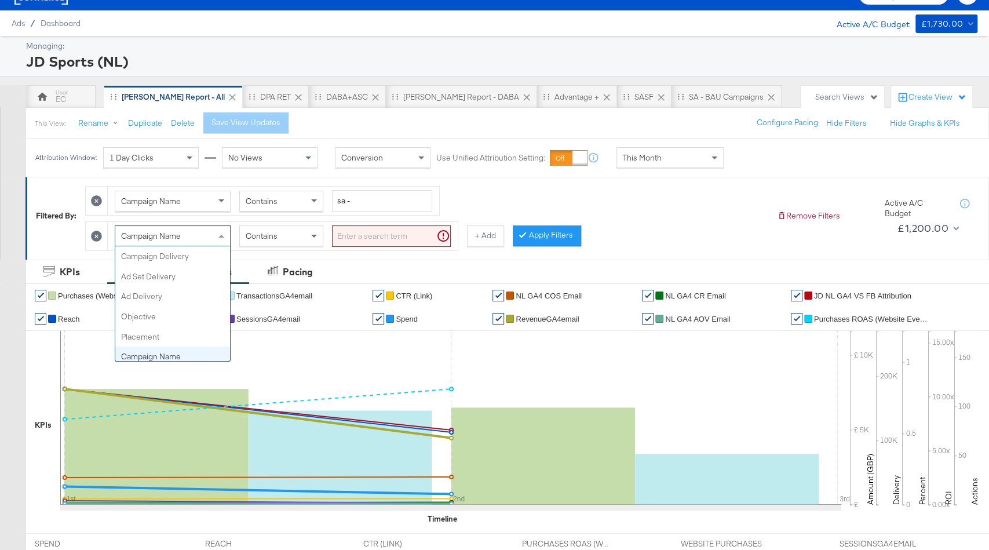
scroll to position [100, 0]
type input "ha"
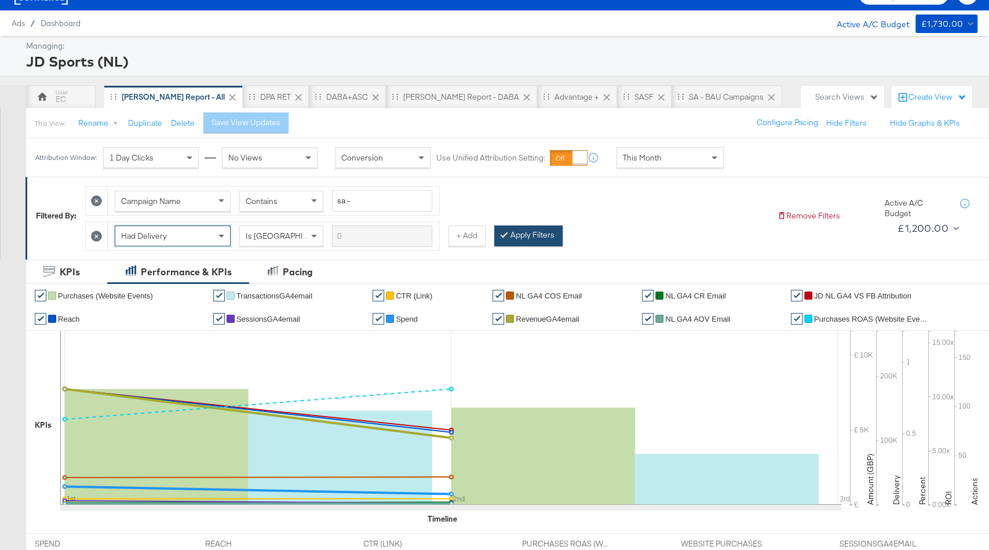
click at [533, 235] on button "Apply Filters" at bounding box center [528, 235] width 68 height 21
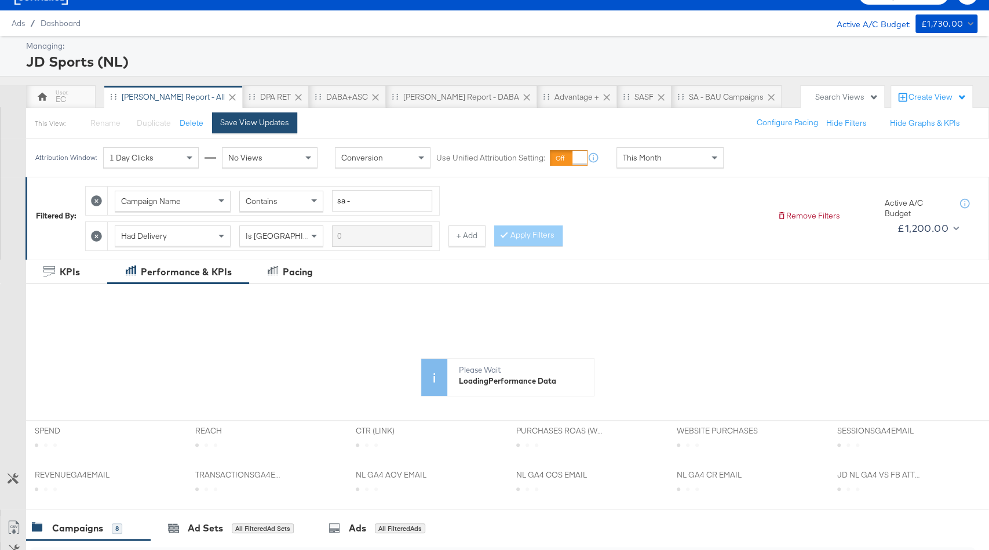
click at [267, 119] on div "Save View Updates" at bounding box center [254, 122] width 69 height 11
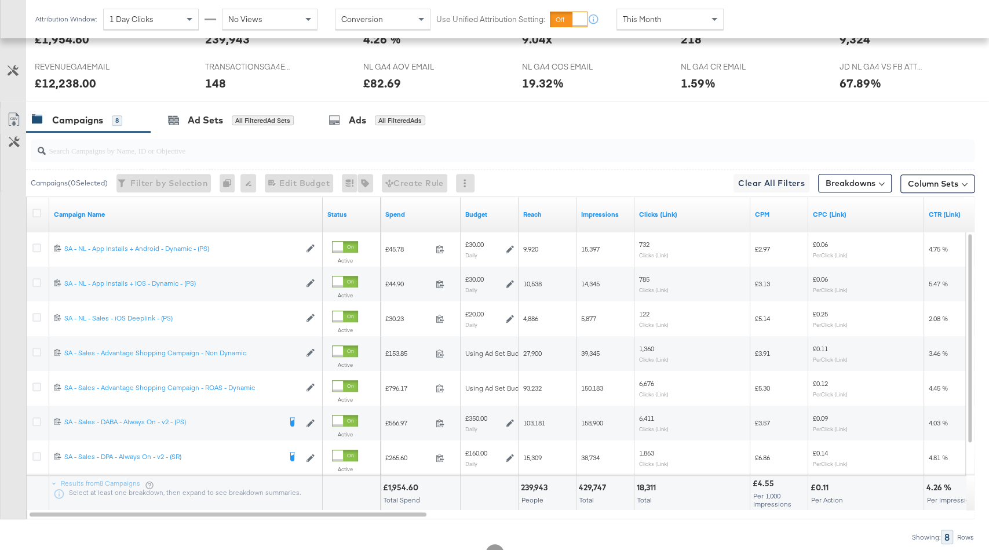
scroll to position [584, 0]
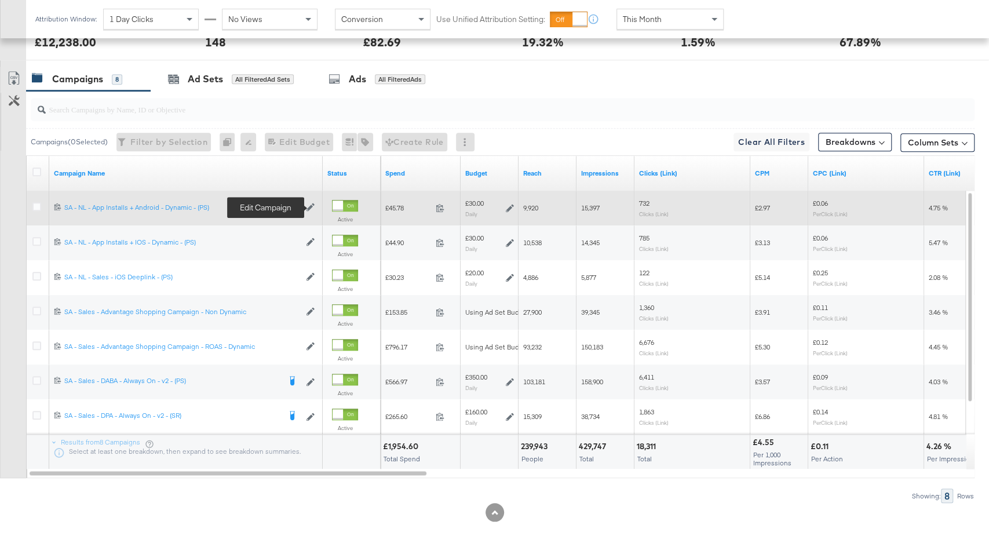
click at [307, 203] on icon at bounding box center [310, 207] width 8 height 8
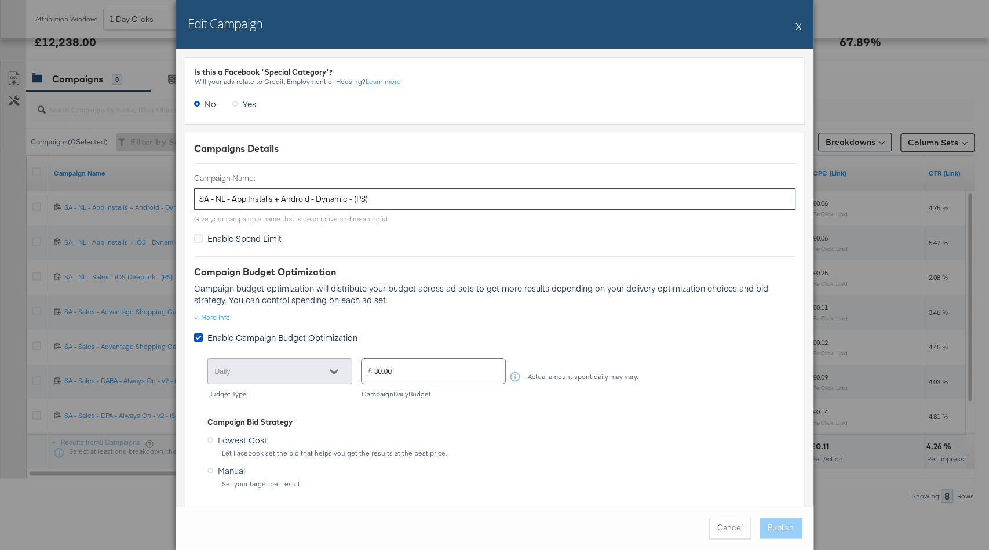
click at [301, 195] on input "SA - NL - App Installs + Android - Dynamic - (PS)" at bounding box center [494, 198] width 601 height 21
click at [798, 27] on button "X" at bounding box center [798, 25] width 6 height 23
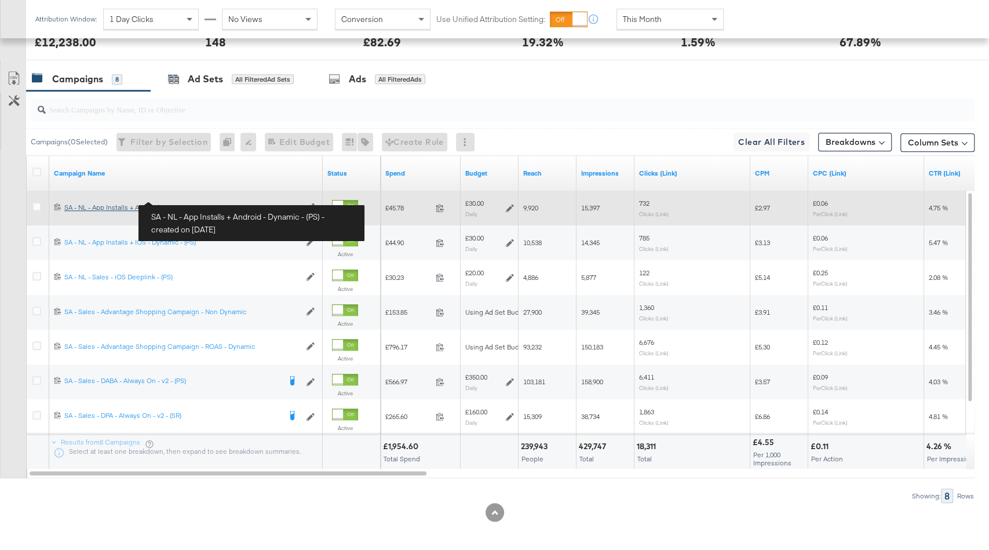
click at [176, 205] on div "SA - NL - App Installs + Android - Dynamic - (PS) SA - NL - App Installs + Andr…" at bounding box center [182, 207] width 236 height 9
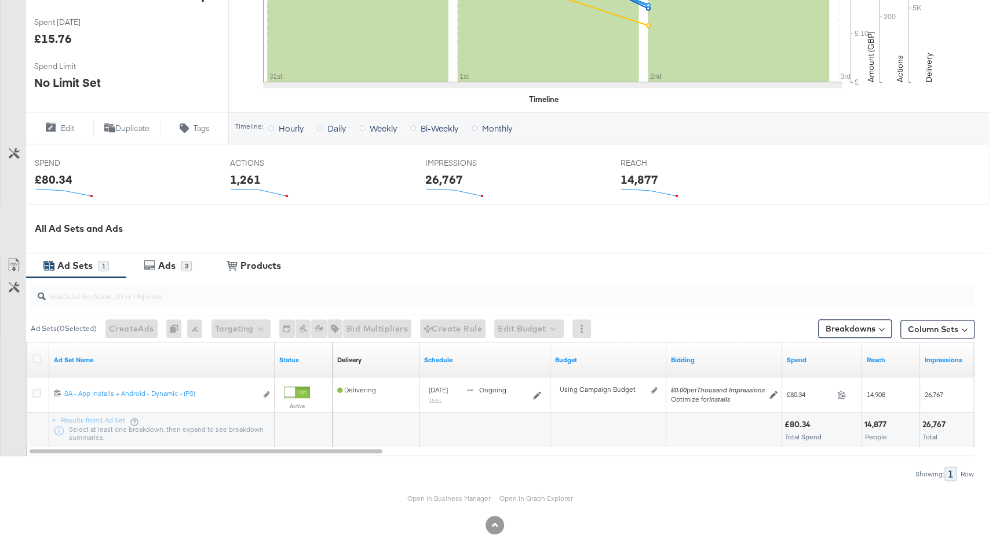
scroll to position [334, 0]
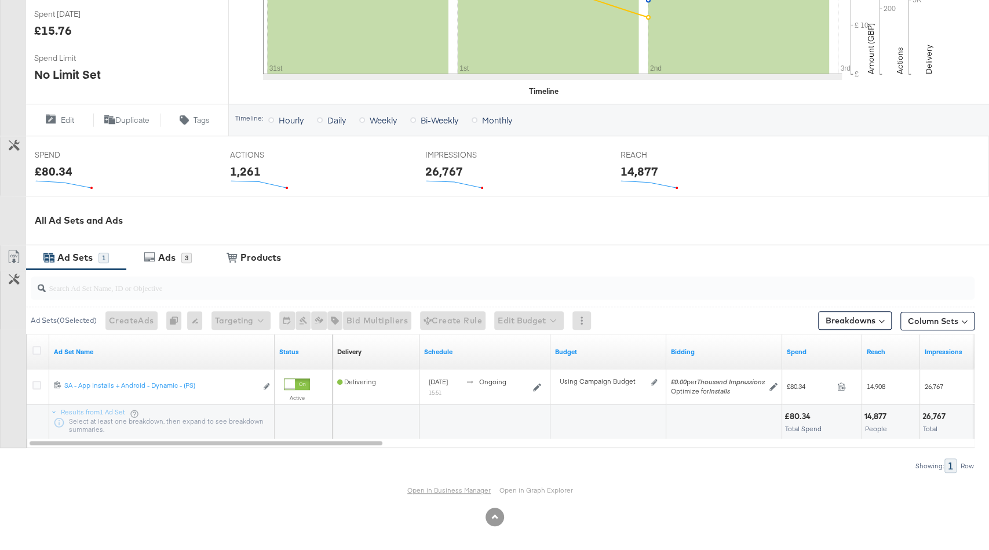
click at [429, 489] on link "Open in Business Manager" at bounding box center [448, 489] width 83 height 9
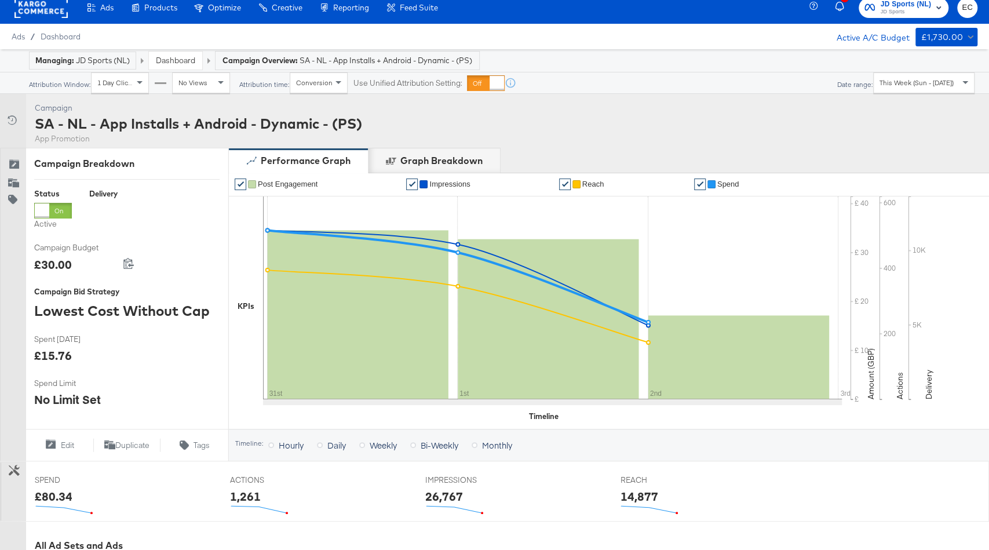
scroll to position [0, 0]
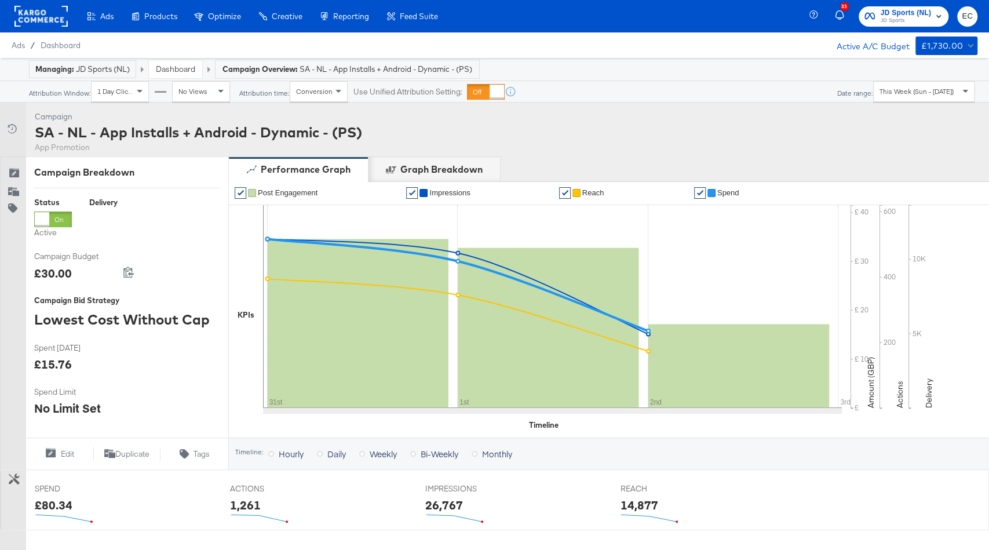
click at [166, 74] on link "Dashboard" at bounding box center [175, 69] width 39 height 10
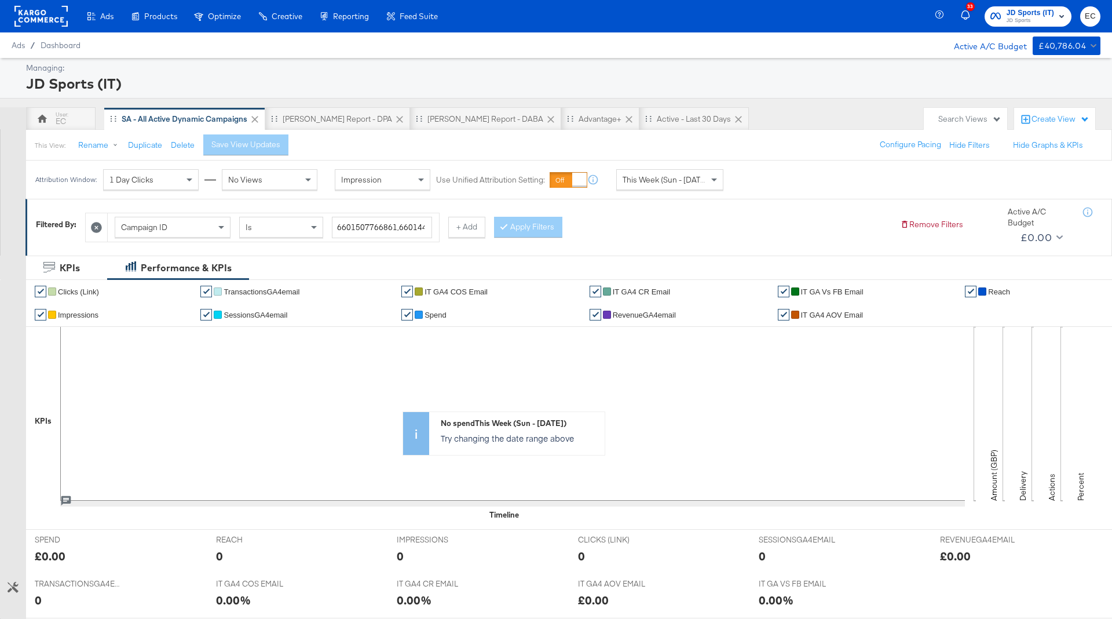
click at [96, 222] on icon at bounding box center [96, 227] width 11 height 11
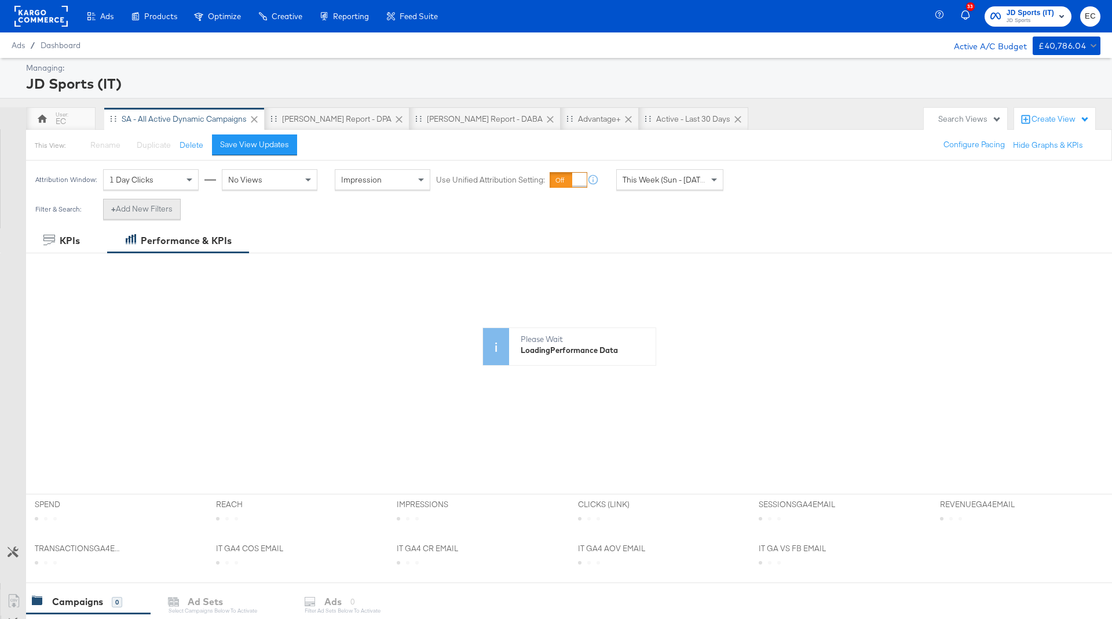
click at [170, 214] on button "+ Add New Filters" at bounding box center [142, 209] width 78 height 21
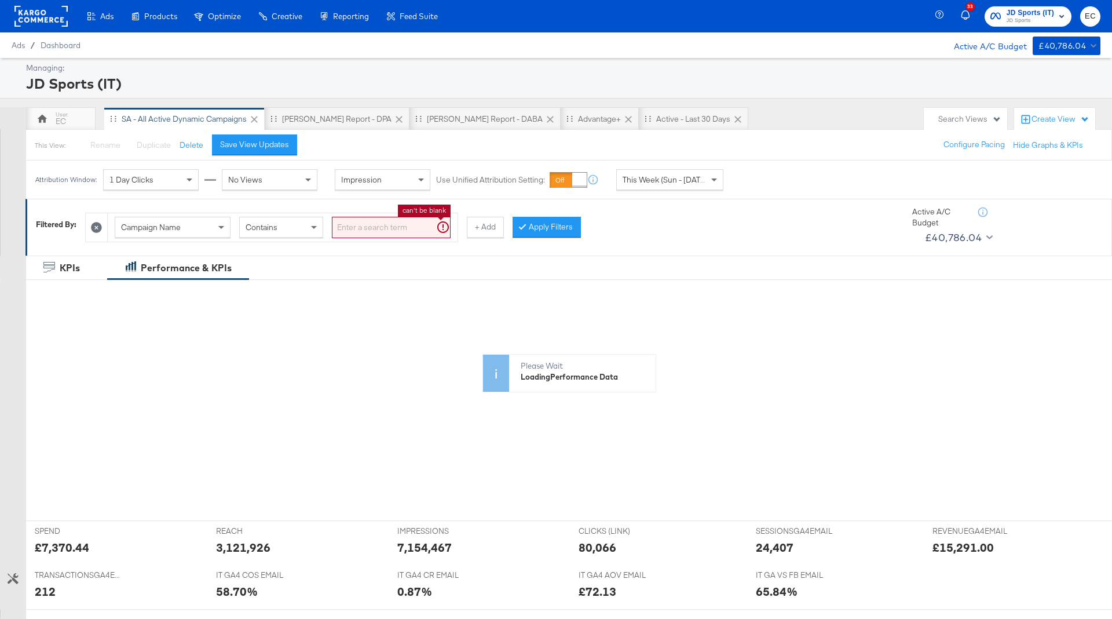
click at [379, 228] on input "search" at bounding box center [391, 227] width 119 height 21
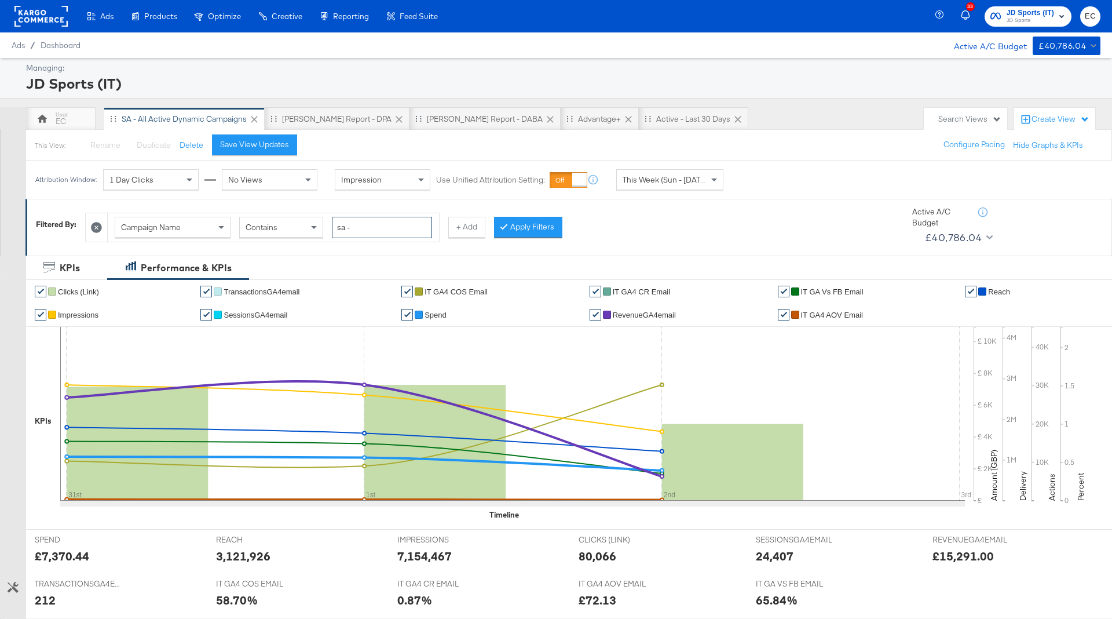
type input "sa -"
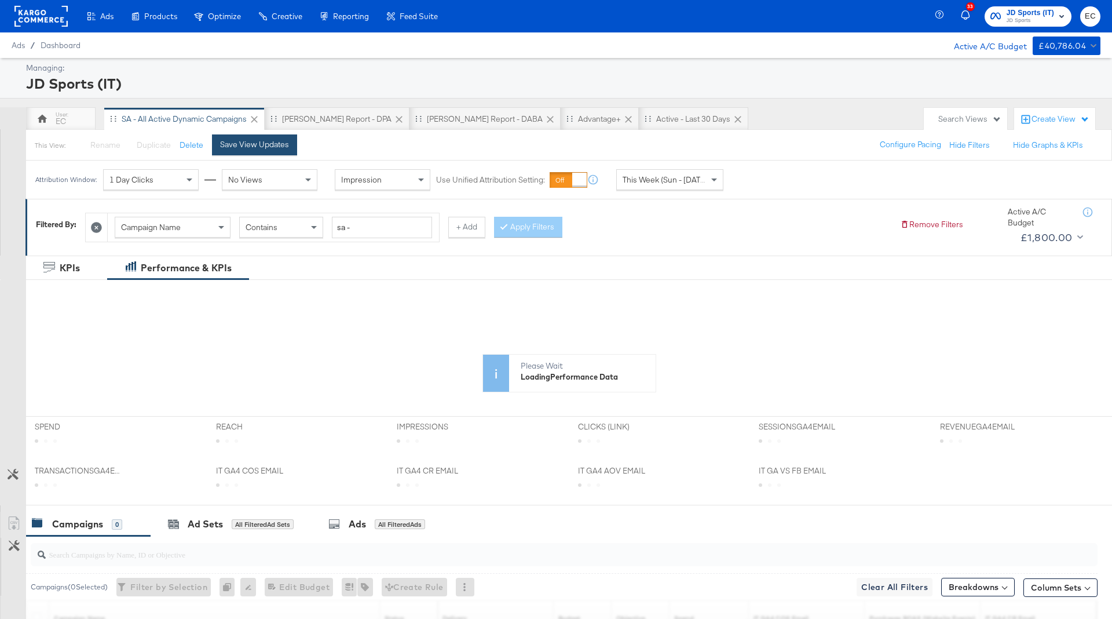
click at [286, 141] on div "Save View Updates" at bounding box center [254, 144] width 69 height 11
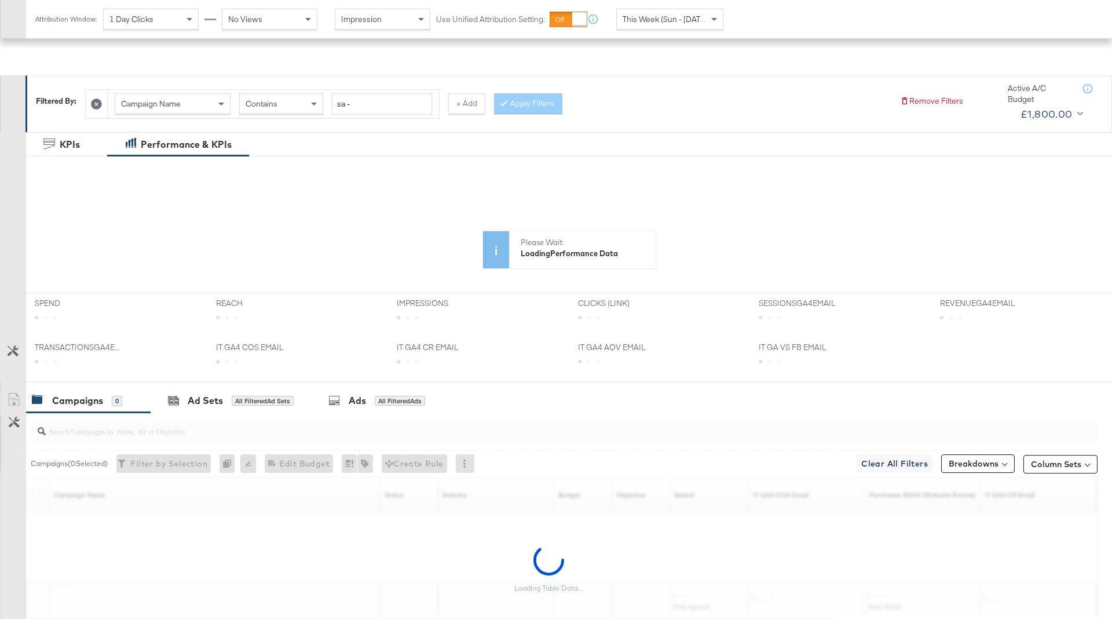
scroll to position [204, 0]
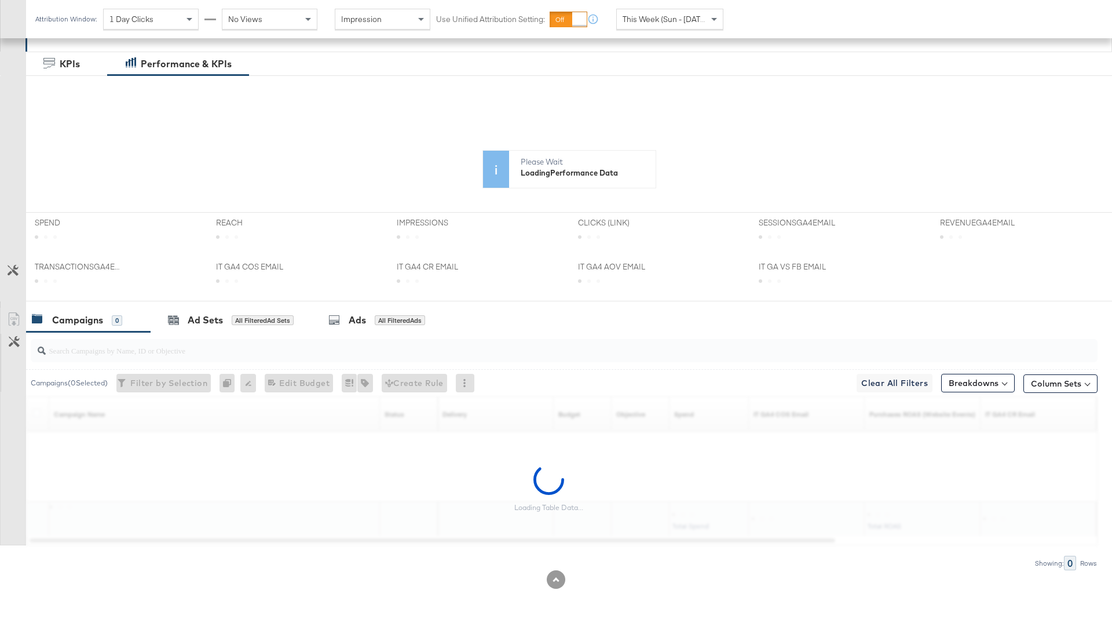
click at [324, 357] on div at bounding box center [564, 350] width 1067 height 23
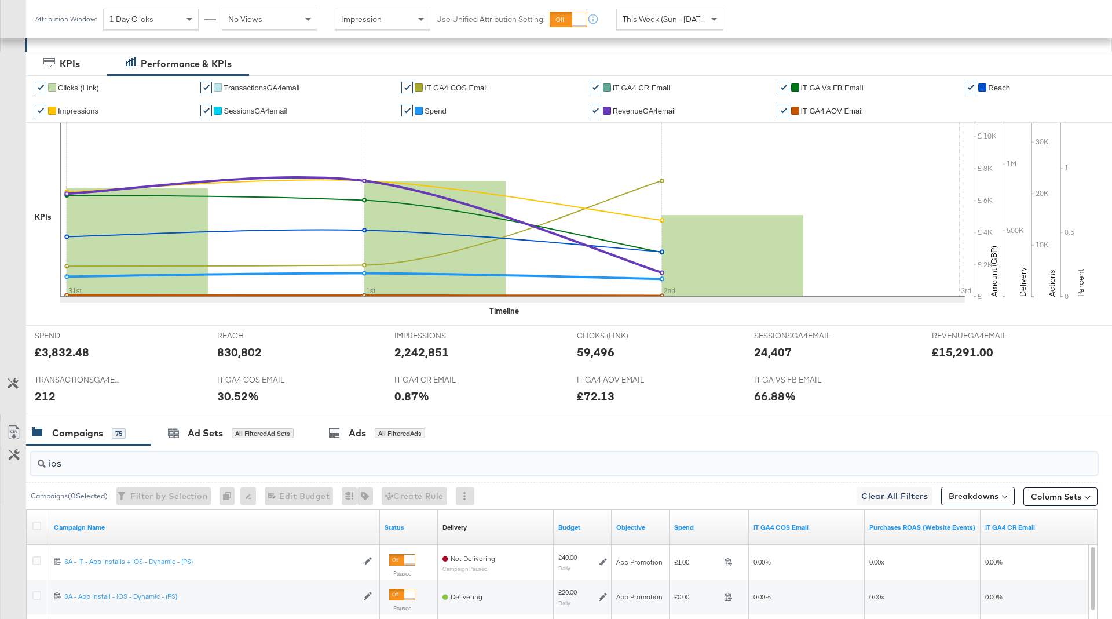
type input "ios"
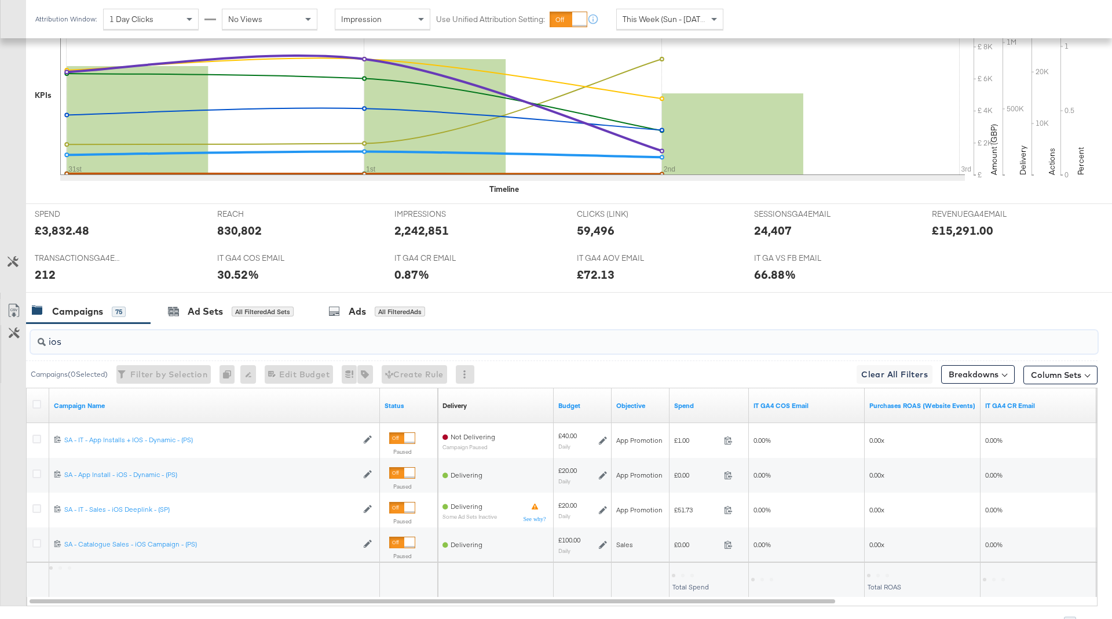
scroll to position [386, 0]
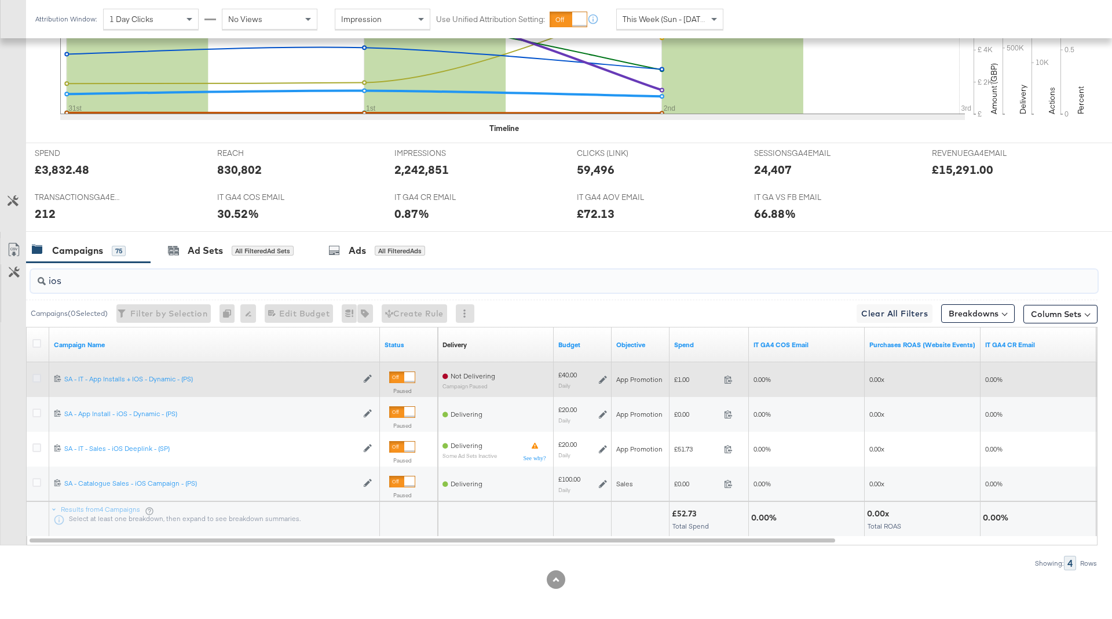
click at [35, 375] on icon at bounding box center [36, 378] width 9 height 9
click at [0, 0] on input "checkbox" at bounding box center [0, 0] width 0 height 0
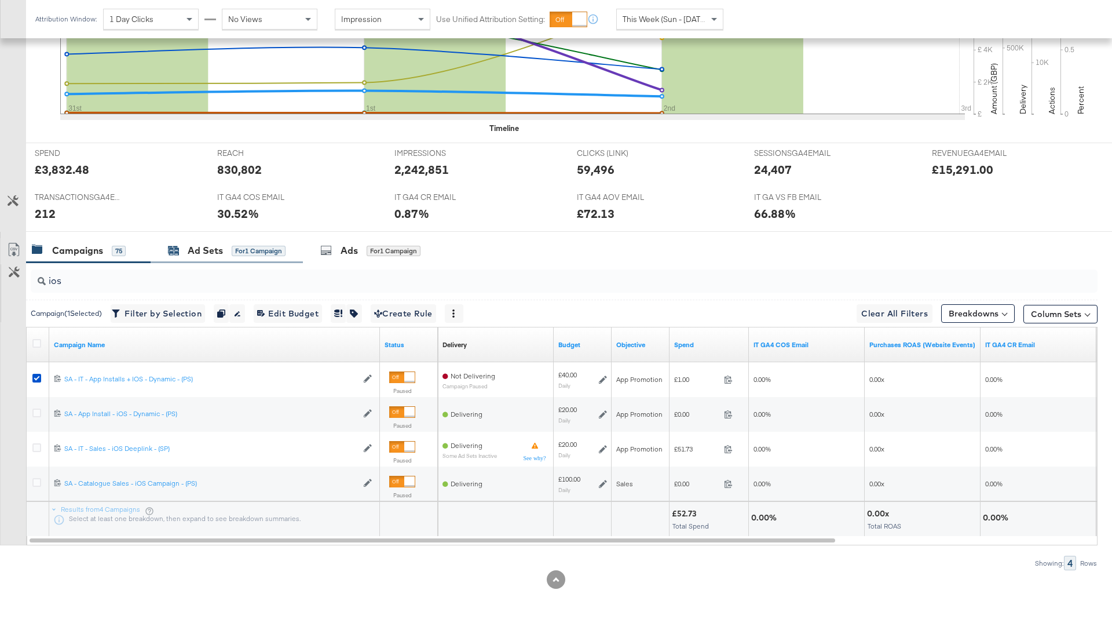
click at [172, 247] on icon at bounding box center [171, 248] width 5 height 3
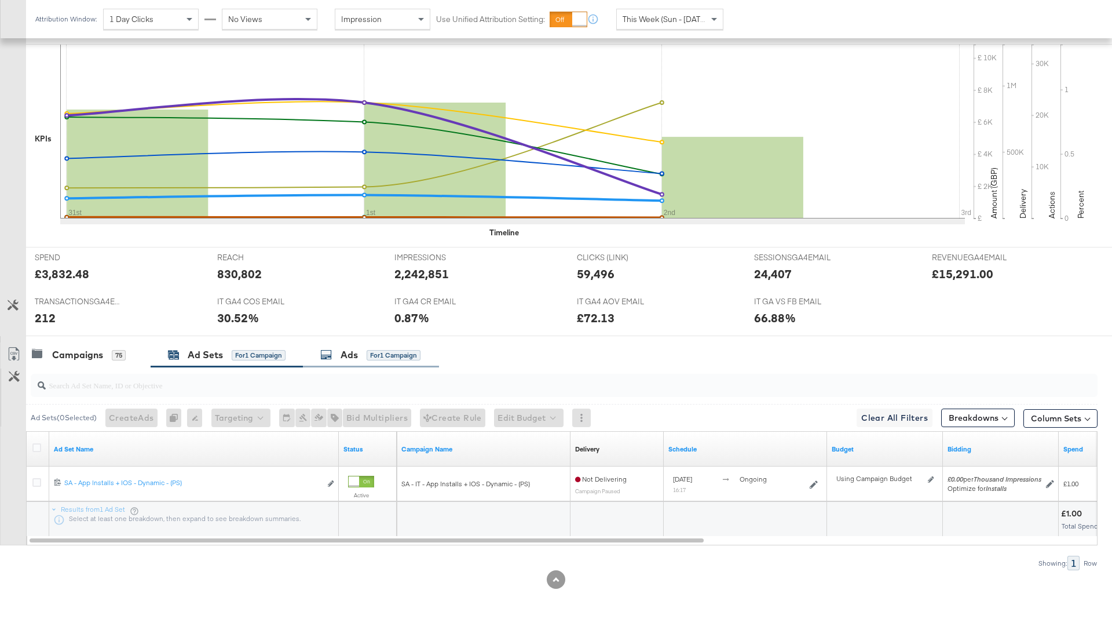
click at [354, 350] on div "Ads" at bounding box center [349, 354] width 17 height 13
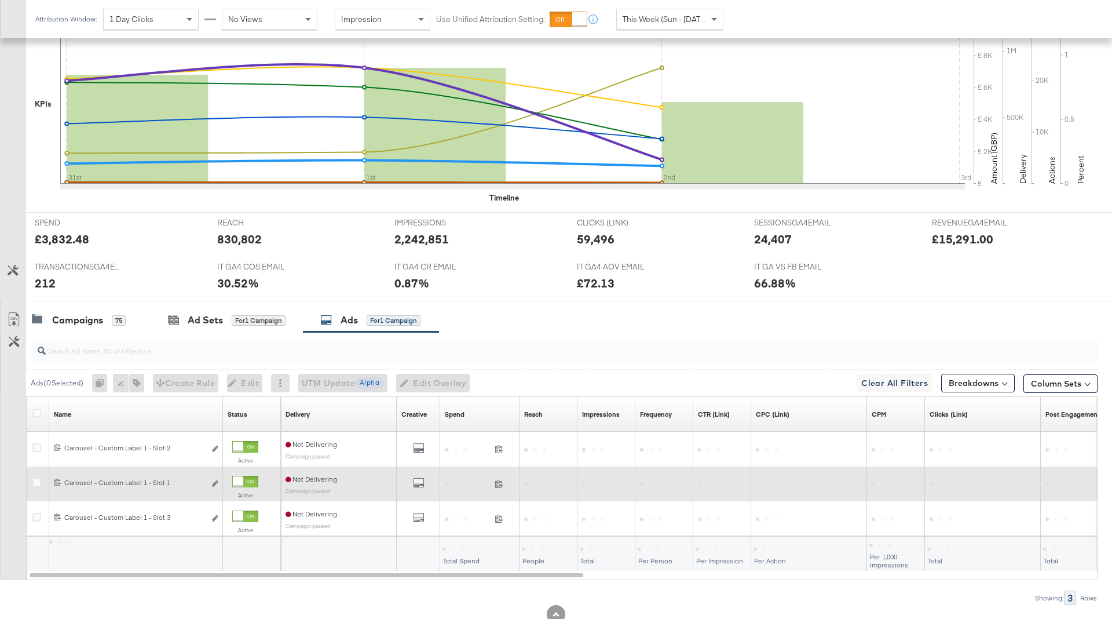
scroll to position [352, 0]
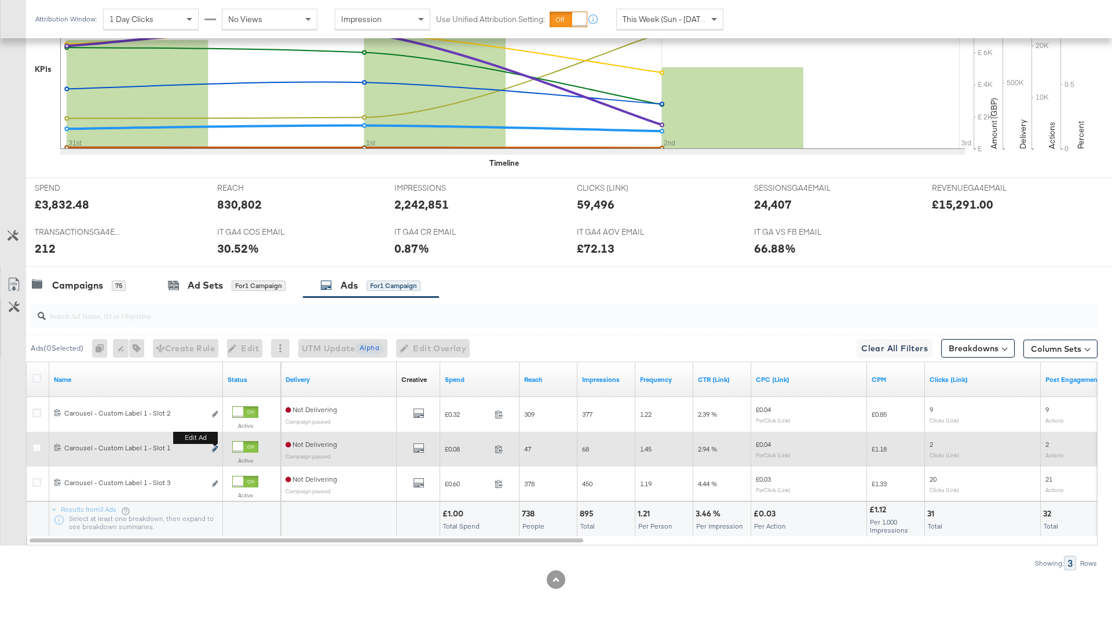
click at [215, 448] on icon "link" at bounding box center [215, 448] width 6 height 6
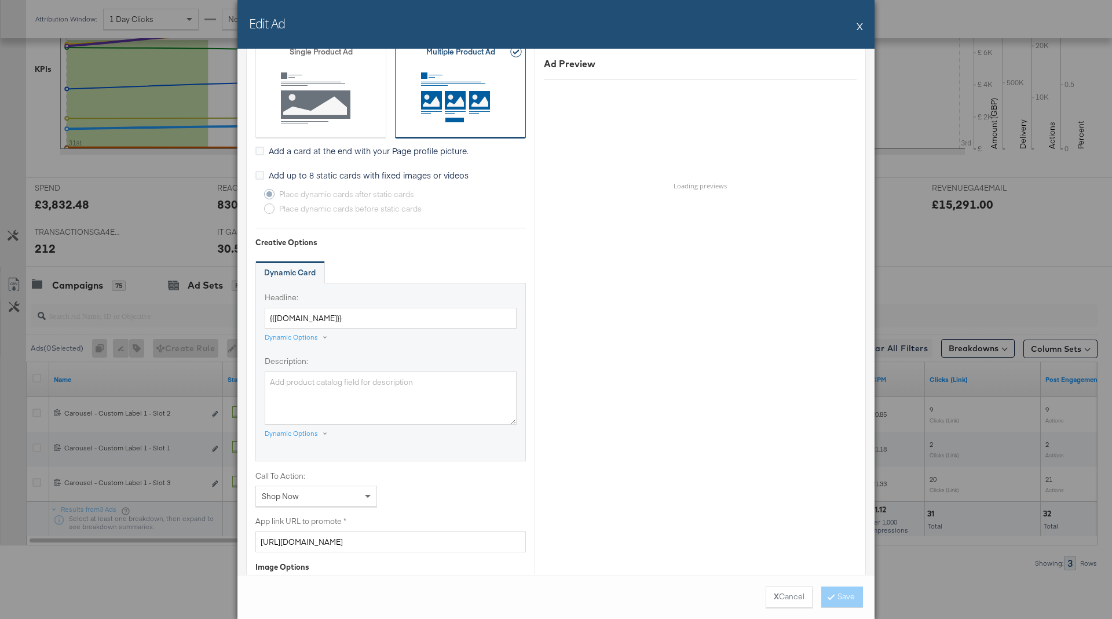
scroll to position [775, 0]
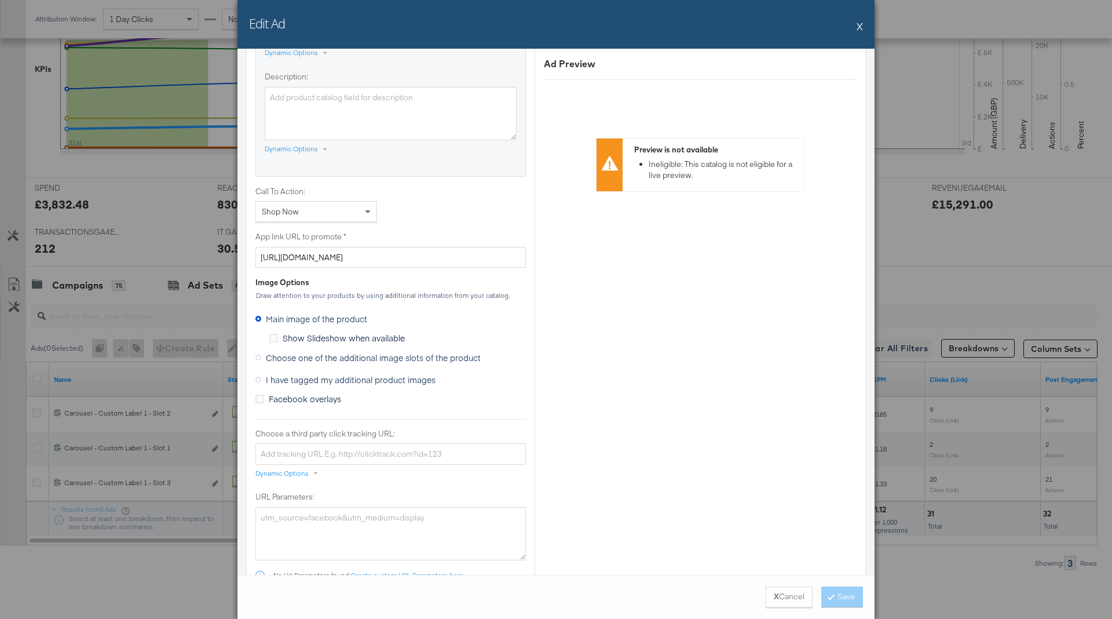
click at [319, 356] on span "Choose one of the additional image slots of the product" at bounding box center [373, 358] width 215 height 12
click at [0, 0] on input "Choose one of the additional image slots of the product" at bounding box center [0, 0] width 0 height 0
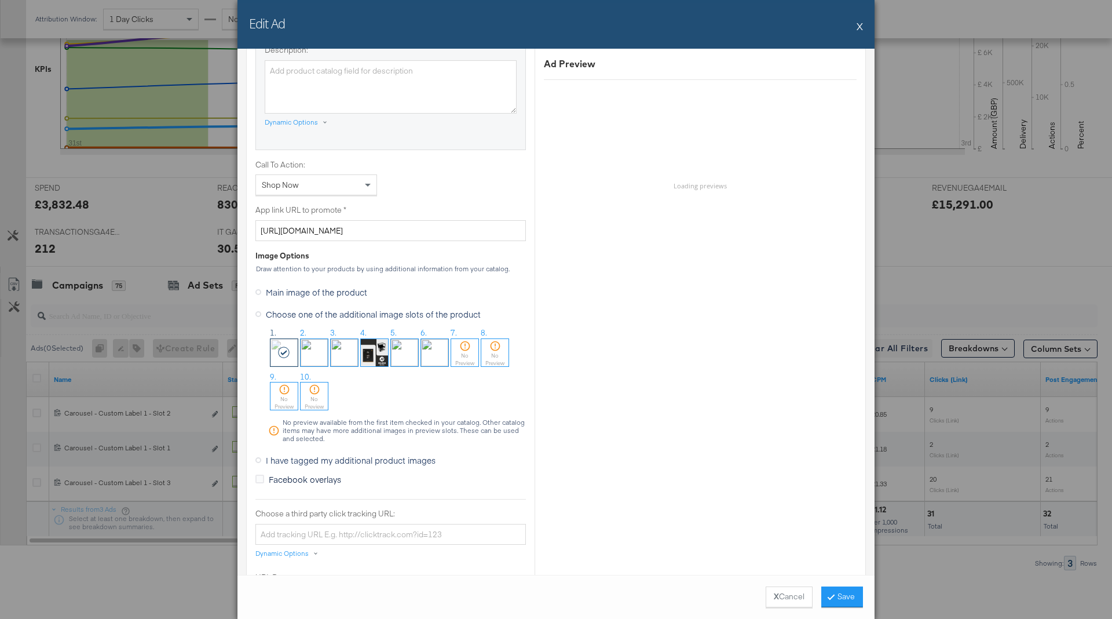
scroll to position [806, 0]
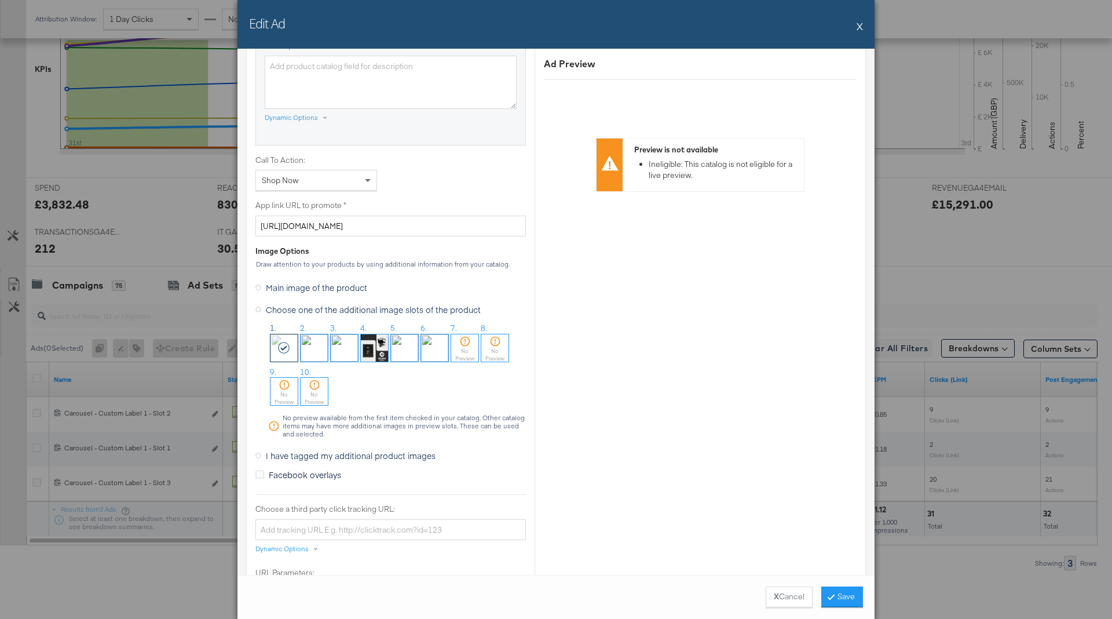
click at [337, 451] on span "I have tagged my additional product images" at bounding box center [351, 455] width 170 height 12
click at [0, 0] on input "I have tagged my additional product images" at bounding box center [0, 0] width 0 height 0
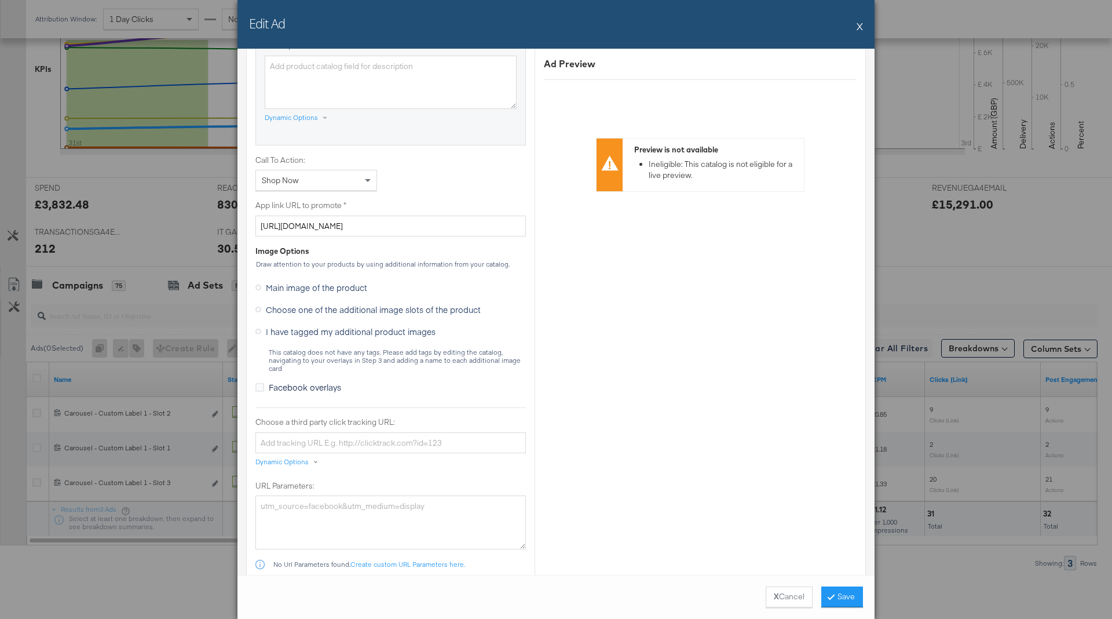
click at [316, 308] on span "Choose one of the additional image slots of the product" at bounding box center [373, 309] width 215 height 12
click at [0, 0] on input "Choose one of the additional image slots of the product" at bounding box center [0, 0] width 0 height 0
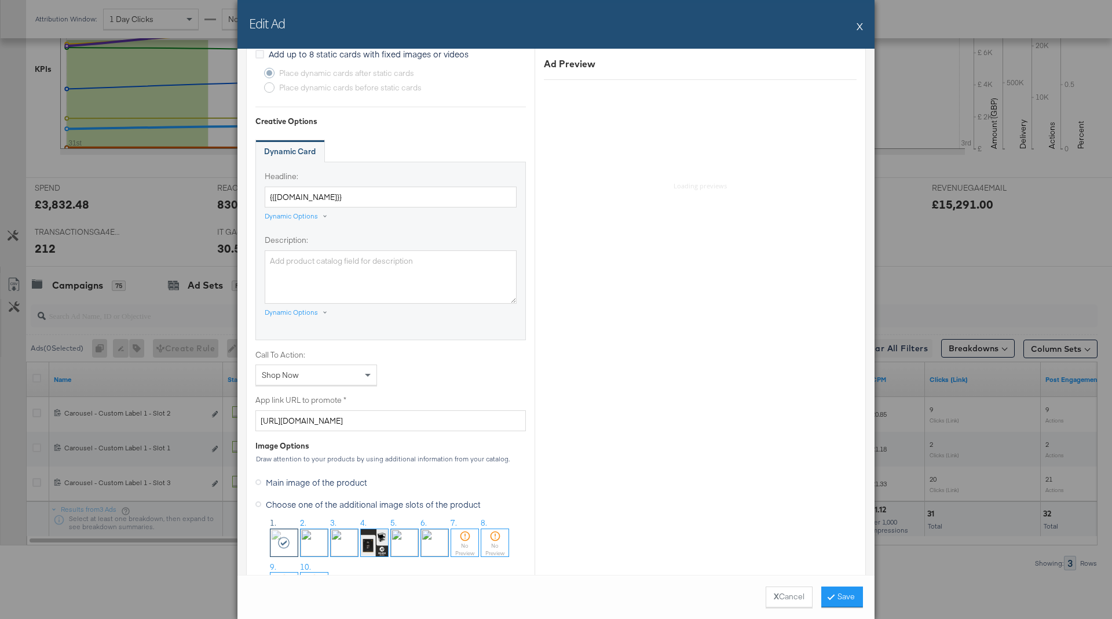
scroll to position [563, 0]
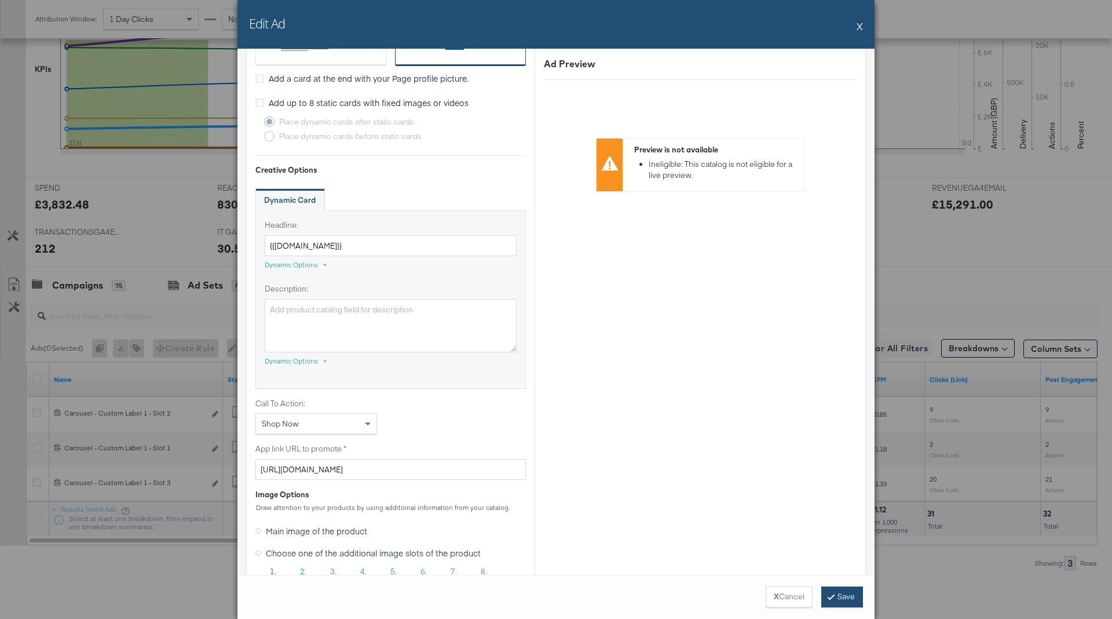
click at [847, 599] on button "Save" at bounding box center [842, 596] width 42 height 21
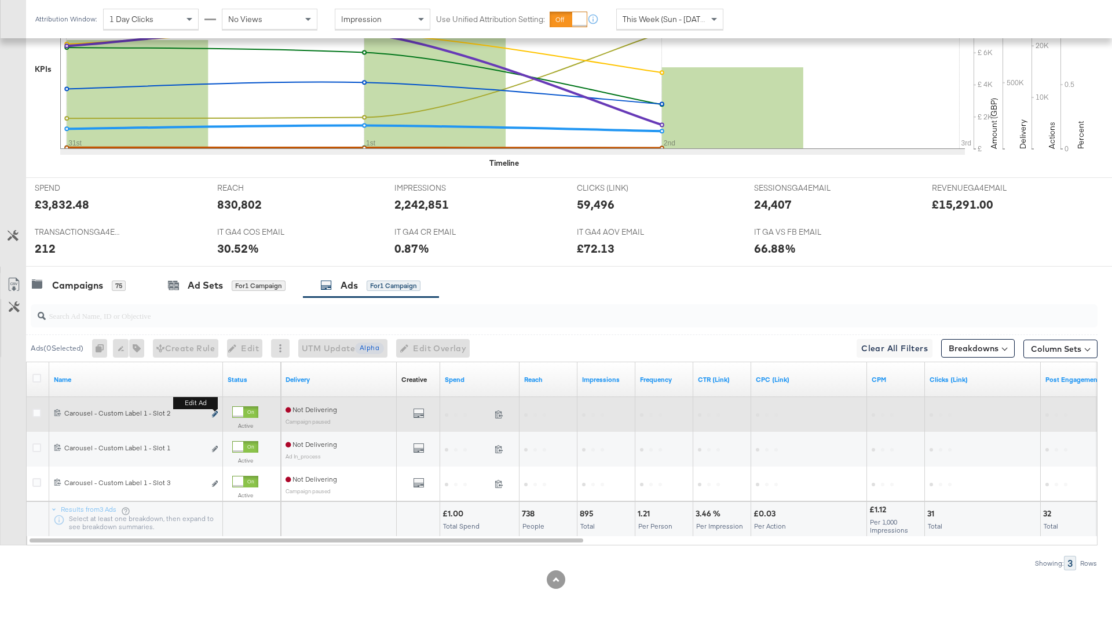
click at [212, 412] on icon "link" at bounding box center [215, 414] width 6 height 6
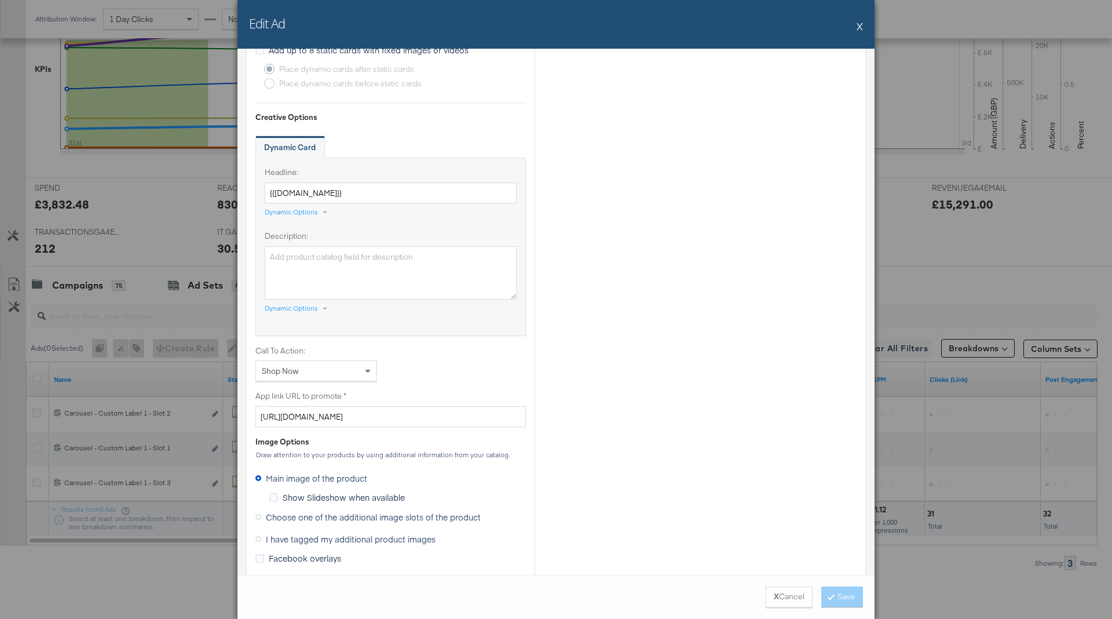
scroll to position [729, 0]
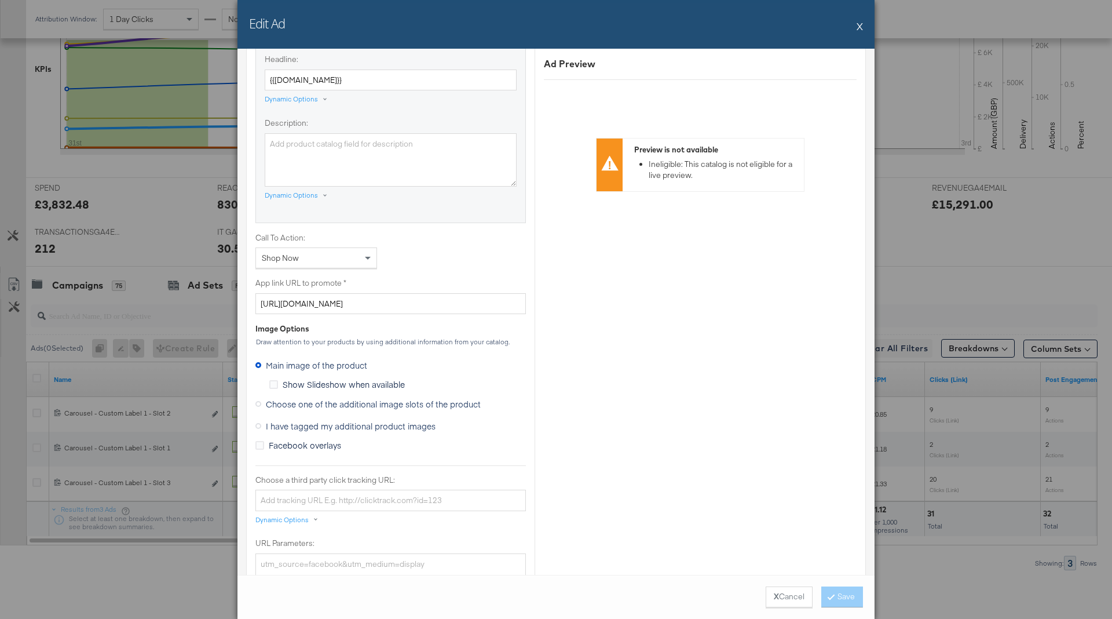
click at [337, 400] on span "Choose one of the additional image slots of the product" at bounding box center [373, 404] width 215 height 12
click at [0, 0] on input "Choose one of the additional image slots of the product" at bounding box center [0, 0] width 0 height 0
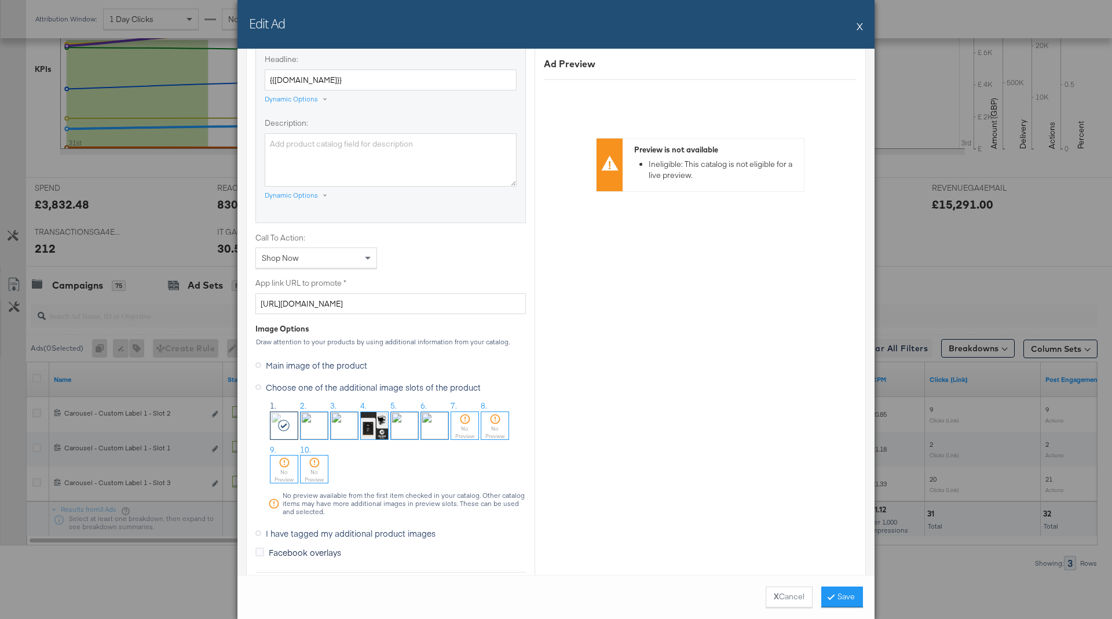
click at [301, 427] on img at bounding box center [314, 425] width 27 height 27
click at [843, 598] on button "Save" at bounding box center [842, 596] width 42 height 21
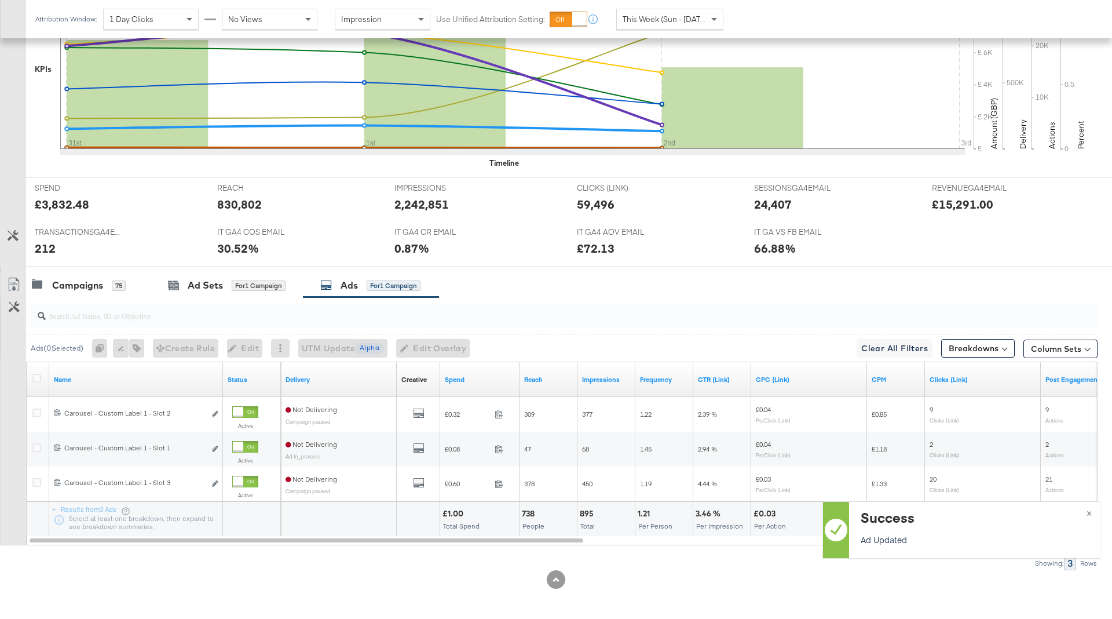
click at [217, 482] on icon "link" at bounding box center [215, 483] width 6 height 6
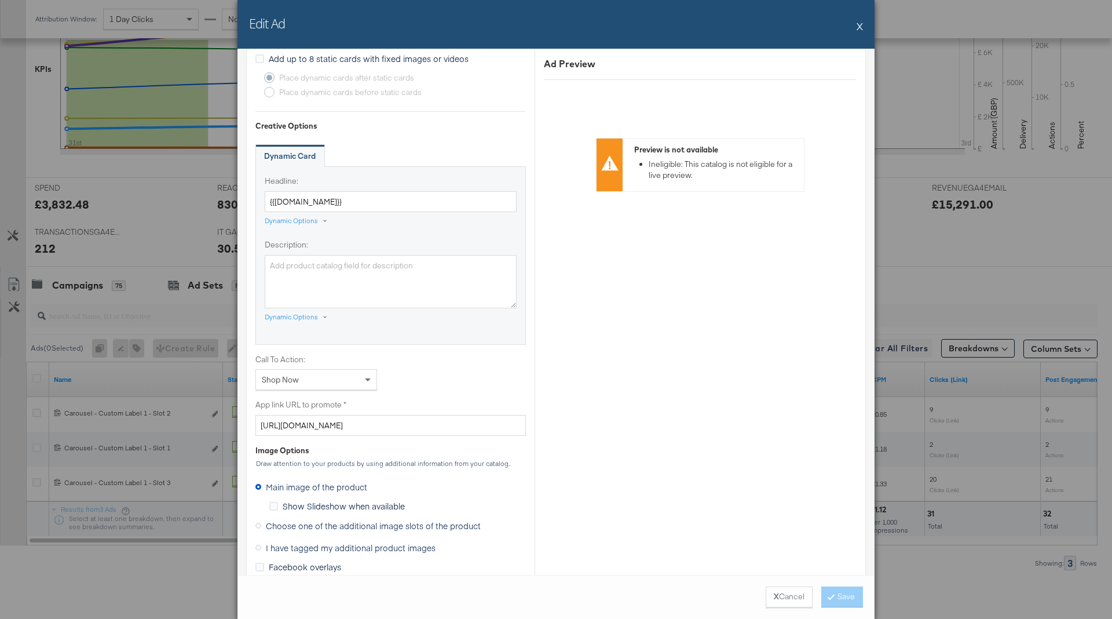
scroll to position [709, 0]
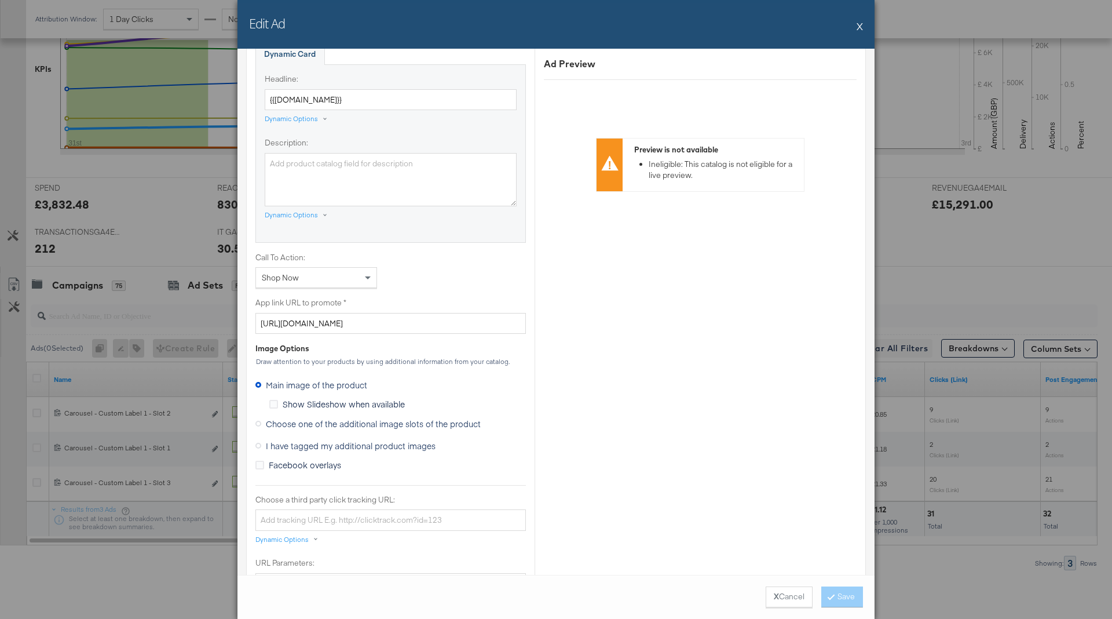
click at [349, 418] on span "Choose one of the additional image slots of the product" at bounding box center [373, 424] width 215 height 12
click at [0, 0] on input "Choose one of the additional image slots of the product" at bounding box center [0, 0] width 0 height 0
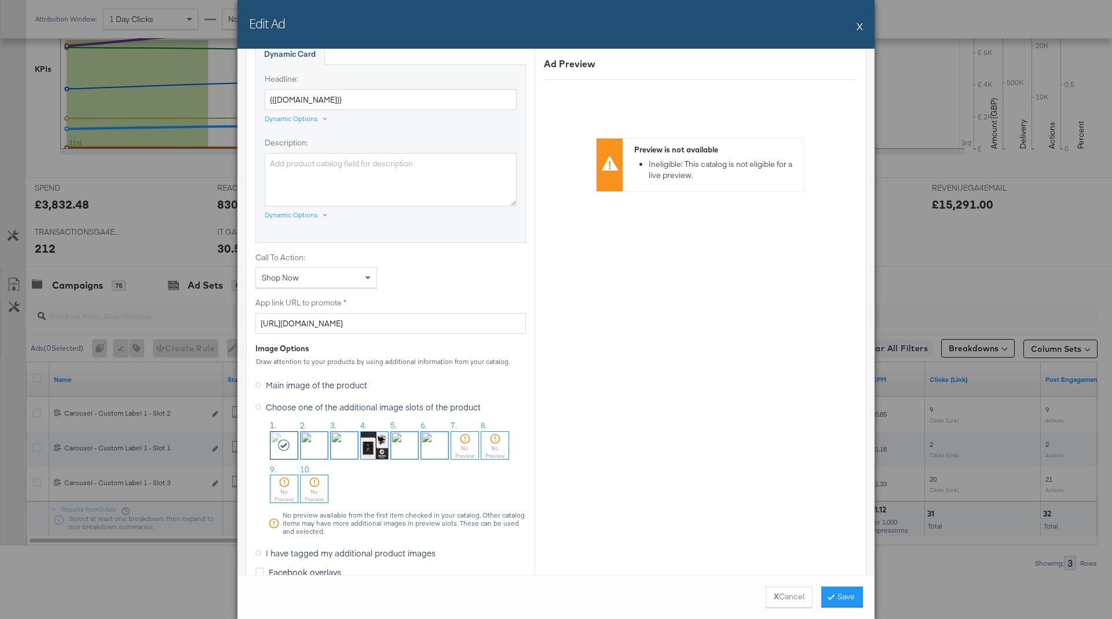
click at [354, 449] on img at bounding box center [344, 444] width 27 height 27
click at [851, 602] on button "Save" at bounding box center [842, 596] width 42 height 21
